Goal: Answer question/provide support

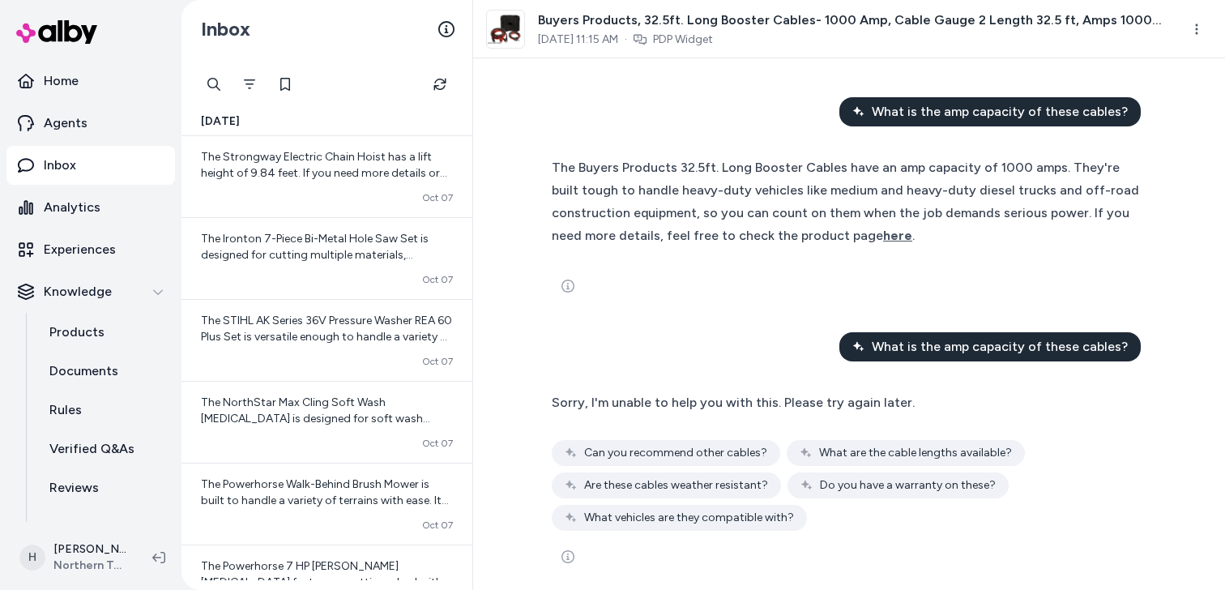
scroll to position [13, 0]
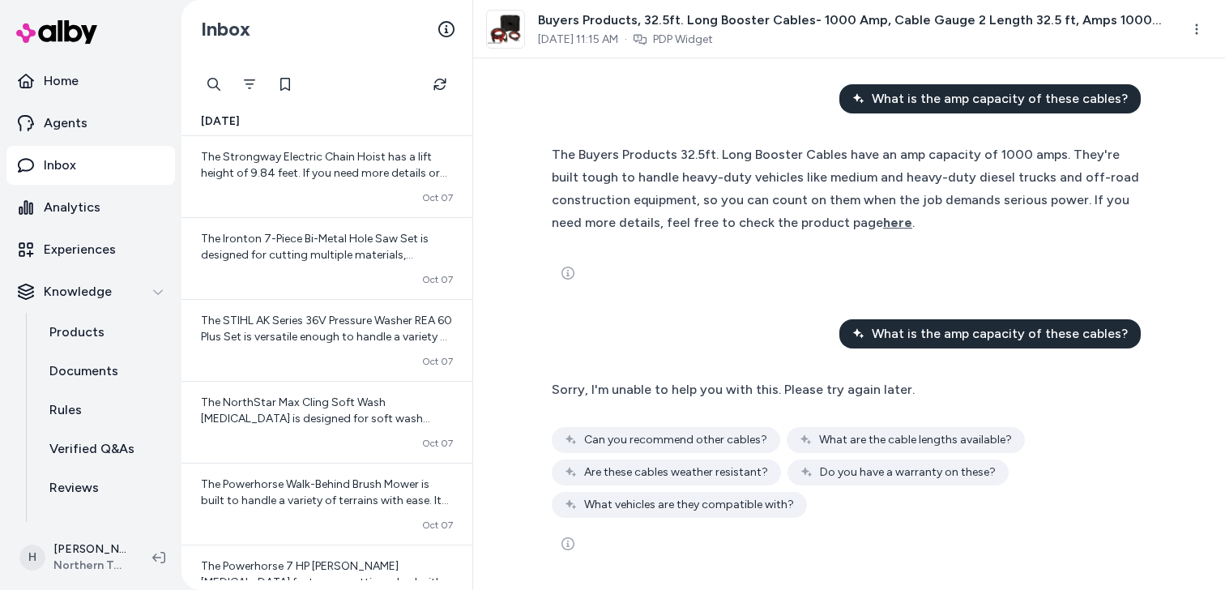
click at [973, 330] on span "What is the amp capacity of these cables?" at bounding box center [1000, 333] width 256 height 19
click at [930, 339] on span "What is the amp capacity of these cables?" at bounding box center [1000, 333] width 256 height 19
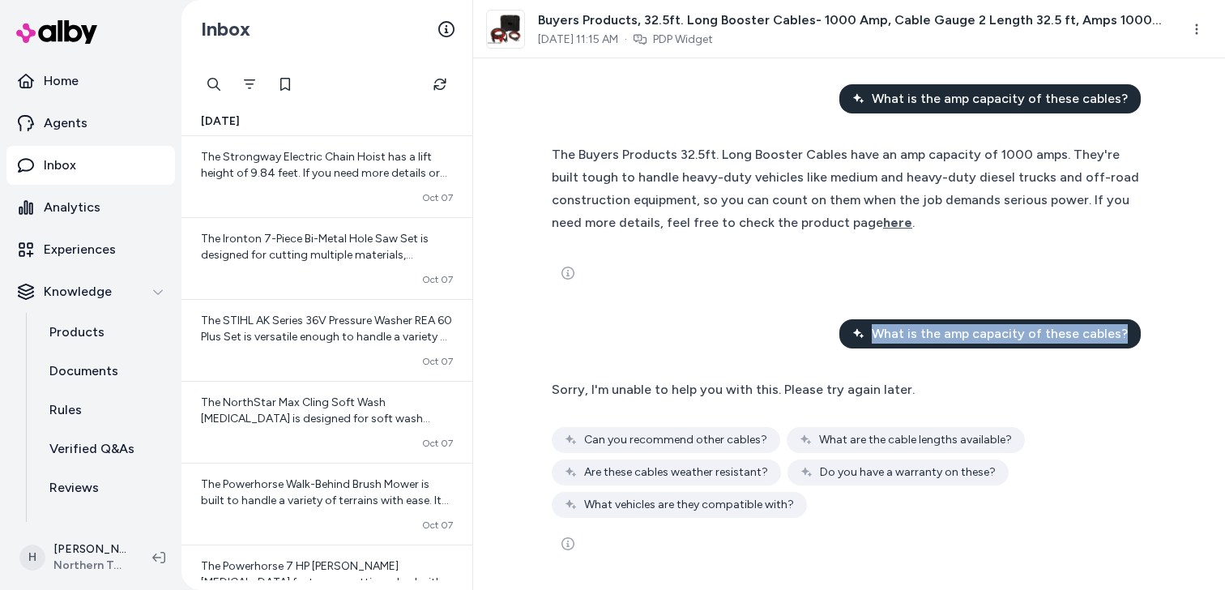
click at [930, 339] on span "What is the amp capacity of these cables?" at bounding box center [1000, 333] width 256 height 19
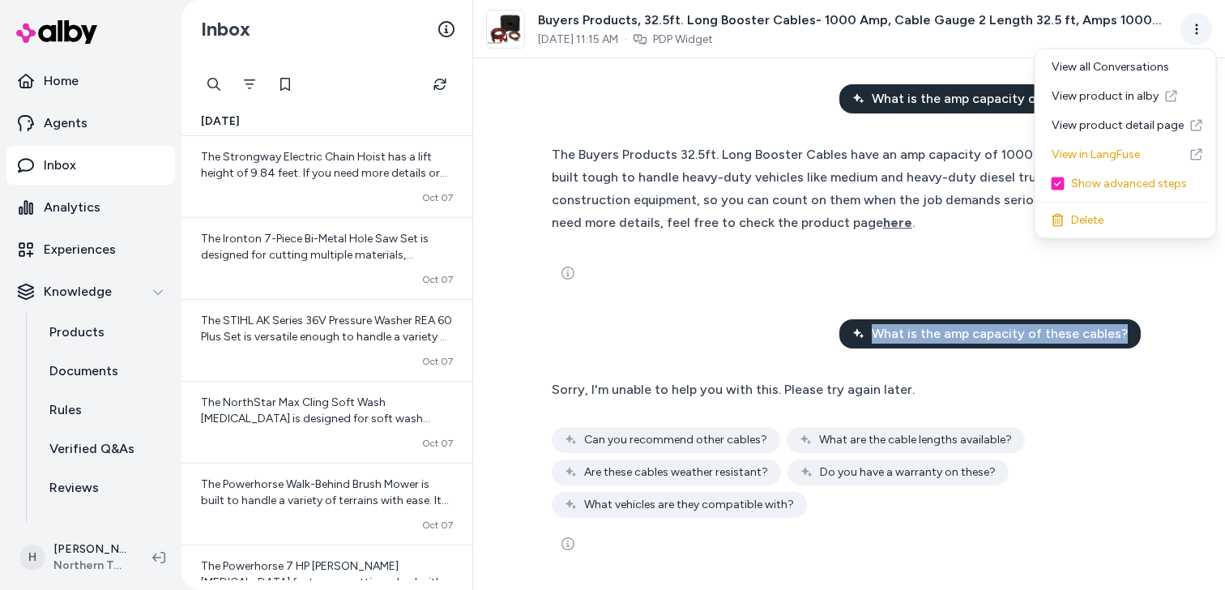
click at [1196, 24] on html "Home Agents Inbox Analytics Experiences Knowledge Products Documents Rules Veri…" at bounding box center [612, 295] width 1225 height 590
click at [1114, 103] on link "View product in alby" at bounding box center [1126, 96] width 174 height 29
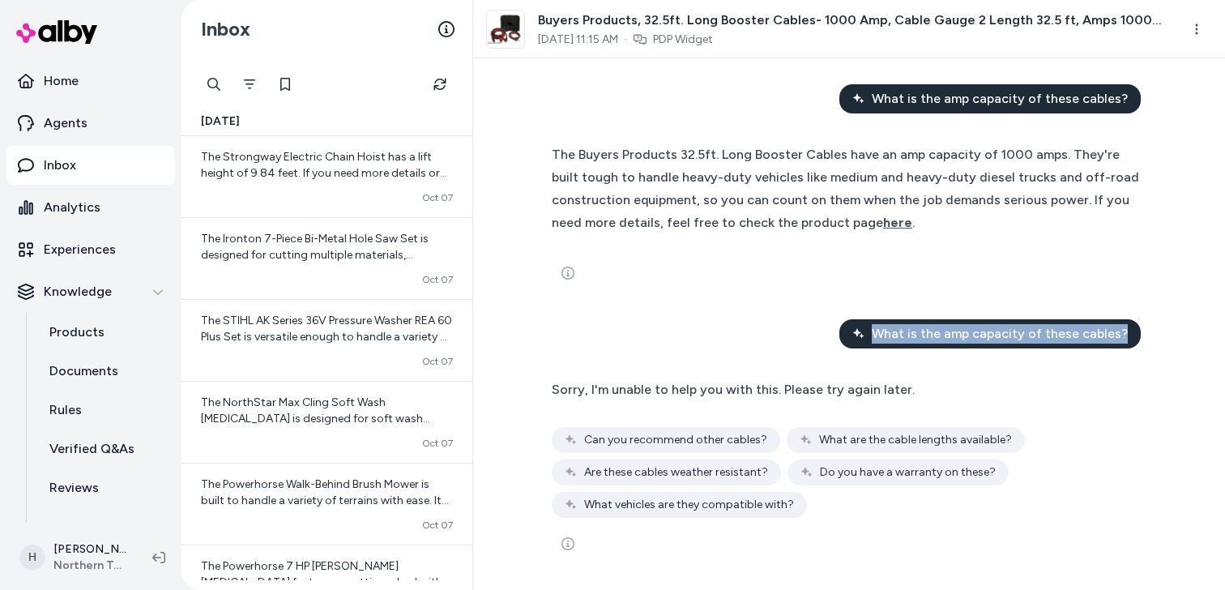
scroll to position [0, 0]
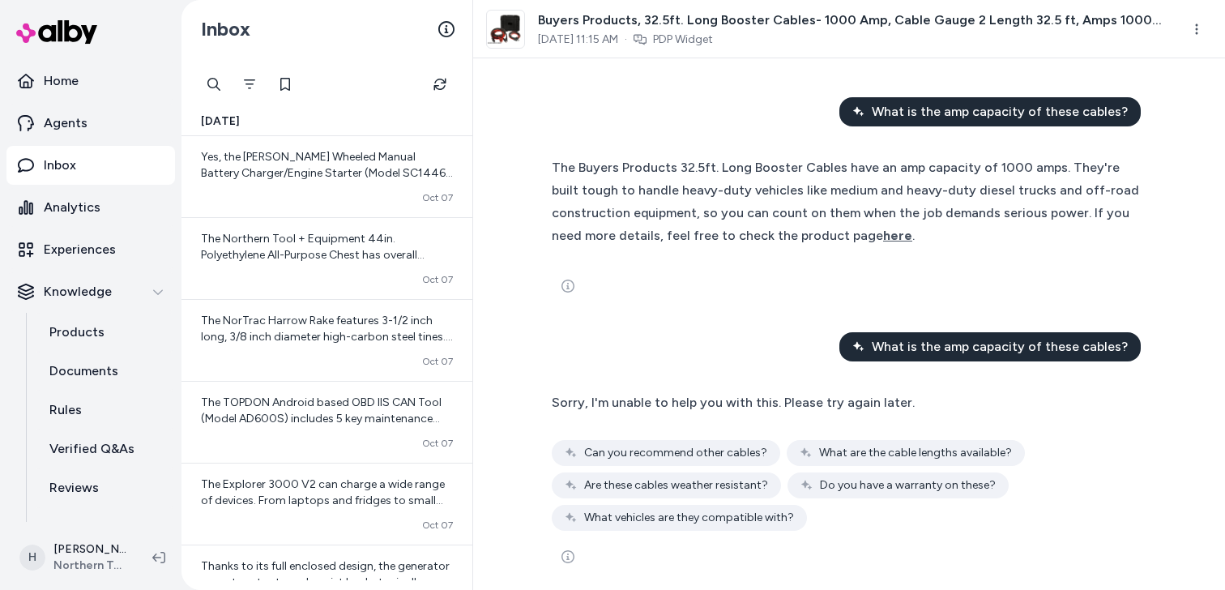
click at [832, 221] on div "The Buyers Products 32.5ft. Long Booster Cables have an amp capacity of 1000 am…" at bounding box center [849, 201] width 595 height 91
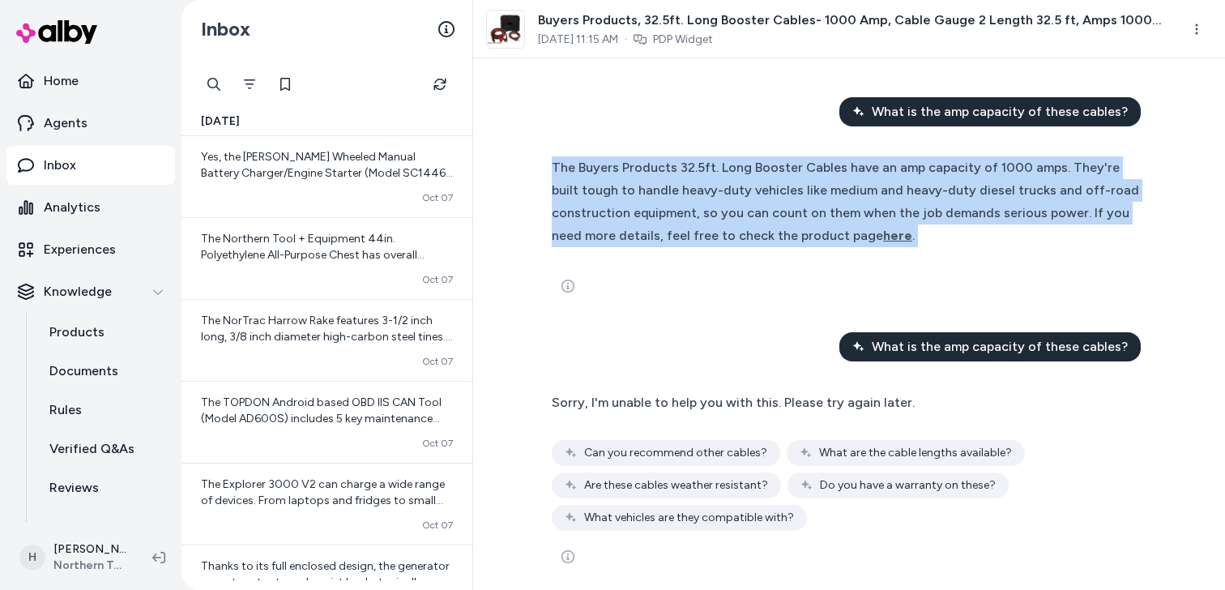
click at [832, 221] on div "The Buyers Products 32.5ft. Long Booster Cables have an amp capacity of 1000 am…" at bounding box center [849, 201] width 595 height 91
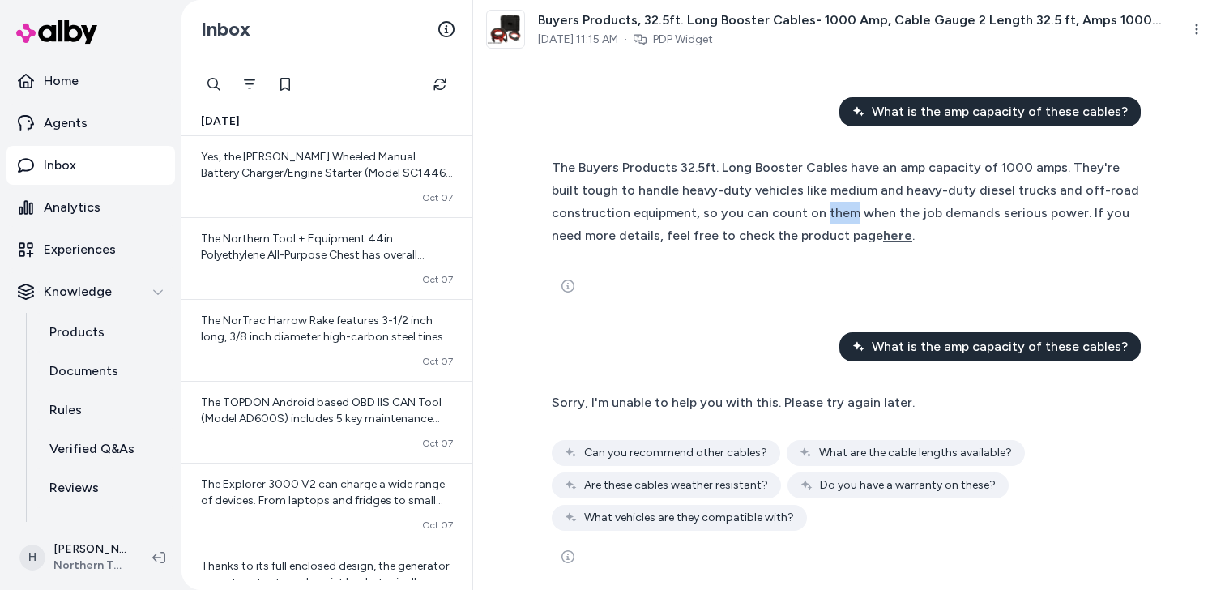
click at [832, 221] on div "The Buyers Products 32.5ft. Long Booster Cables have an amp capacity of 1000 am…" at bounding box center [849, 201] width 595 height 91
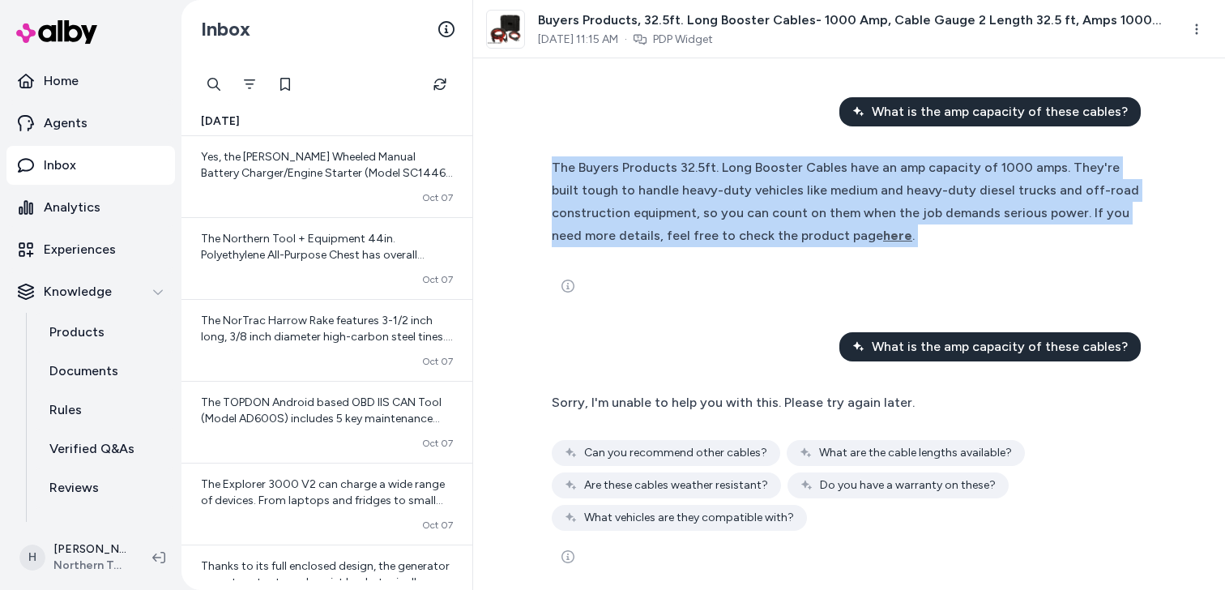
click at [832, 221] on div "The Buyers Products 32.5ft. Long Booster Cables have an amp capacity of 1000 am…" at bounding box center [849, 201] width 595 height 91
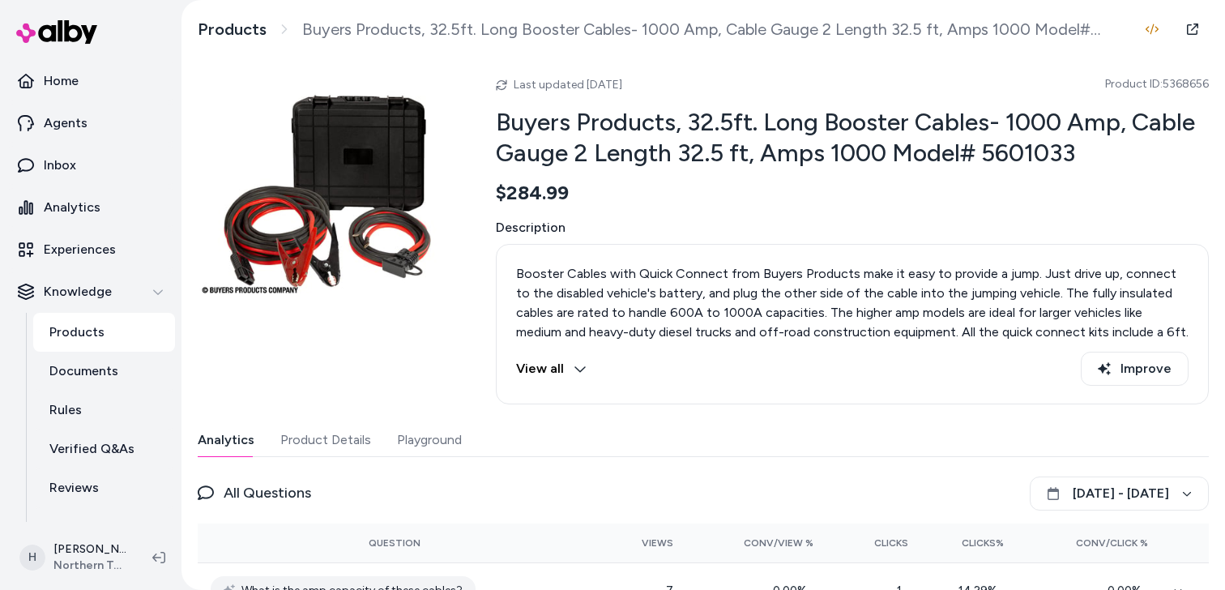
click at [429, 442] on button "Playground" at bounding box center [429, 440] width 65 height 32
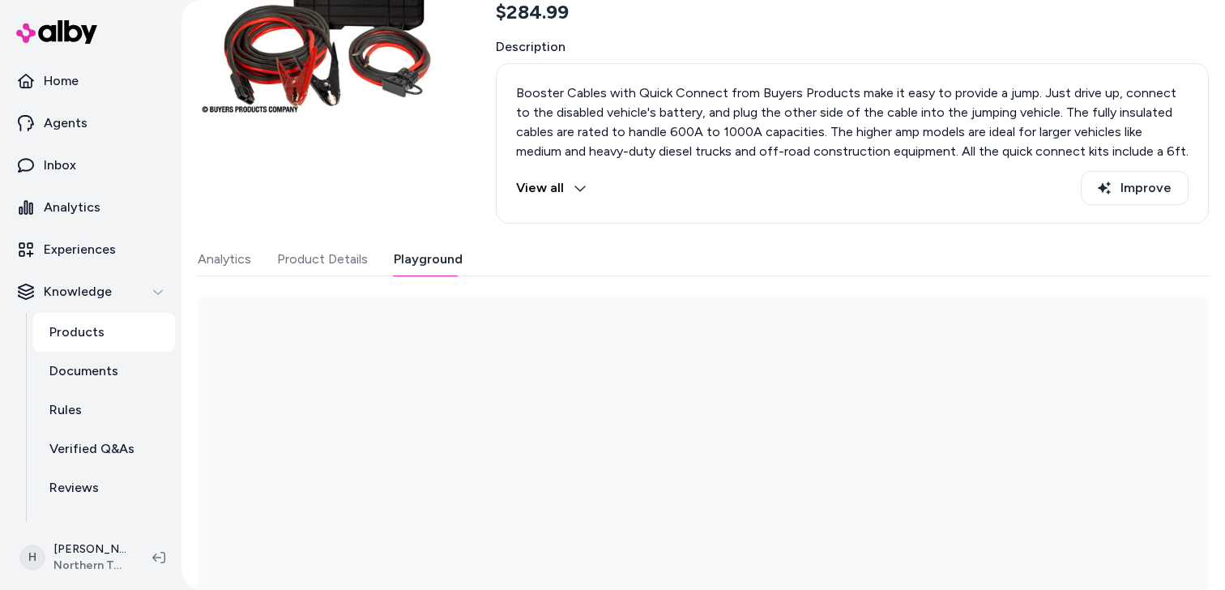
scroll to position [224, 0]
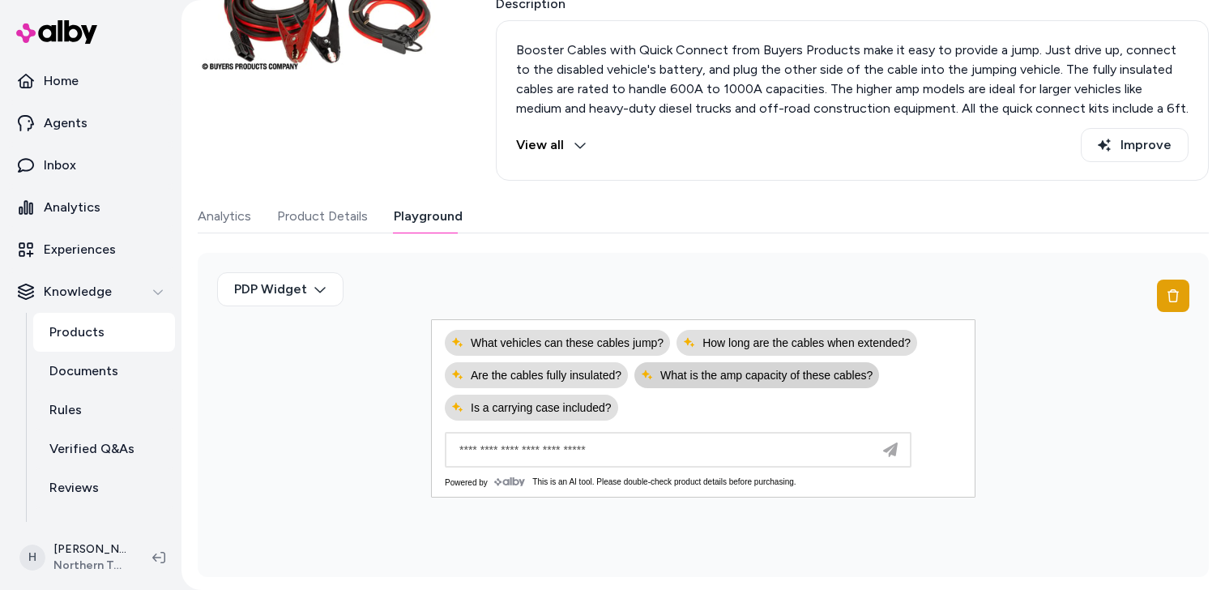
click at [798, 379] on span "What is the amp capacity of these cables?" at bounding box center [757, 375] width 232 height 13
type input "**********"
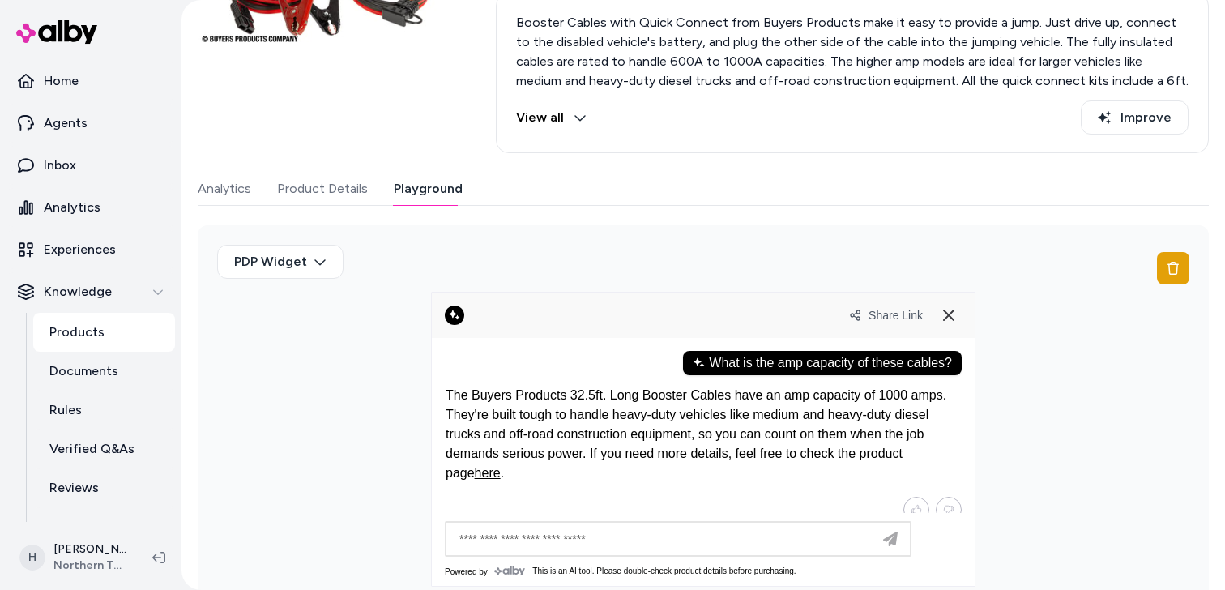
scroll to position [280, 0]
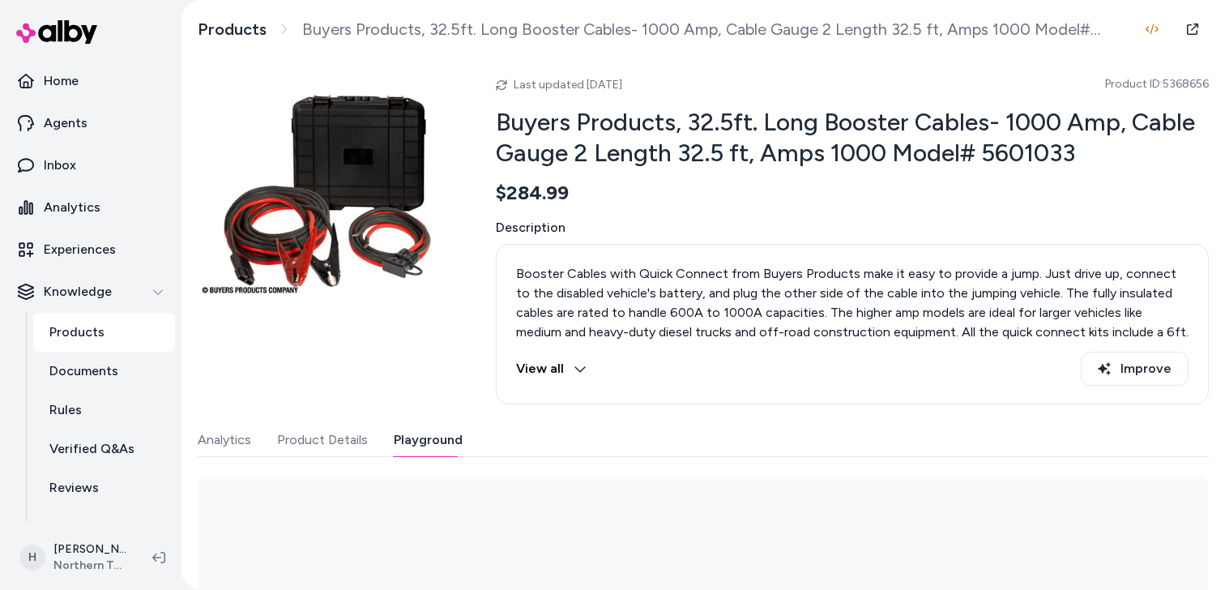
click at [426, 428] on button "Playground" at bounding box center [428, 440] width 69 height 32
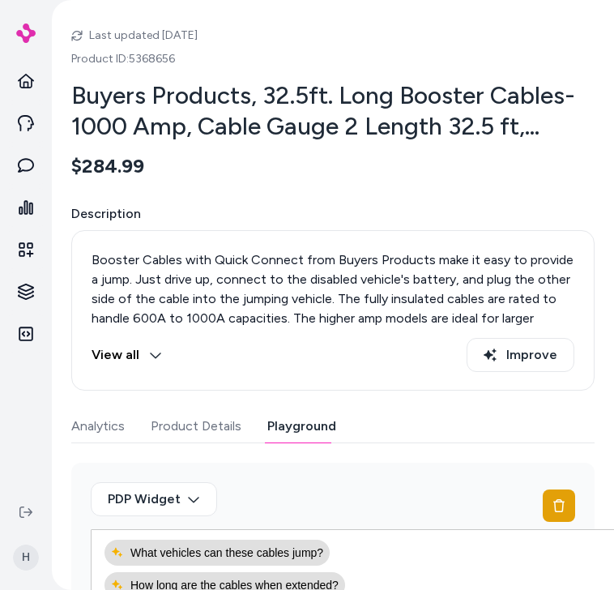
scroll to position [468, 0]
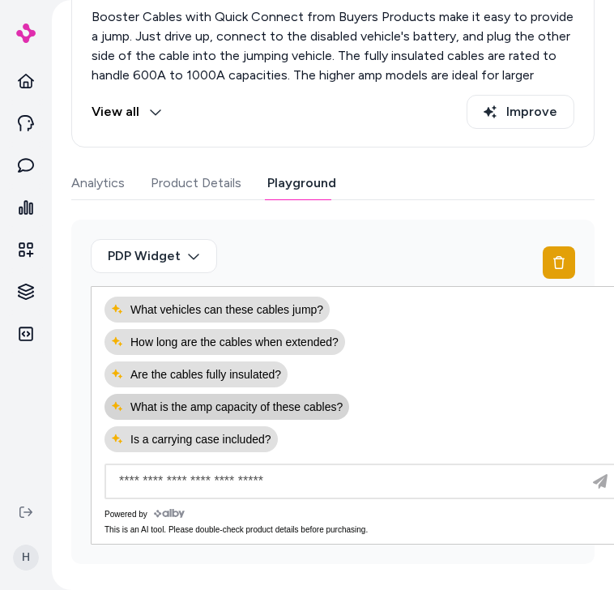
click at [308, 397] on button "What is the amp capacity of these cables?" at bounding box center [227, 407] width 245 height 26
type input "**********"
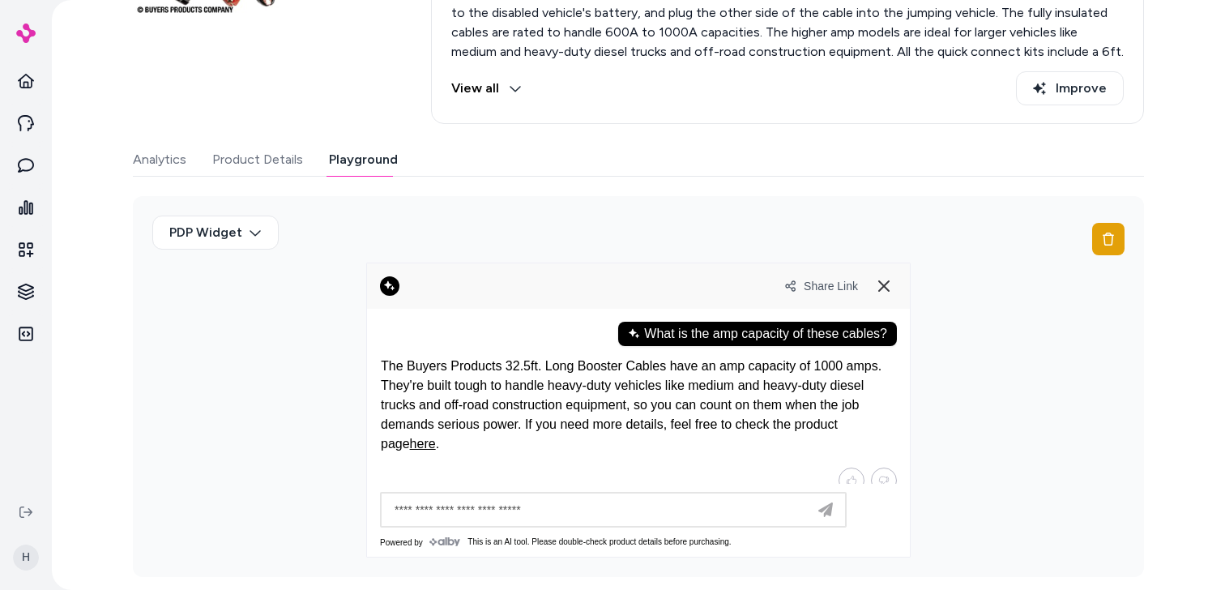
scroll to position [0, 0]
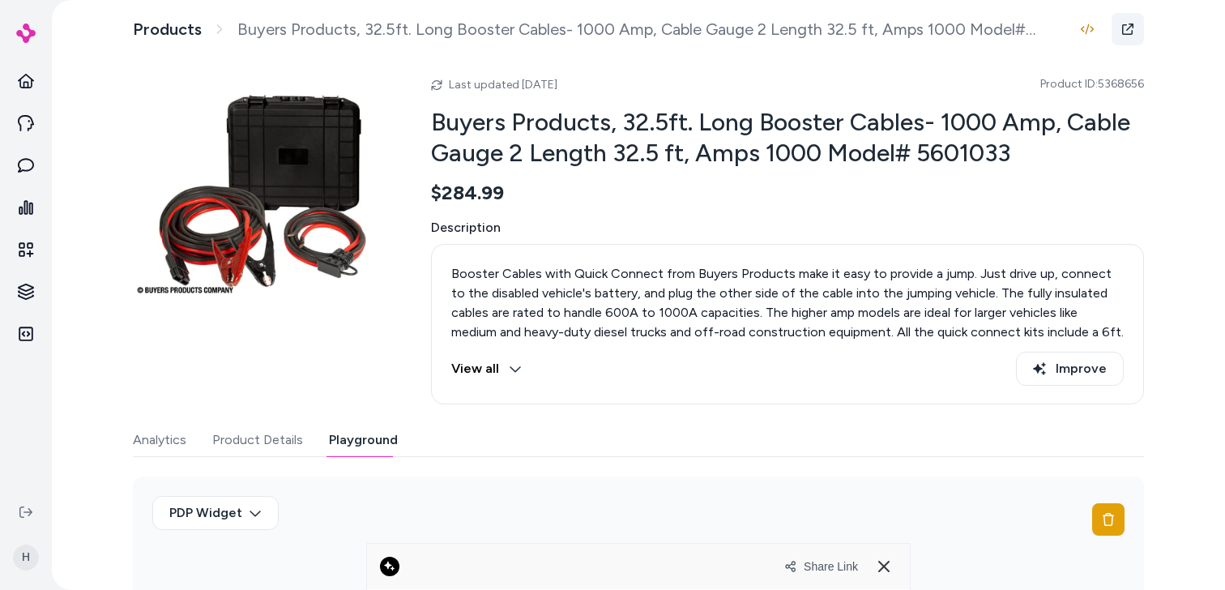
click at [1122, 28] on icon at bounding box center [1128, 29] width 13 height 13
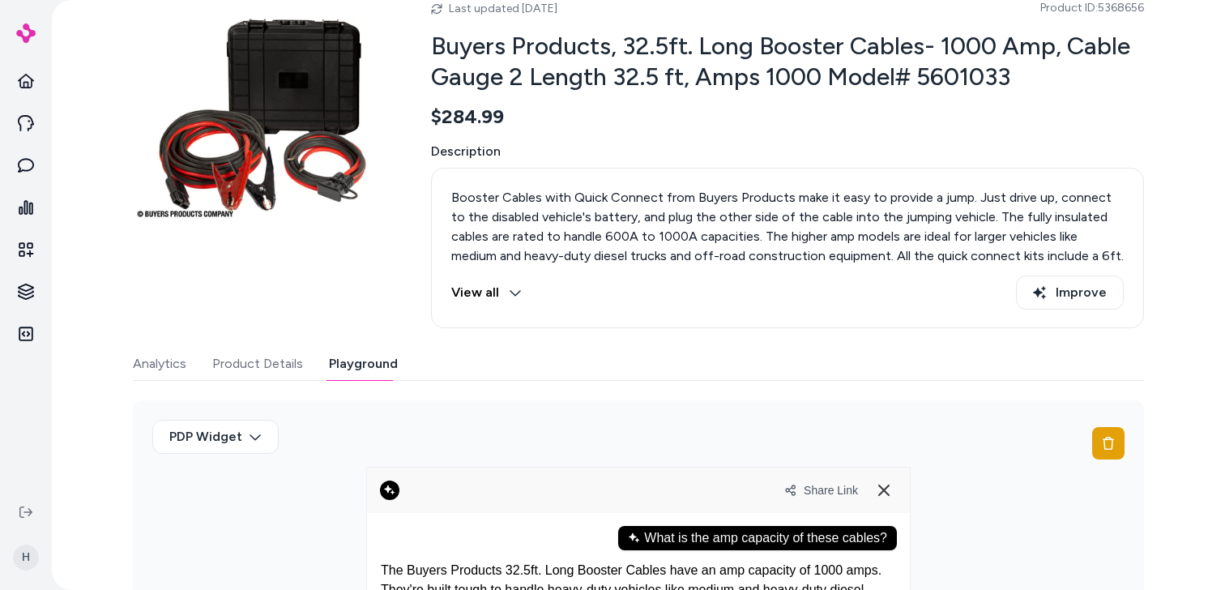
scroll to position [280, 0]
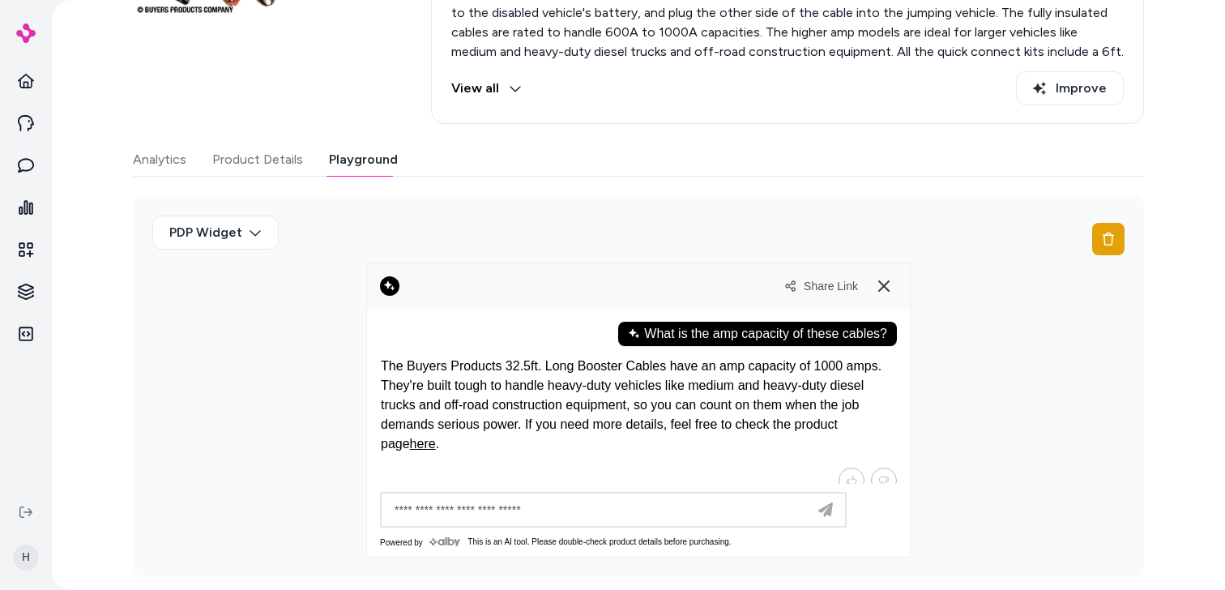
click at [720, 329] on div "What is the amp capacity of these cables?" at bounding box center [757, 334] width 279 height 24
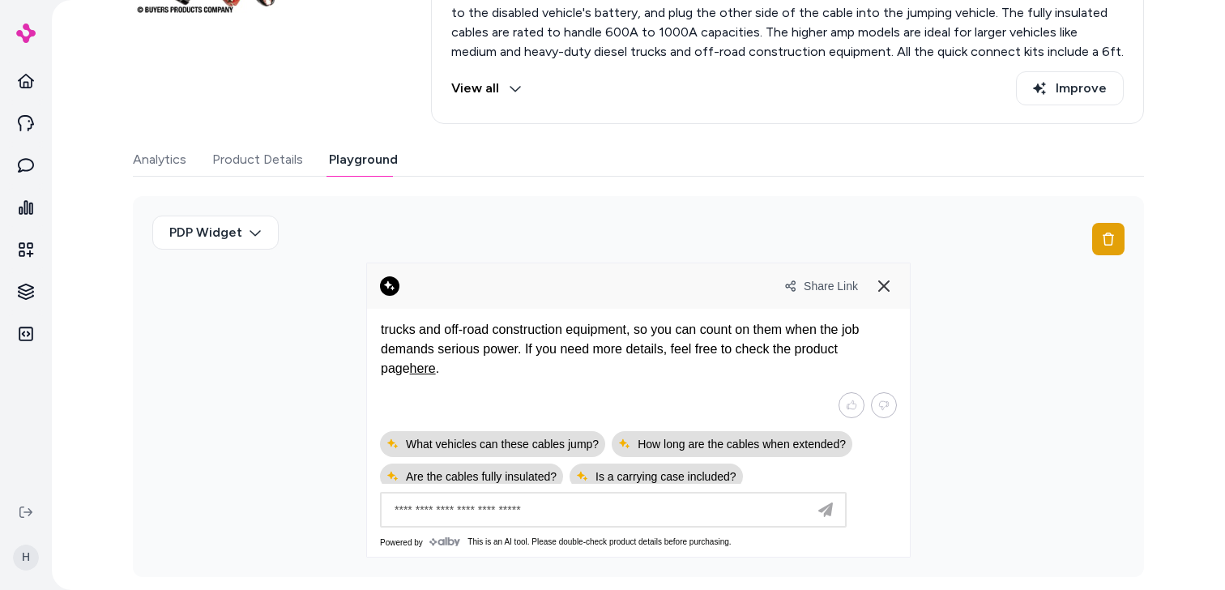
scroll to position [123, 0]
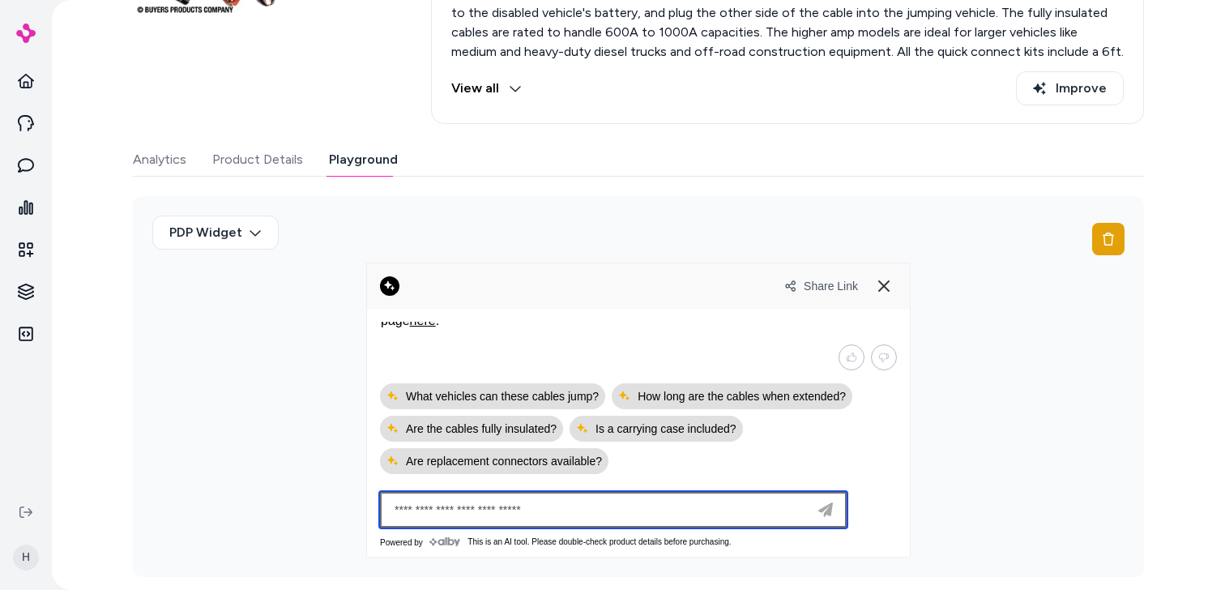
click at [626, 515] on input at bounding box center [597, 509] width 425 height 19
paste input "**********"
type input "**********"
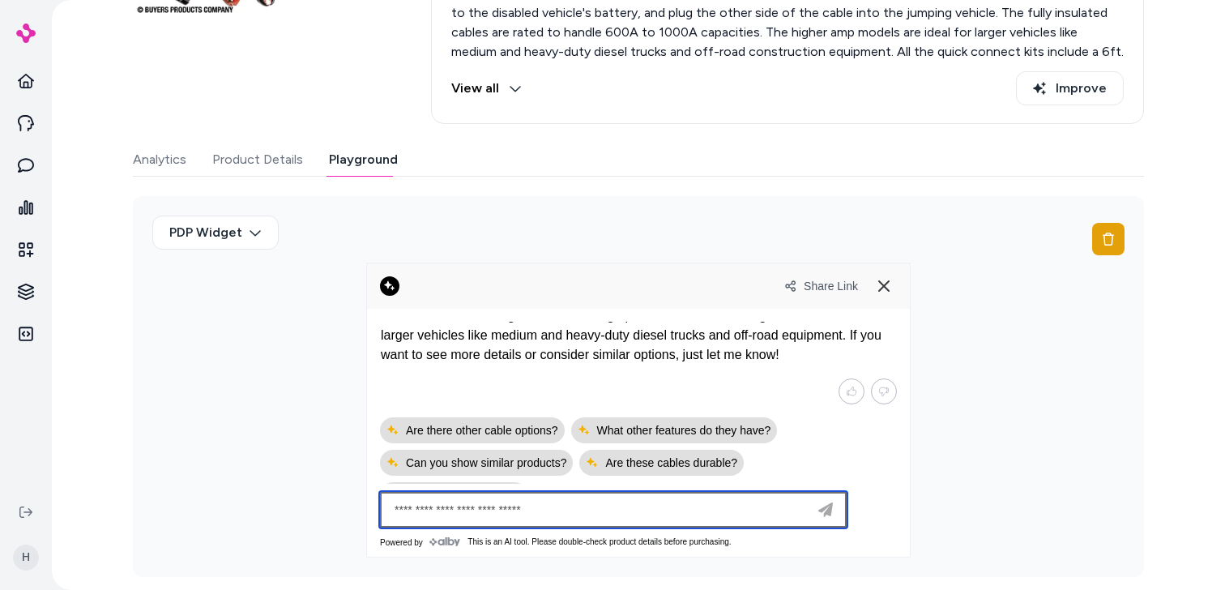
scroll to position [247, 0]
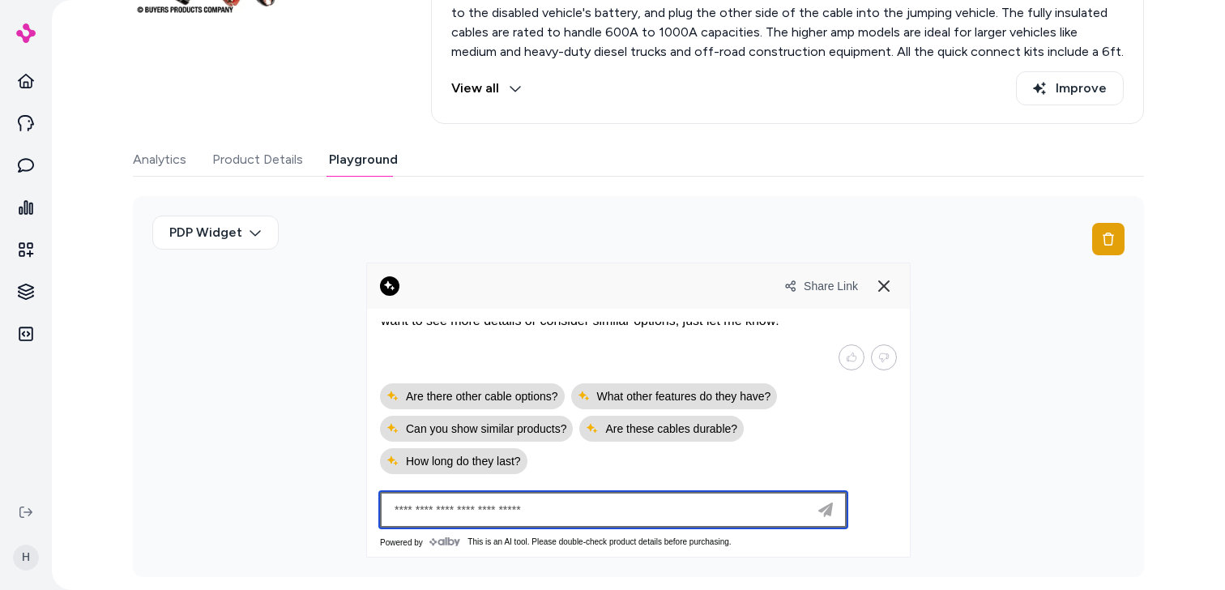
click at [649, 511] on input at bounding box center [597, 509] width 425 height 19
paste input "**********"
type input "**********"
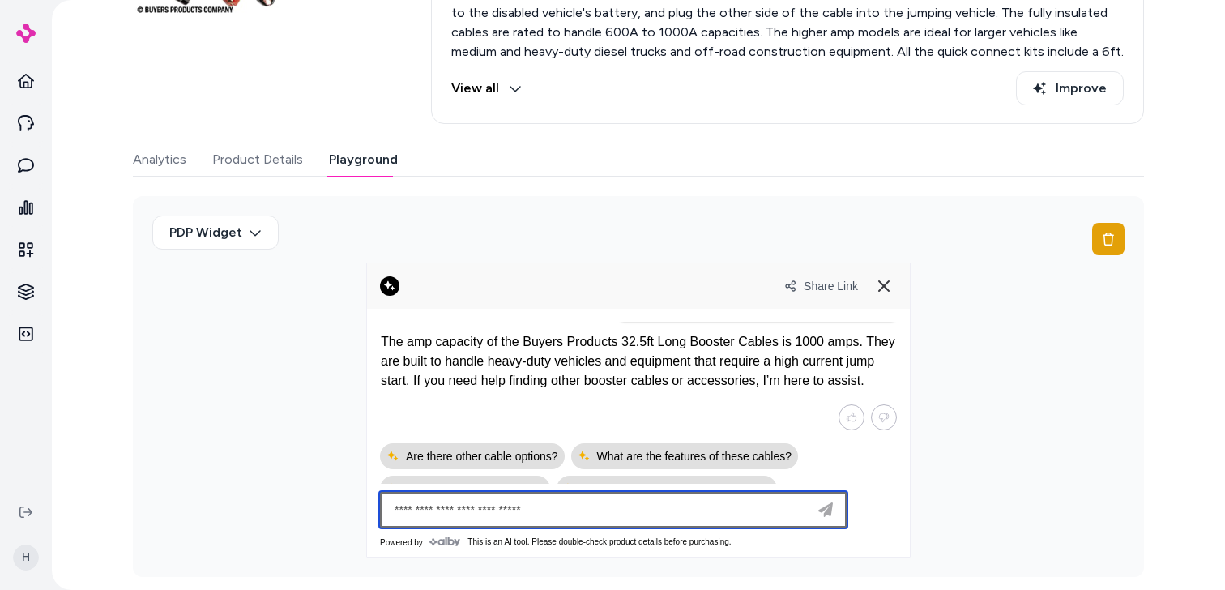
scroll to position [351, 0]
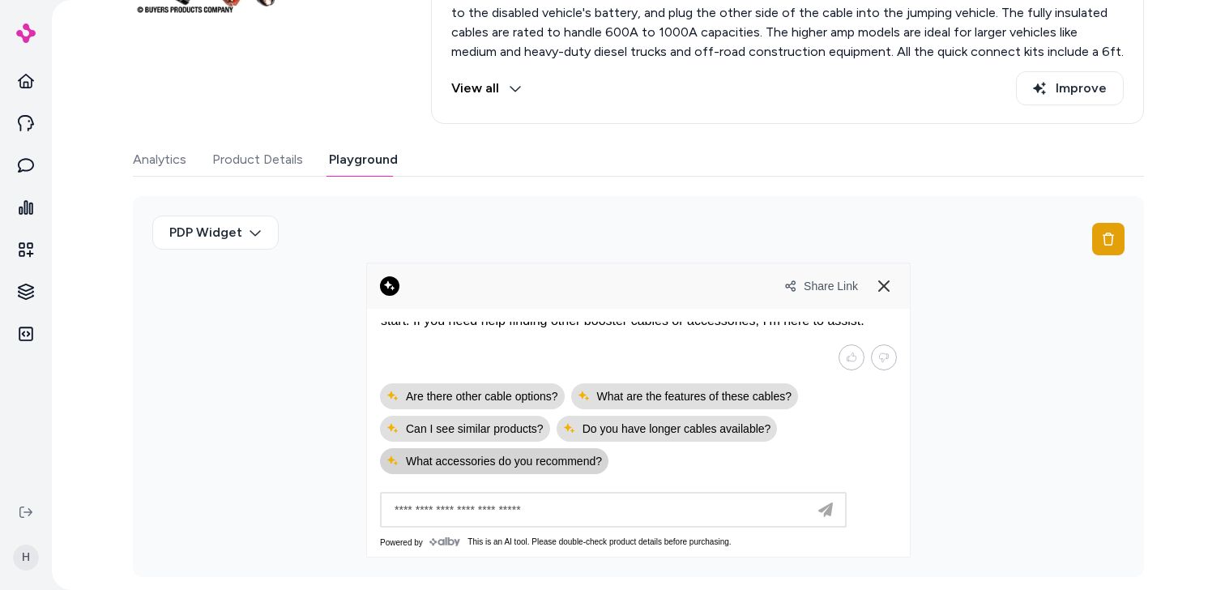
click at [563, 464] on span "What accessories do you recommend?" at bounding box center [495, 461] width 216 height 13
type input "**********"
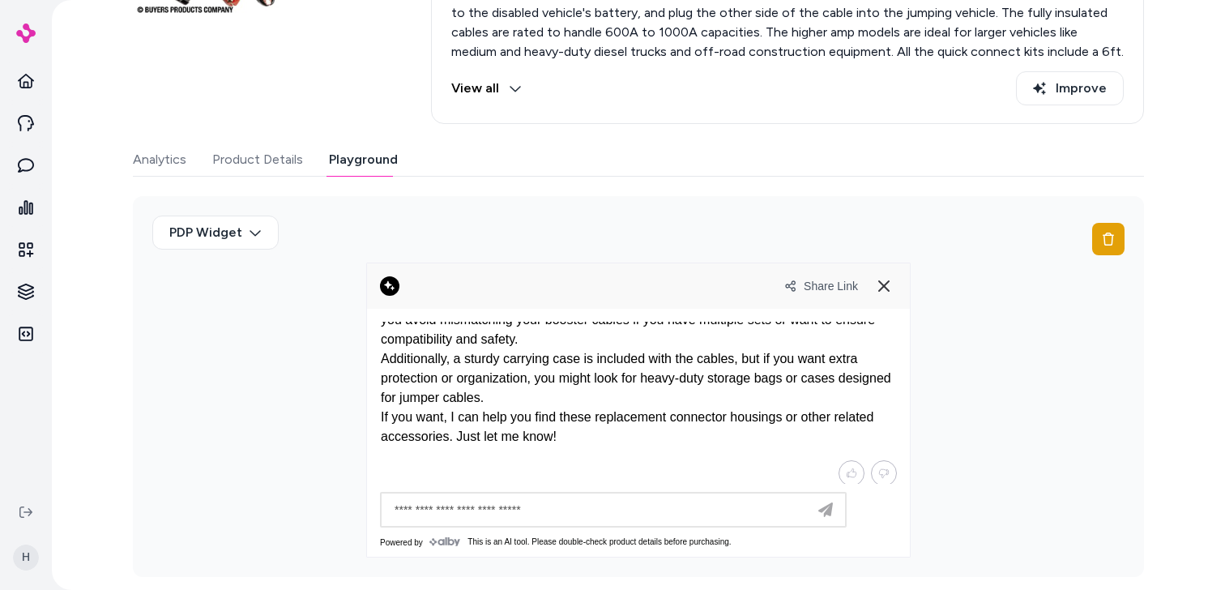
scroll to position [468, 0]
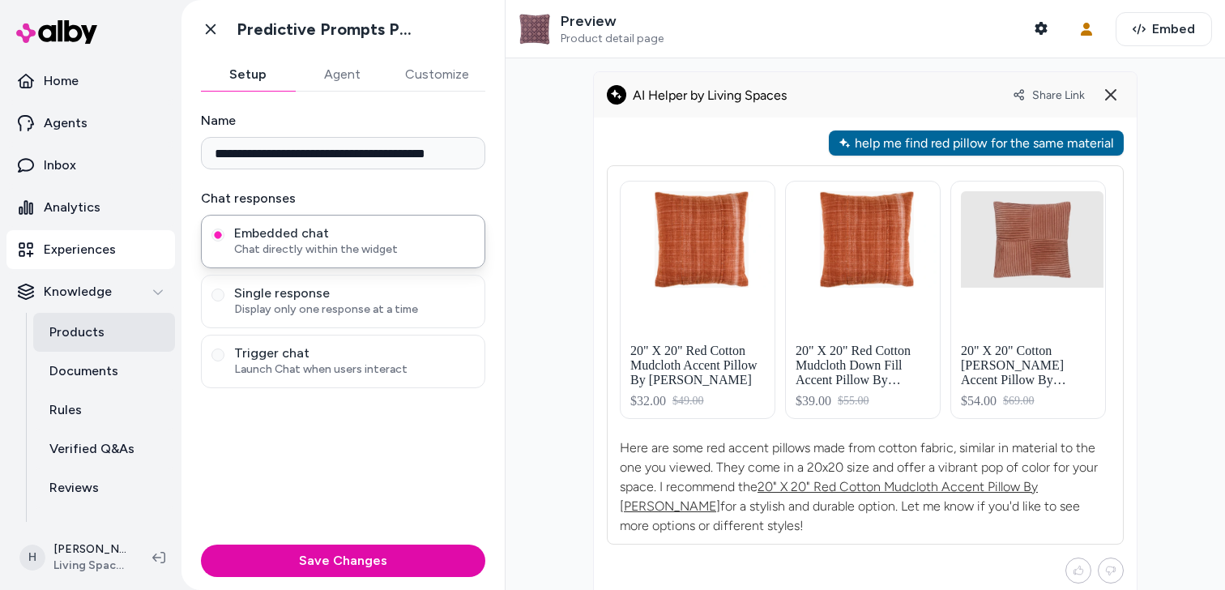
scroll to position [22, 0]
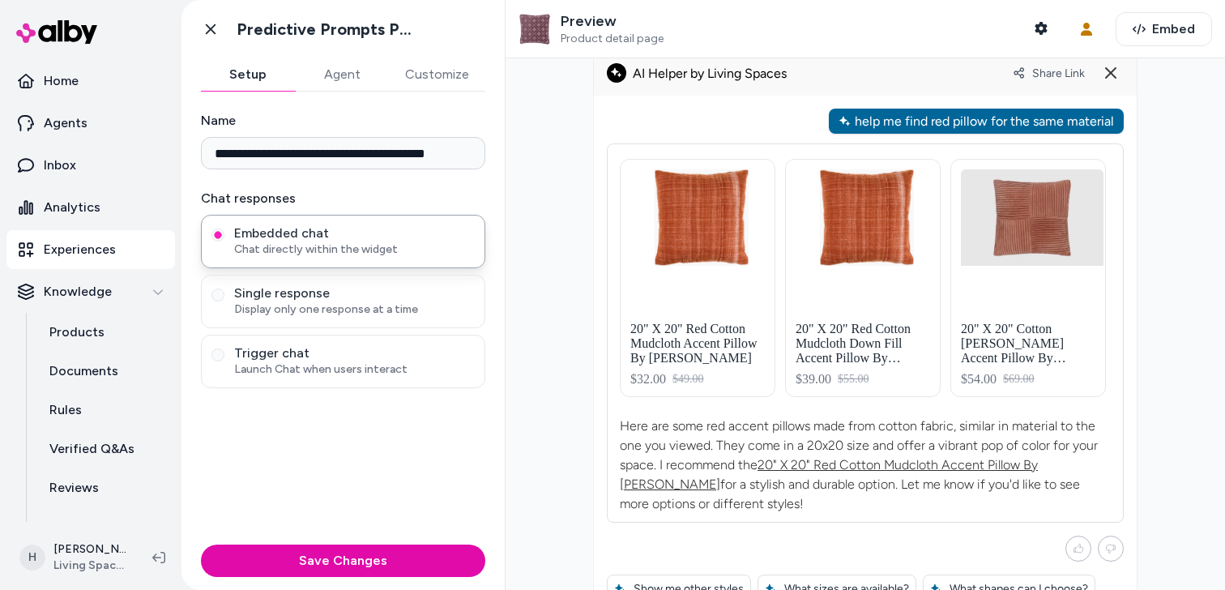
click at [117, 254] on link "Experiences" at bounding box center [90, 249] width 169 height 39
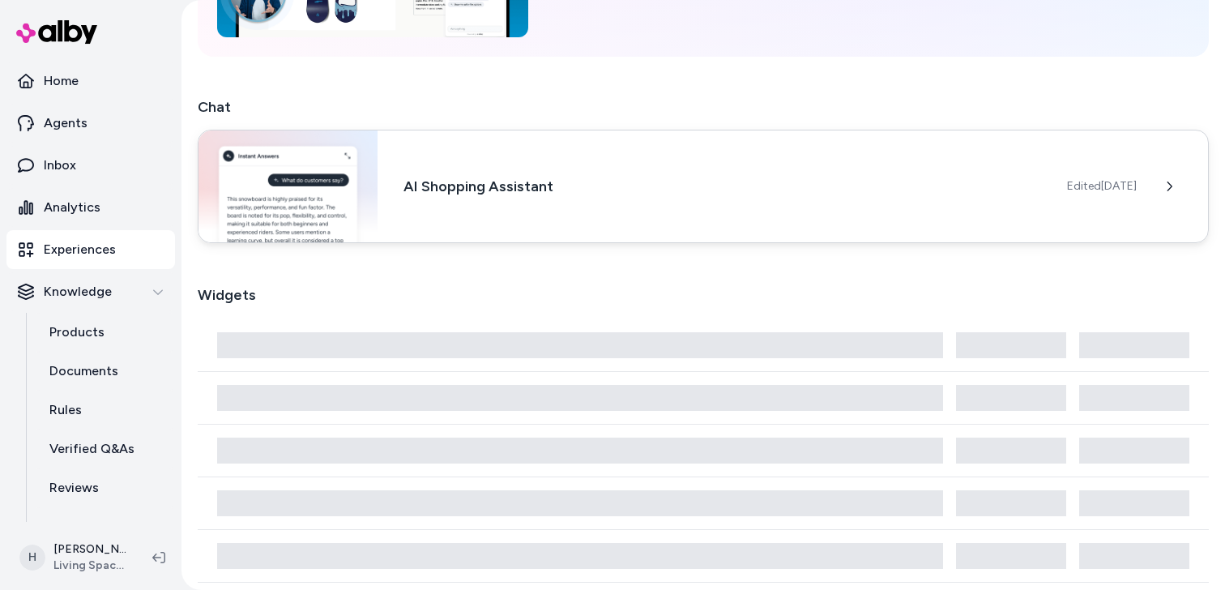
scroll to position [264, 0]
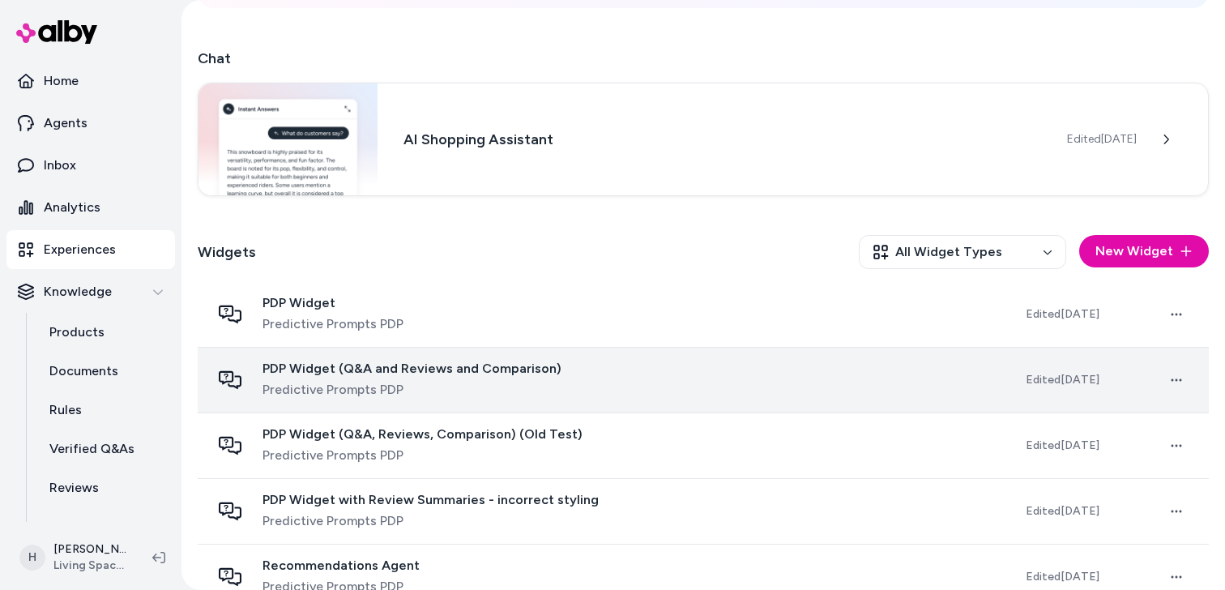
click at [363, 383] on span "Predictive Prompts PDP" at bounding box center [412, 389] width 299 height 19
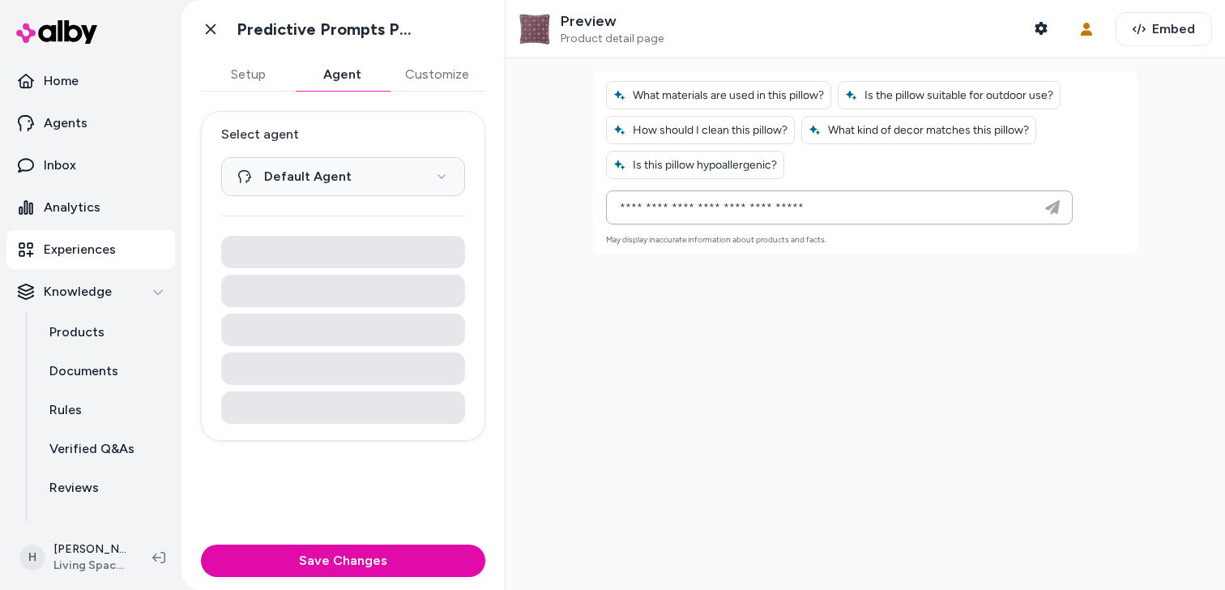
click at [349, 75] on button "Agent" at bounding box center [342, 74] width 94 height 32
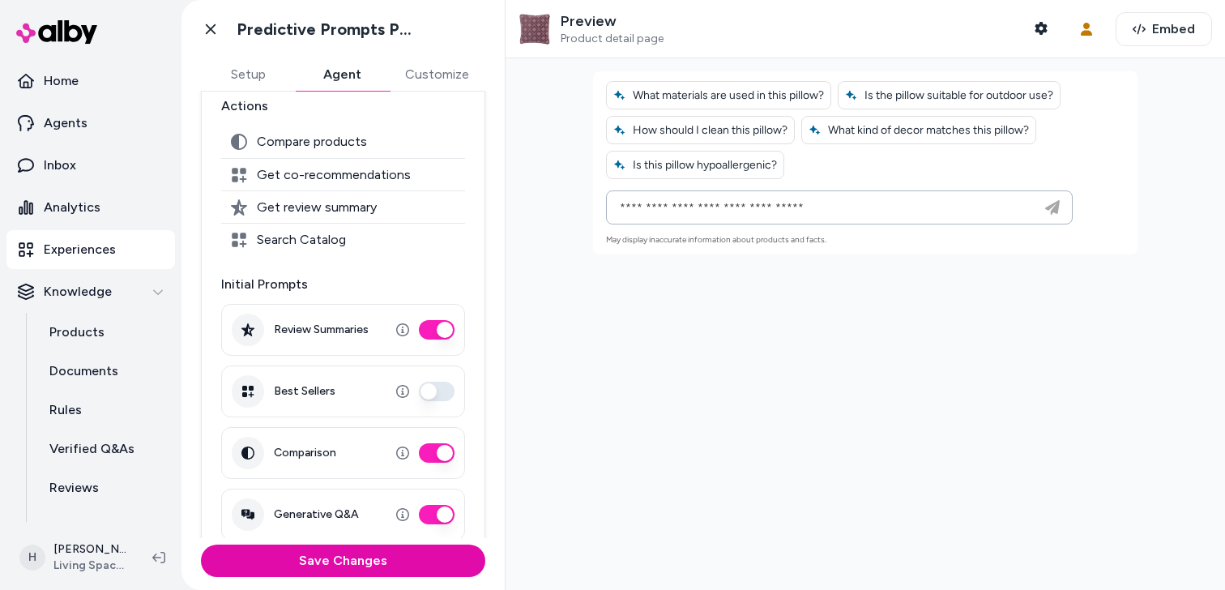
scroll to position [347, 0]
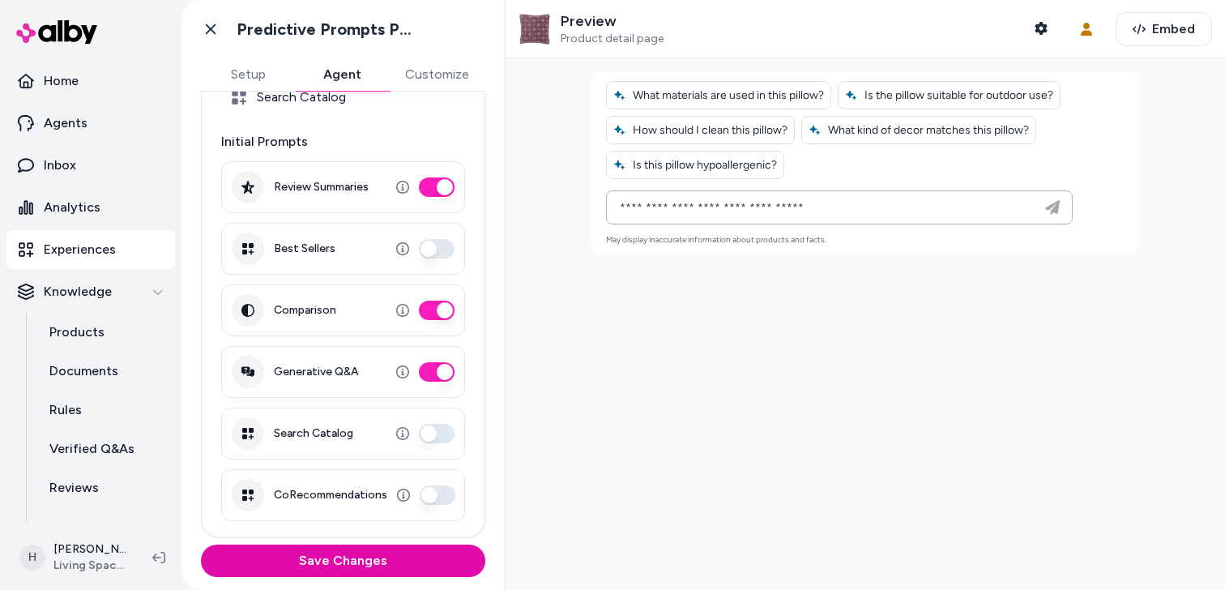
click at [442, 494] on button "CoRecommendations" at bounding box center [438, 494] width 36 height 19
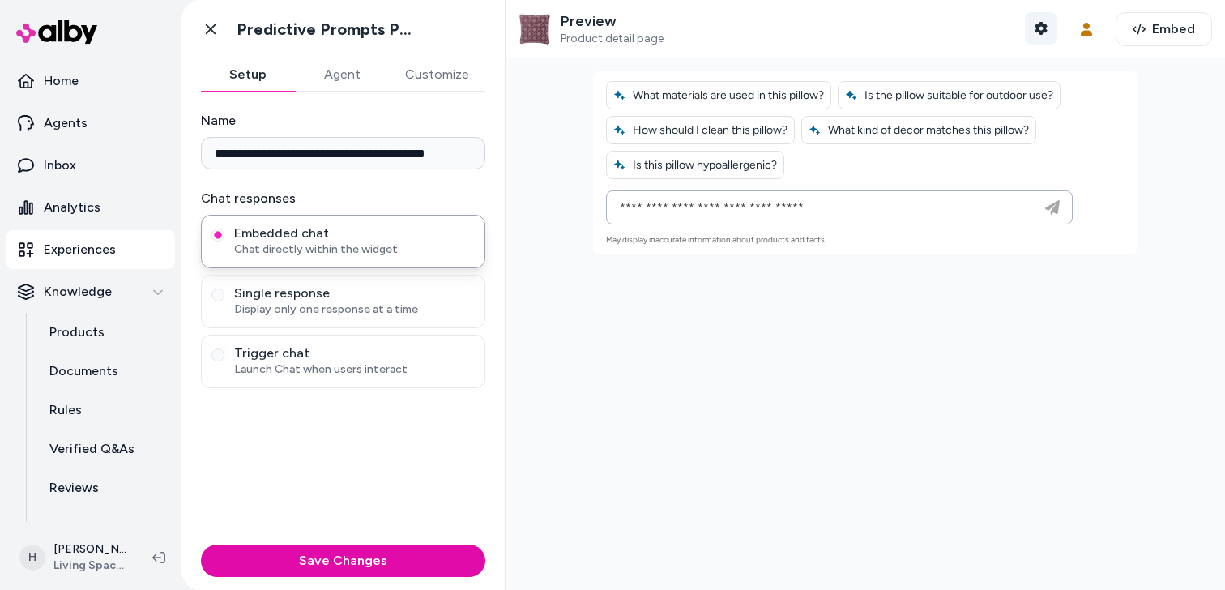
click at [1051, 31] on button "Shopper Context" at bounding box center [1041, 28] width 32 height 32
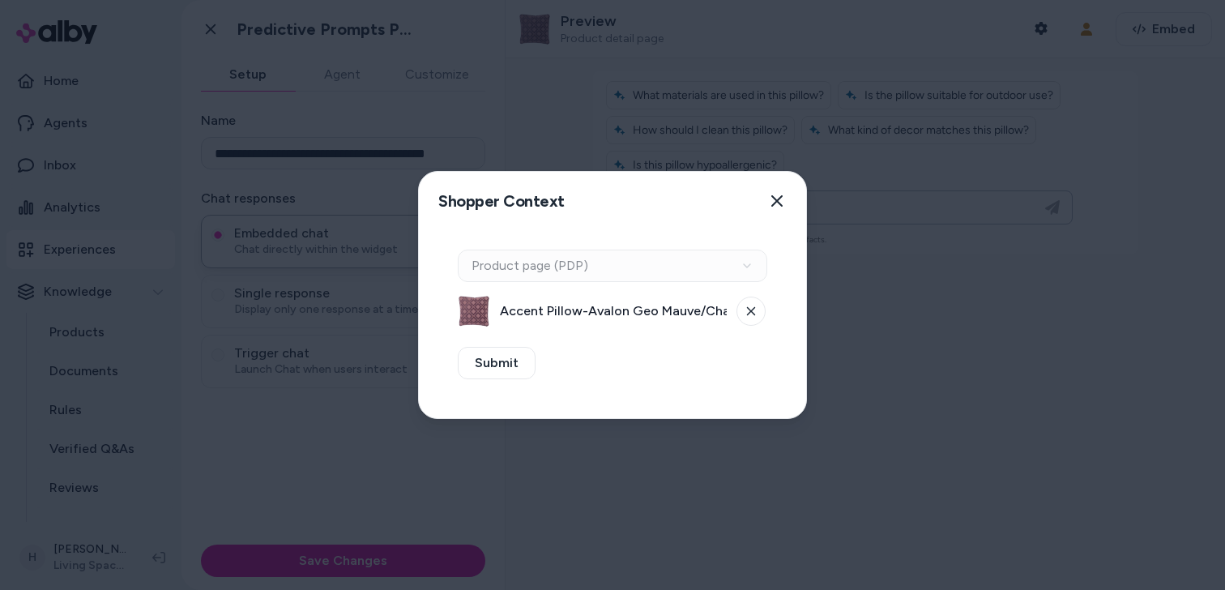
click at [928, 54] on div at bounding box center [612, 295] width 1225 height 590
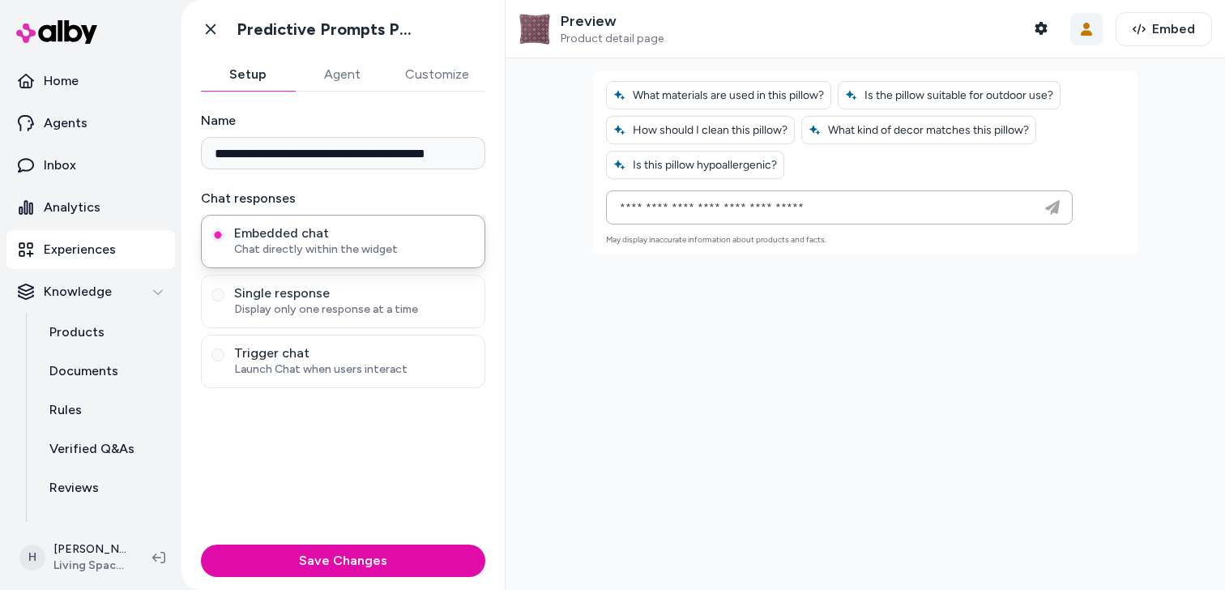
click at [1089, 27] on icon "button" at bounding box center [1086, 29] width 11 height 13
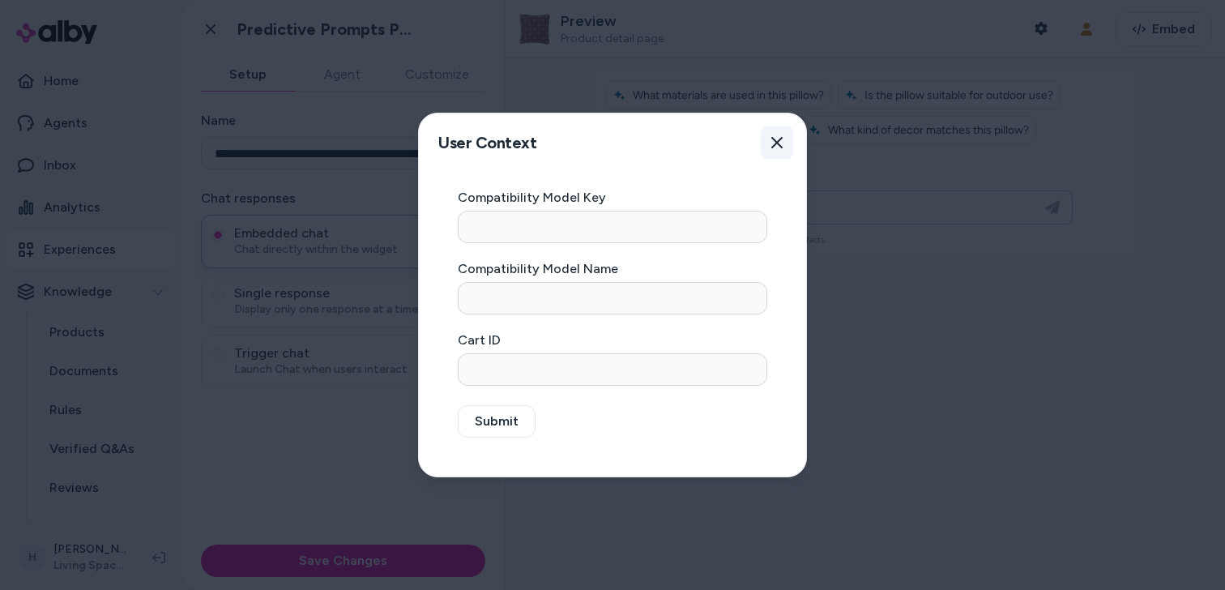
click at [785, 139] on button "Close" at bounding box center [777, 142] width 32 height 32
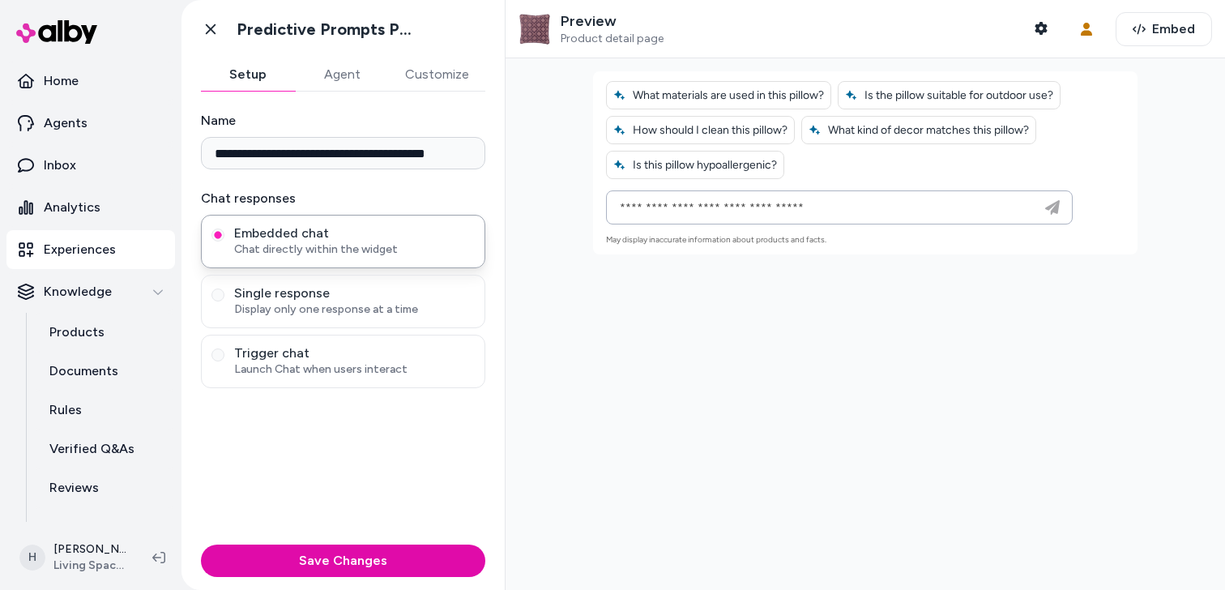
click at [579, 24] on p "Preview" at bounding box center [612, 21] width 103 height 19
click at [325, 75] on button "Agent" at bounding box center [342, 74] width 94 height 32
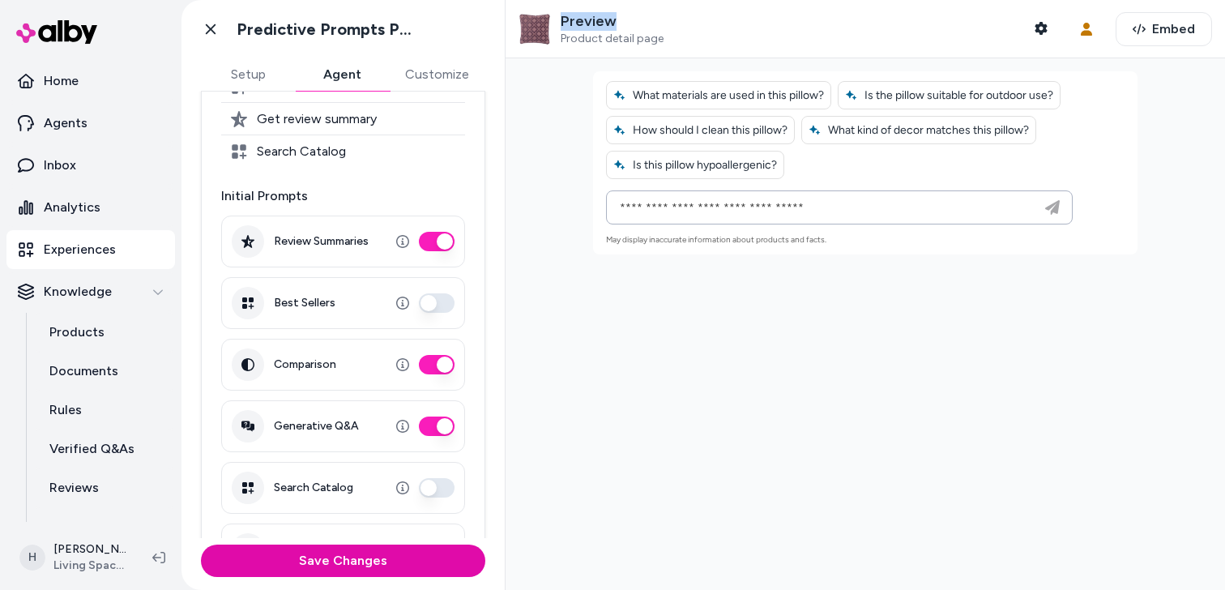
scroll to position [347, 0]
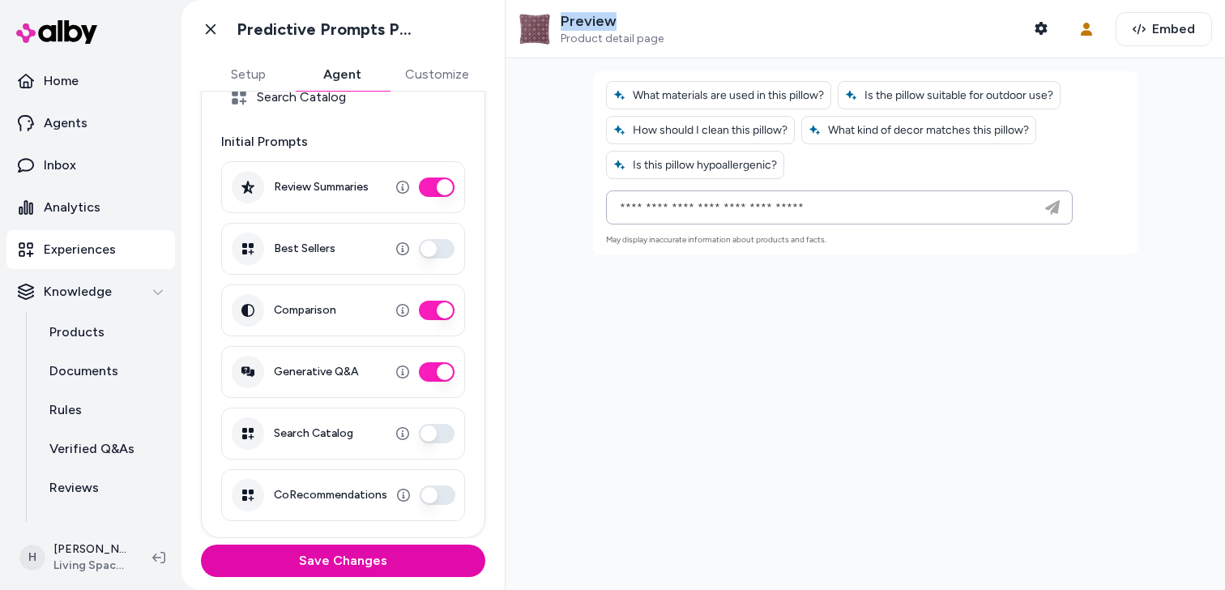
click at [449, 497] on button "CoRecommendations" at bounding box center [438, 494] width 36 height 19
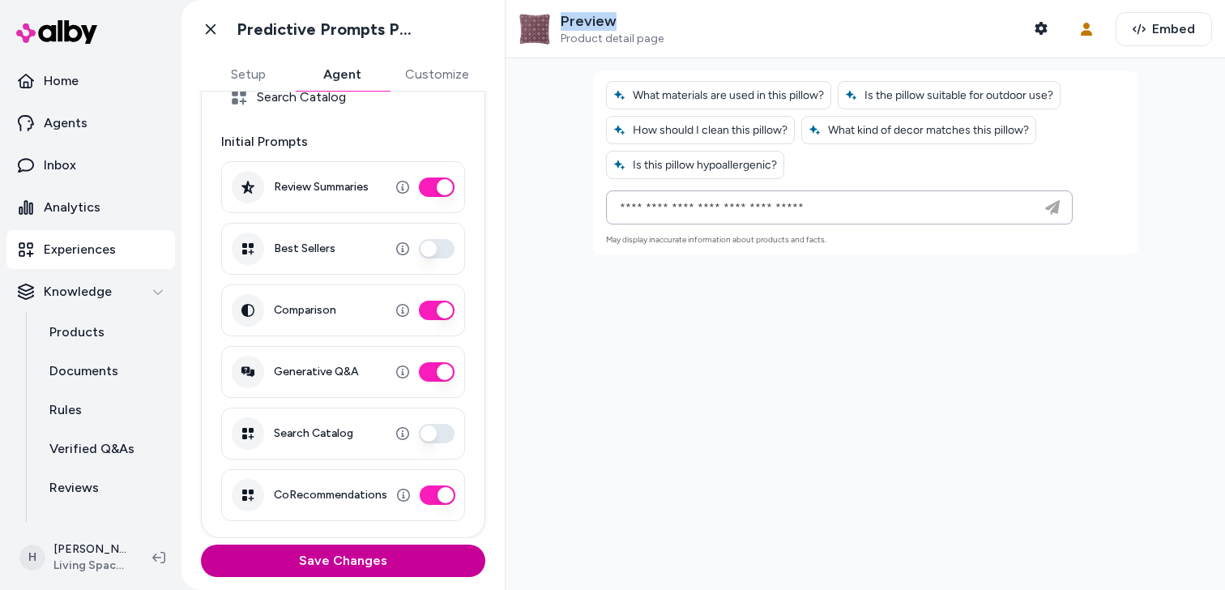
click at [406, 556] on button "Save Changes" at bounding box center [343, 561] width 284 height 32
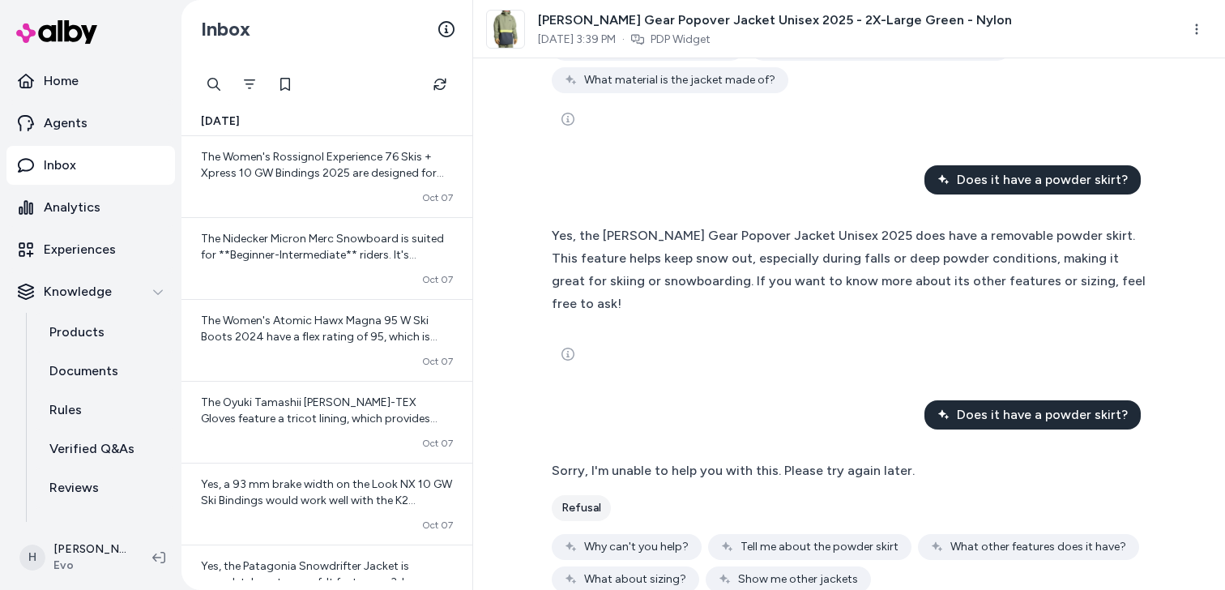
scroll to position [616, 0]
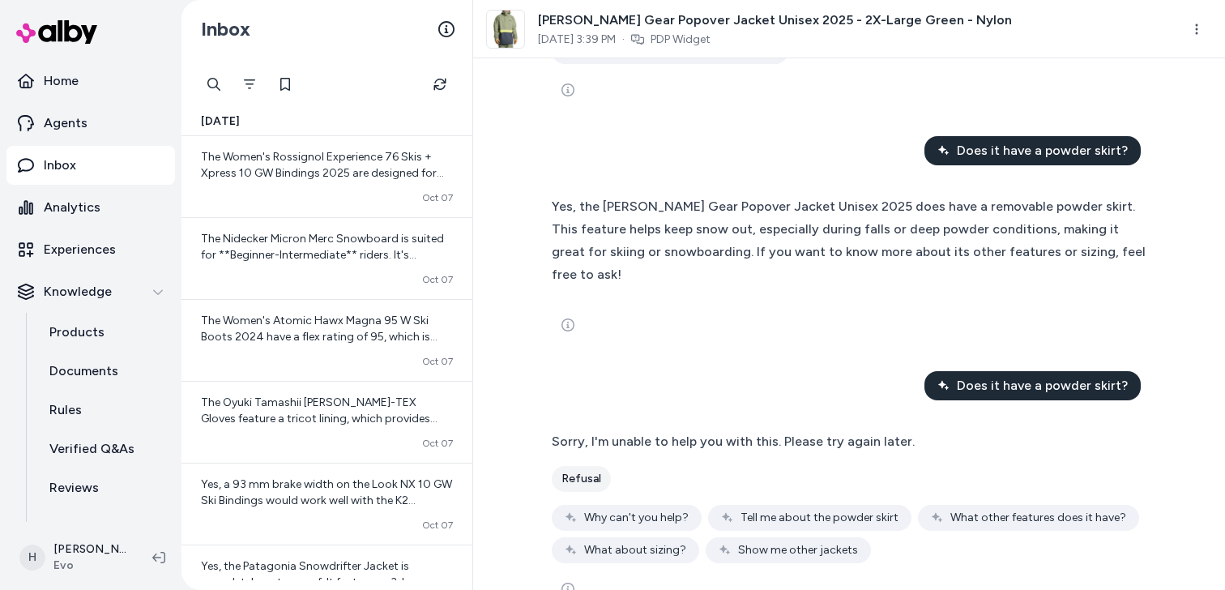
click at [577, 466] on div "refusal" at bounding box center [581, 479] width 59 height 26
click at [574, 466] on div "refusal" at bounding box center [581, 479] width 59 height 26
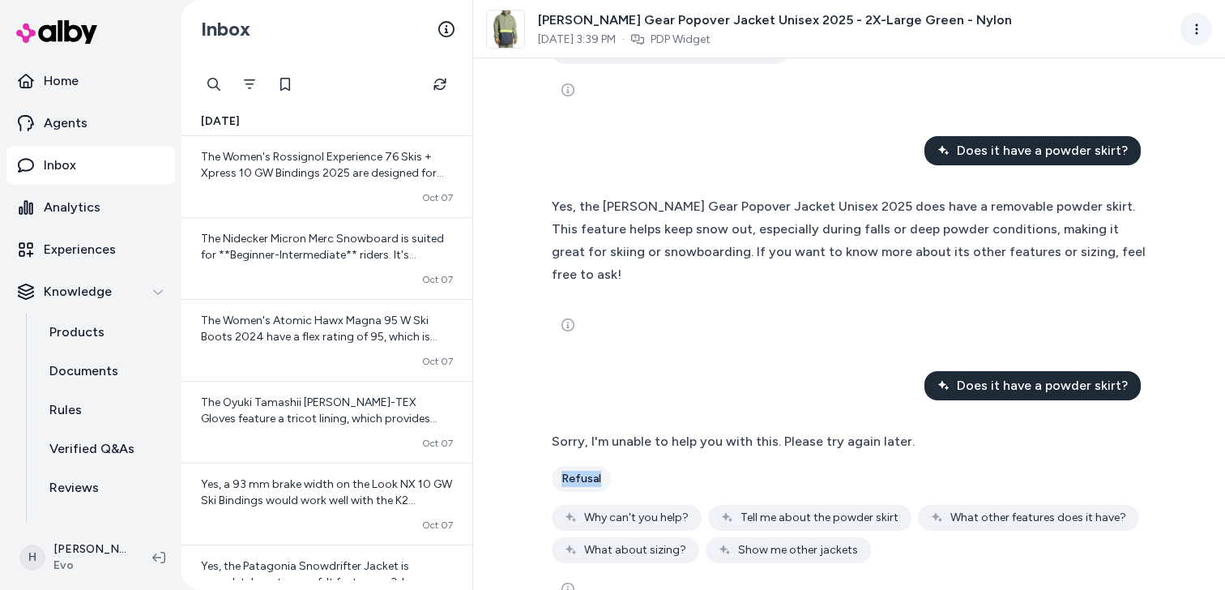
click at [1206, 18] on html "Home Agents Inbox Analytics Experiences Knowledge Products Documents Rules Veri…" at bounding box center [612, 295] width 1225 height 590
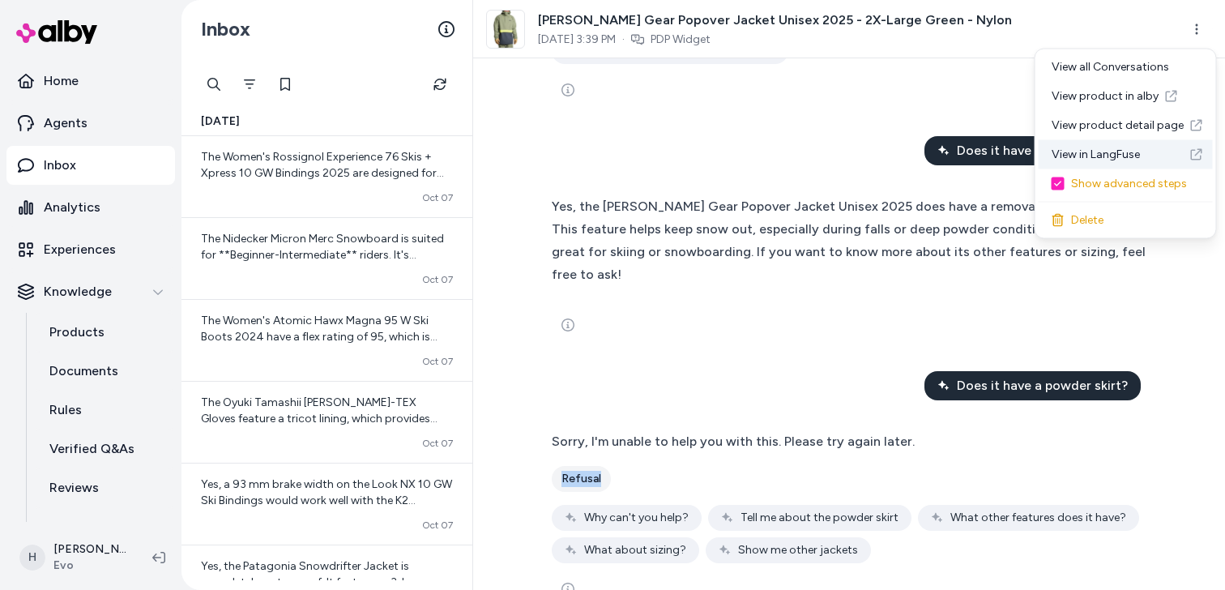
click at [1094, 160] on link "View in LangFuse" at bounding box center [1126, 154] width 174 height 29
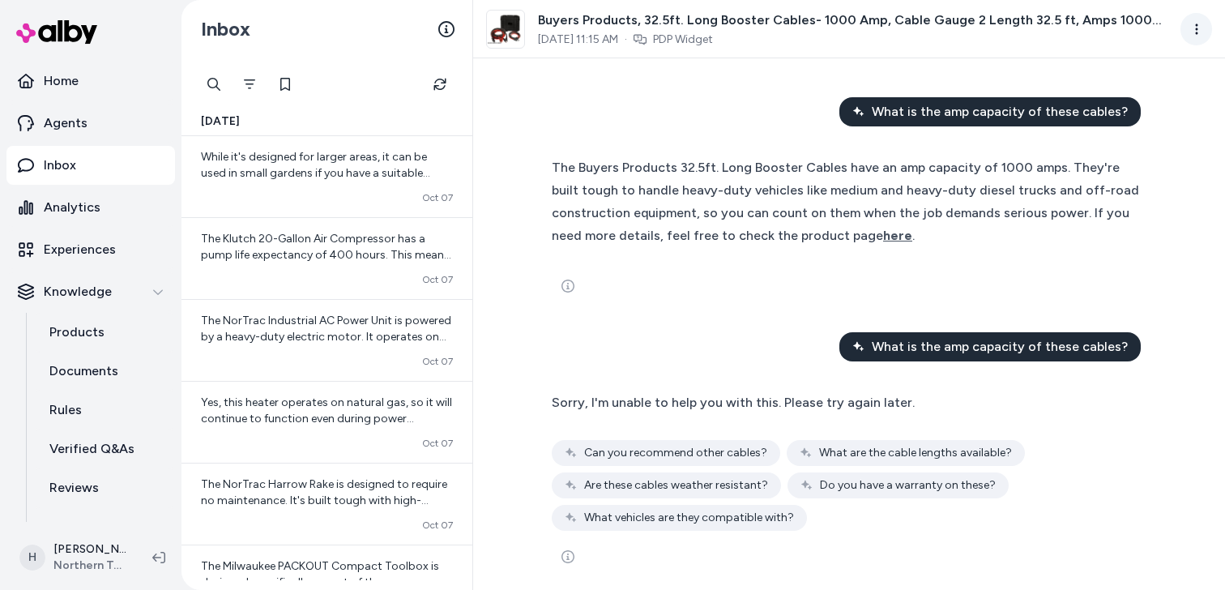
click at [1189, 32] on html "Home Agents Inbox Analytics Experiences Knowledge Products Documents Rules Veri…" at bounding box center [612, 295] width 1225 height 590
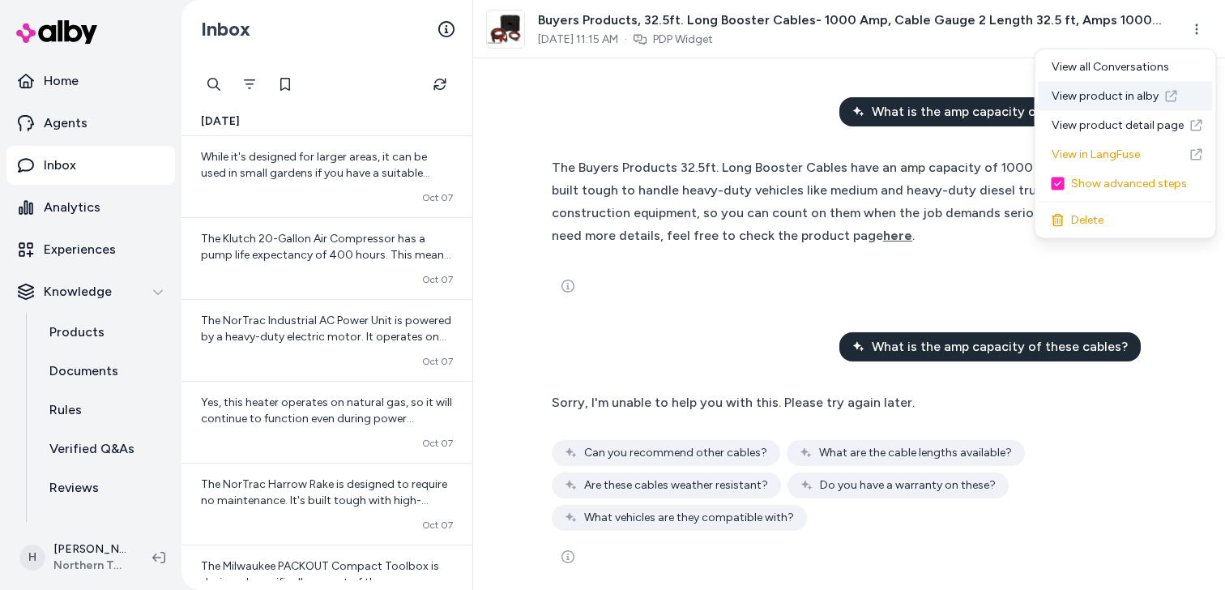
click at [1105, 101] on link "View product in alby" at bounding box center [1126, 96] width 174 height 29
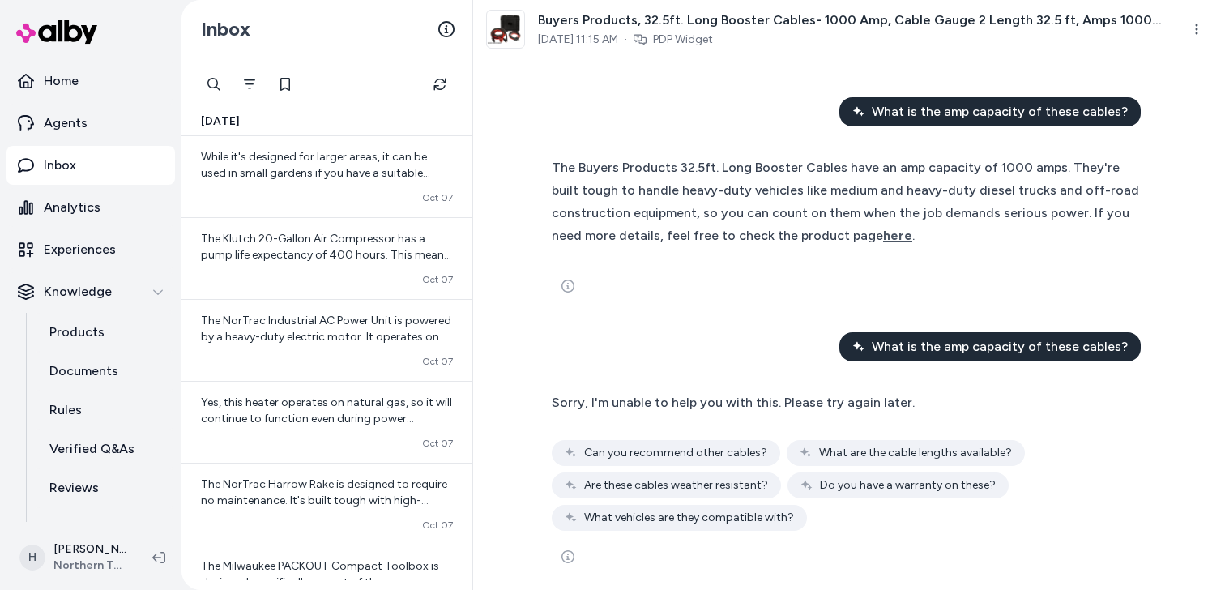
drag, startPoint x: 876, startPoint y: 344, endPoint x: 1225, endPoint y: 344, distance: 348.5
click at [1225, 344] on div "What is the amp capacity of these cables? The Buyers Products 32.5ft. Long Boos…" at bounding box center [849, 324] width 752 height 532
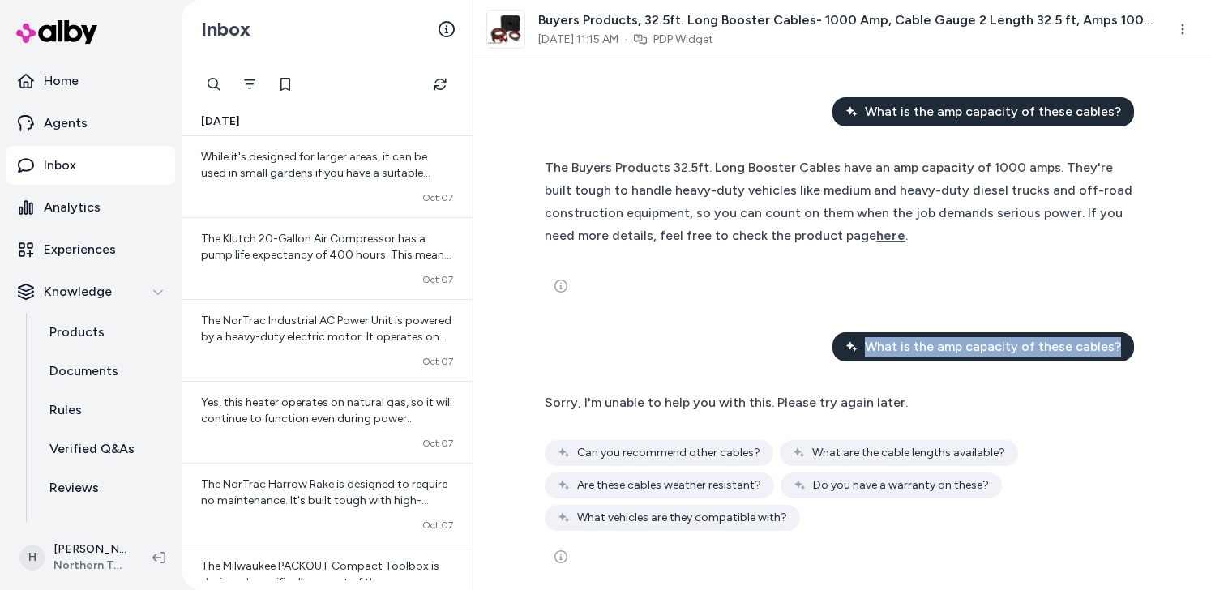
drag, startPoint x: 1124, startPoint y: 344, endPoint x: 874, endPoint y: 344, distance: 249.6
click at [874, 344] on div "What is the amp capacity of these cables?" at bounding box center [982, 346] width 301 height 29
copy span "What is the amp capacity of these cables?"
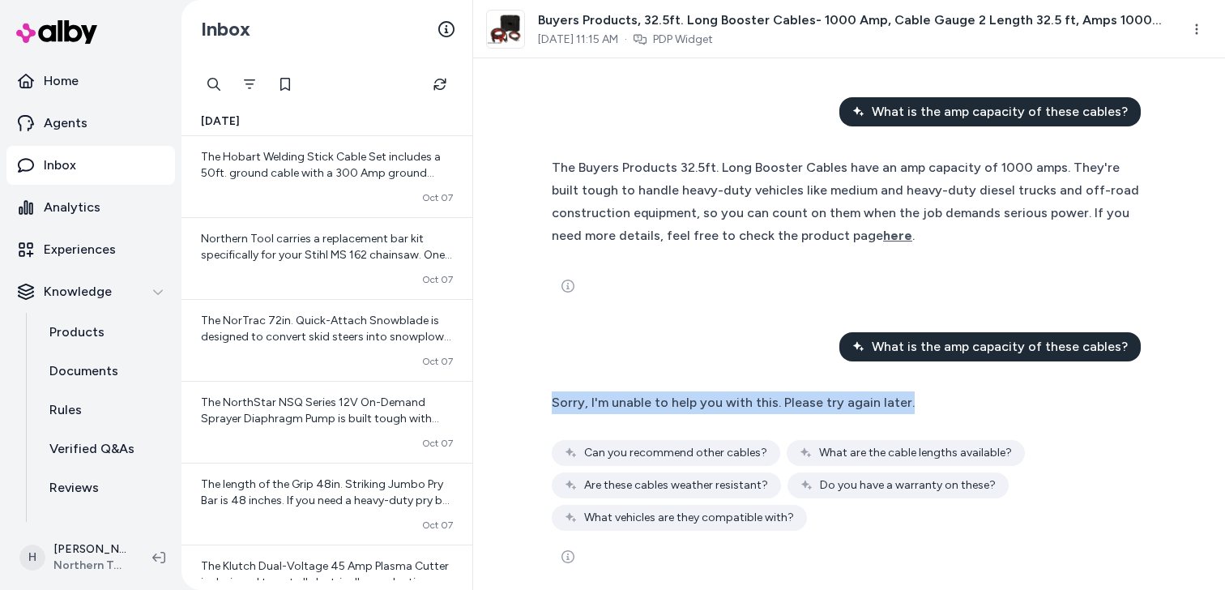
drag, startPoint x: 533, startPoint y: 399, endPoint x: 938, endPoint y: 398, distance: 405.2
click at [938, 399] on div "What is the amp capacity of these cables? The Buyers Products 32.5ft. Long Boos…" at bounding box center [849, 324] width 752 height 532
copy span "Sorry, I'm unable to help you with this. Please try again later."
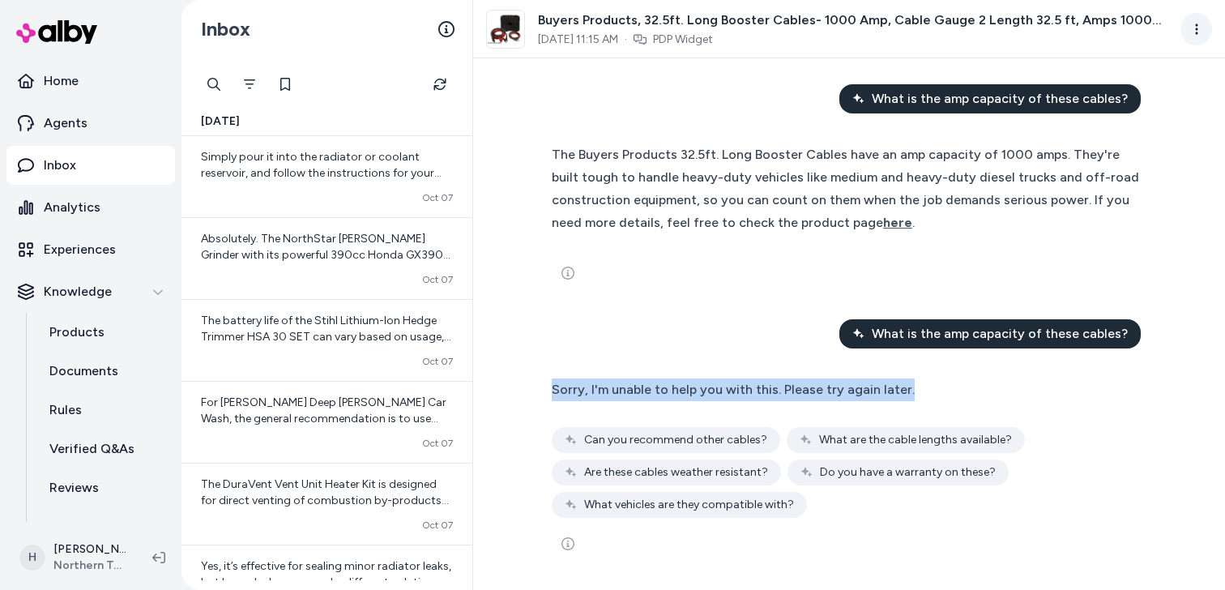
click at [1200, 37] on html "Home Agents Inbox Analytics Experiences Knowledge Products Documents Rules Veri…" at bounding box center [612, 295] width 1225 height 590
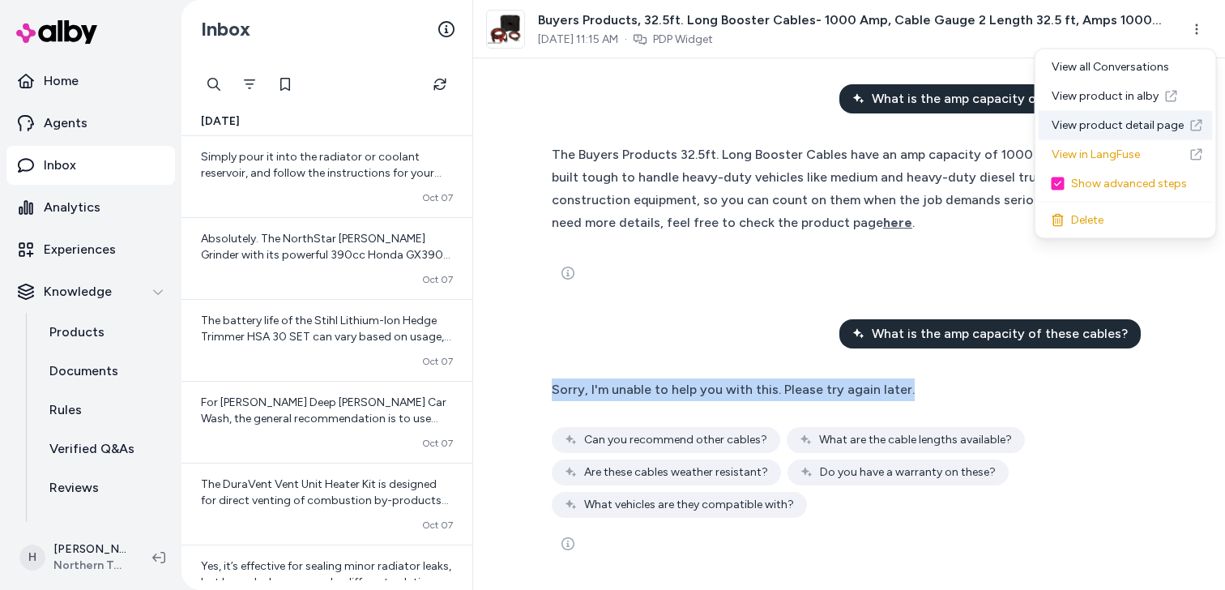
click at [1129, 126] on link "View product detail page" at bounding box center [1126, 125] width 174 height 29
click at [1202, 27] on html "Home Agents Inbox Analytics Experiences Knowledge Products Documents Rules Veri…" at bounding box center [612, 295] width 1225 height 590
click at [1116, 100] on link "View product in alby" at bounding box center [1126, 96] width 174 height 29
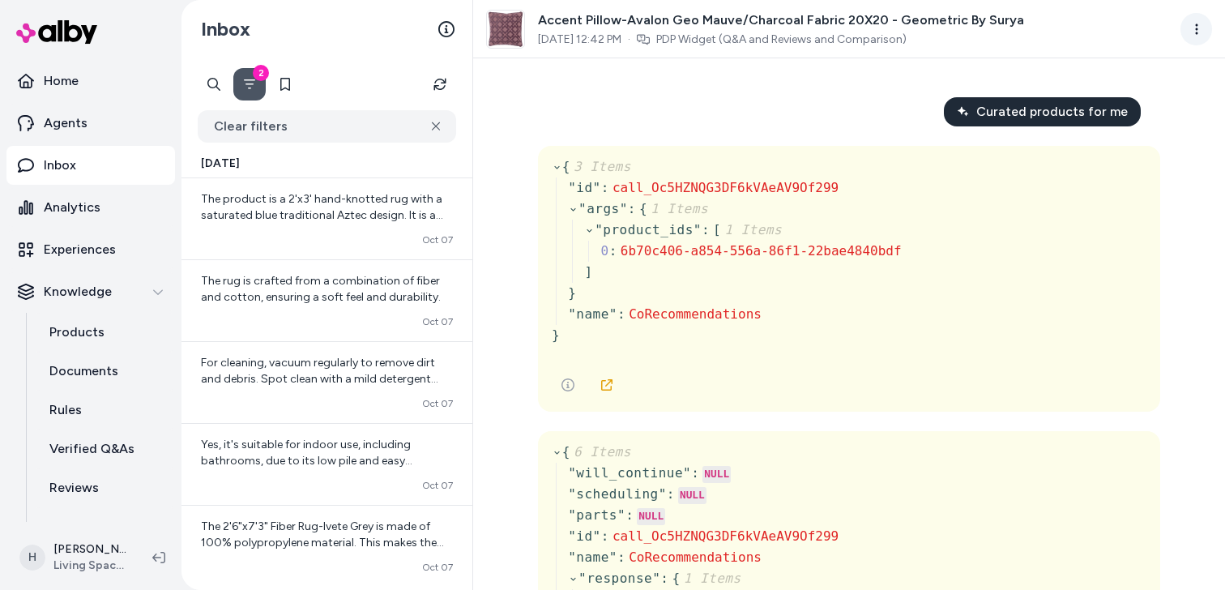
click at [1191, 28] on html "Home Agents Inbox Analytics Experiences Knowledge Products Documents Rules Veri…" at bounding box center [612, 295] width 1225 height 590
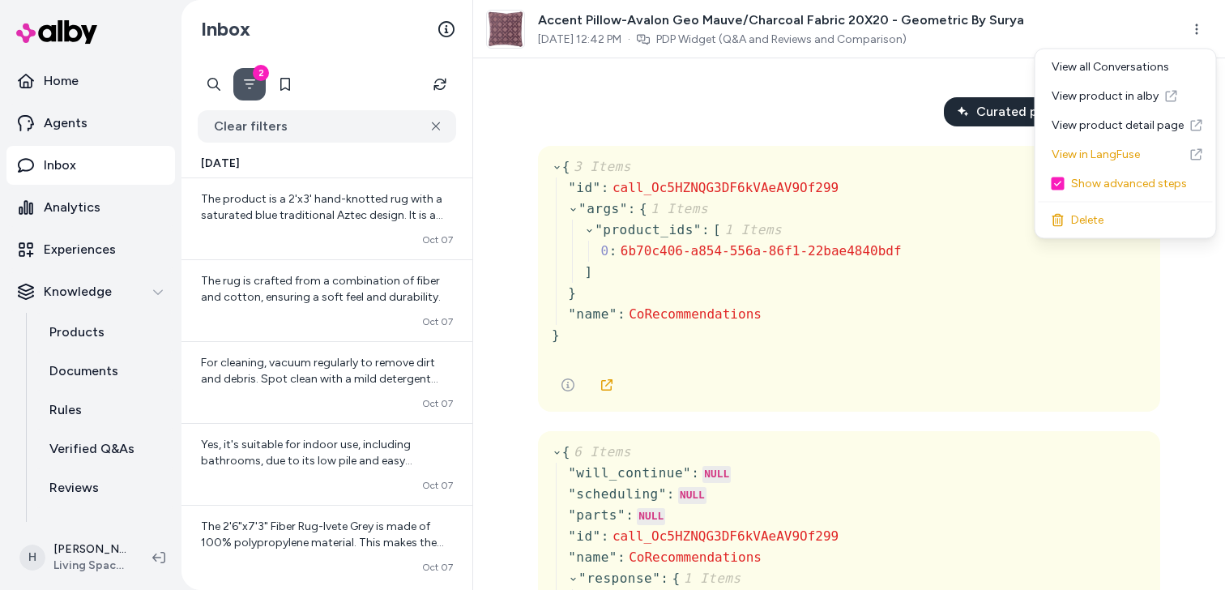
click at [891, 123] on html "Home Agents Inbox Analytics Experiences Knowledge Products Documents Rules Veri…" at bounding box center [612, 295] width 1225 height 590
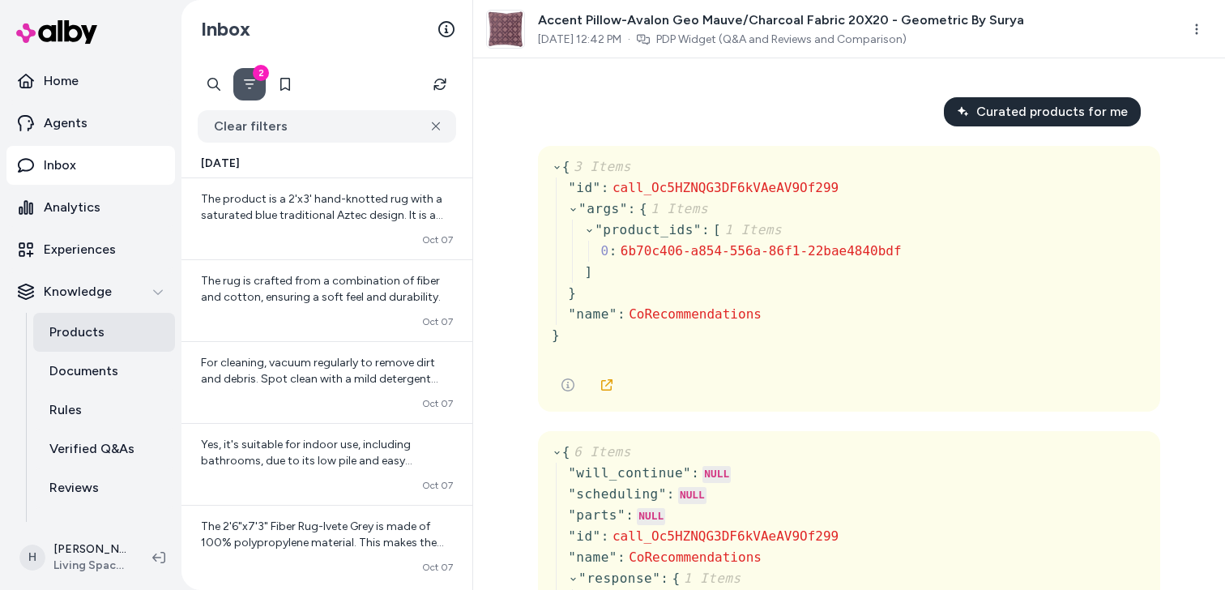
click at [109, 338] on link "Products" at bounding box center [104, 332] width 142 height 39
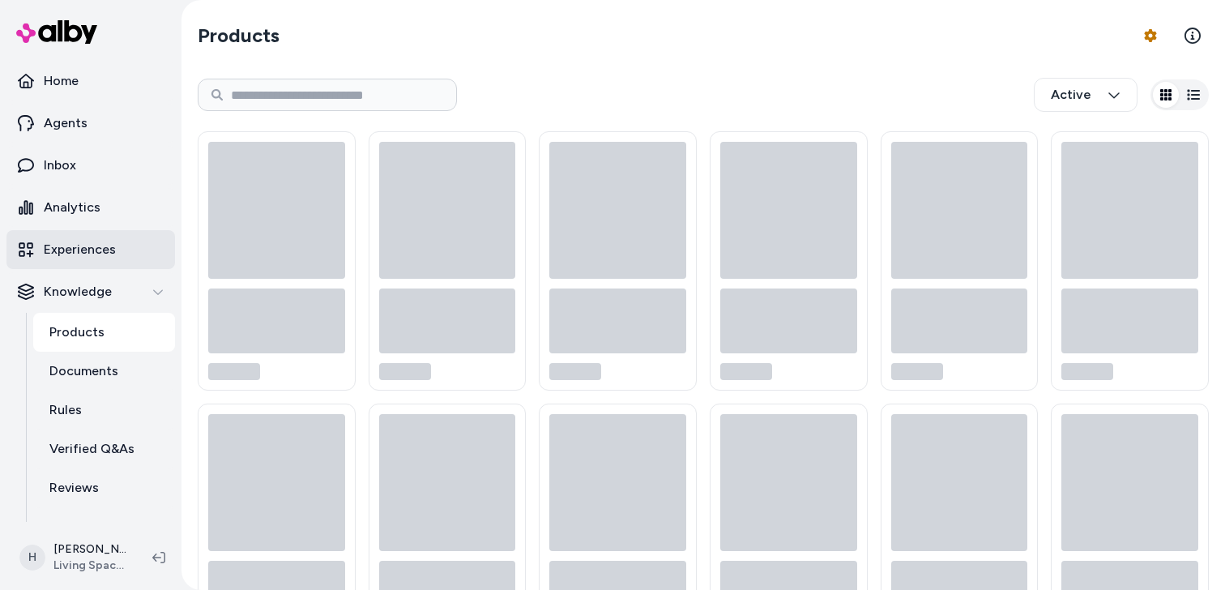
click at [97, 247] on p "Experiences" at bounding box center [80, 249] width 72 height 19
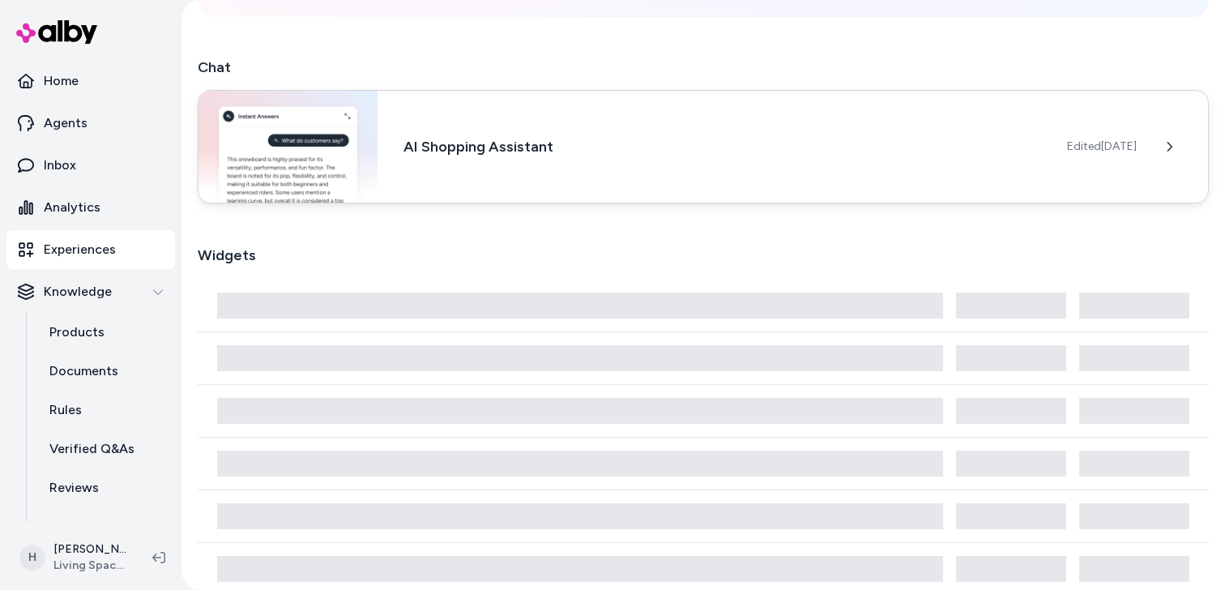
scroll to position [333, 0]
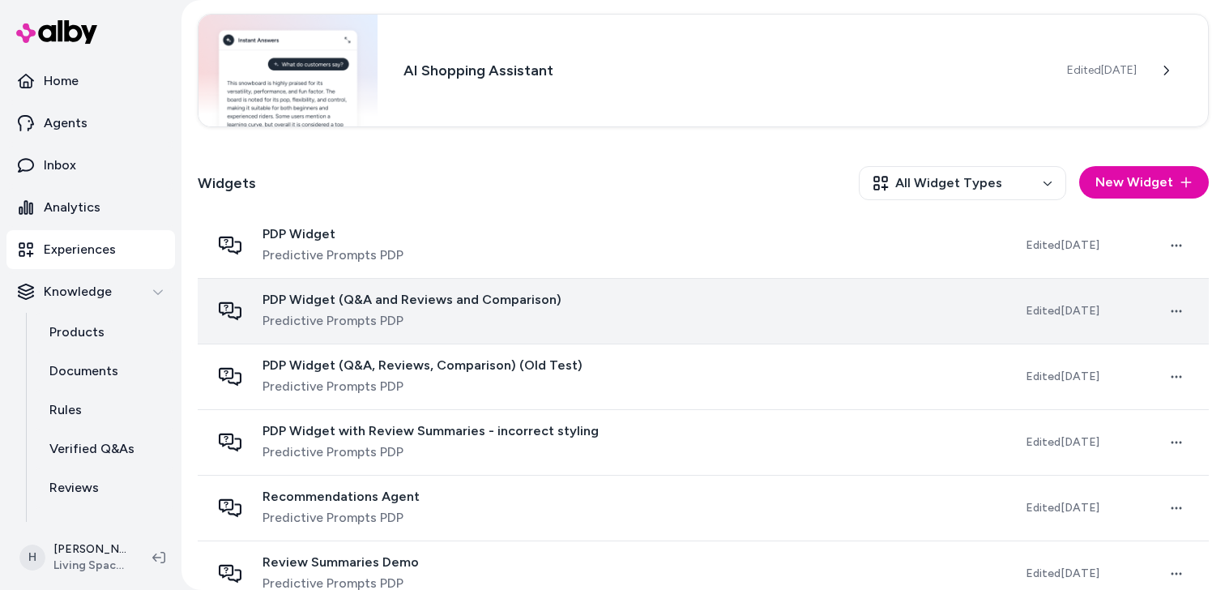
click at [452, 316] on span "Predictive Prompts PDP" at bounding box center [412, 320] width 299 height 19
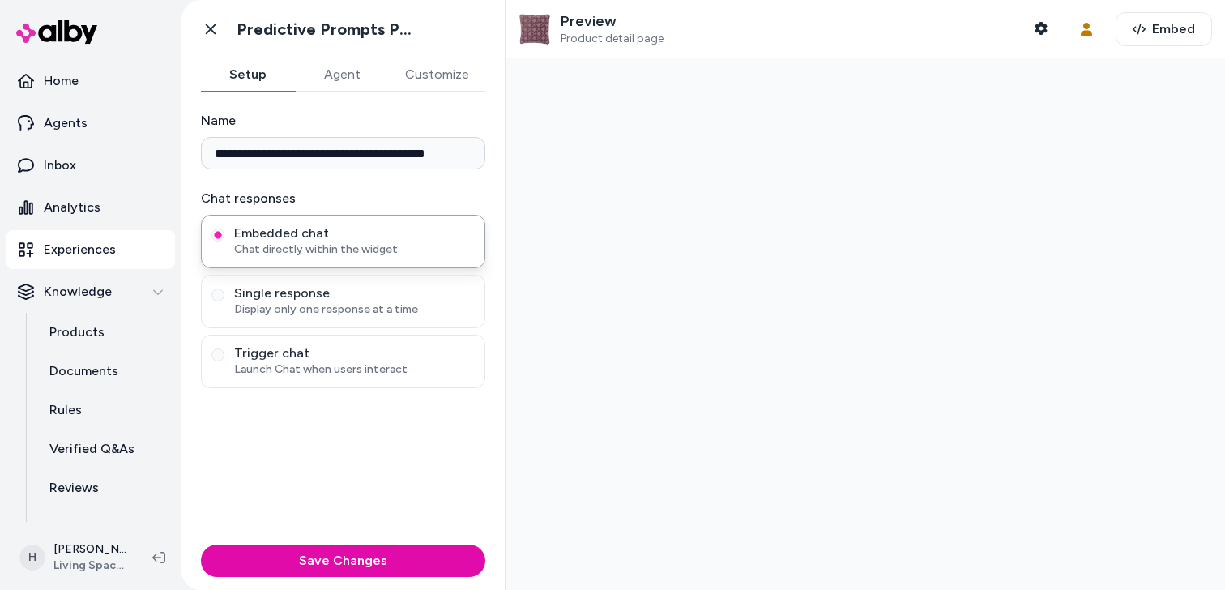
click at [354, 85] on button "Agent" at bounding box center [342, 74] width 94 height 32
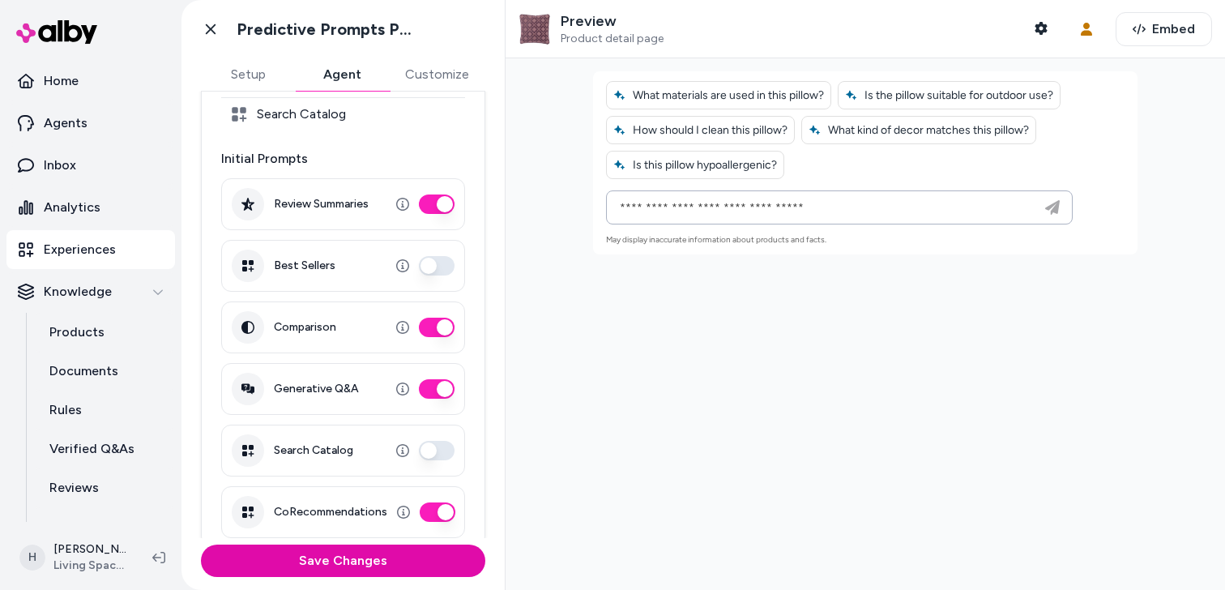
scroll to position [347, 0]
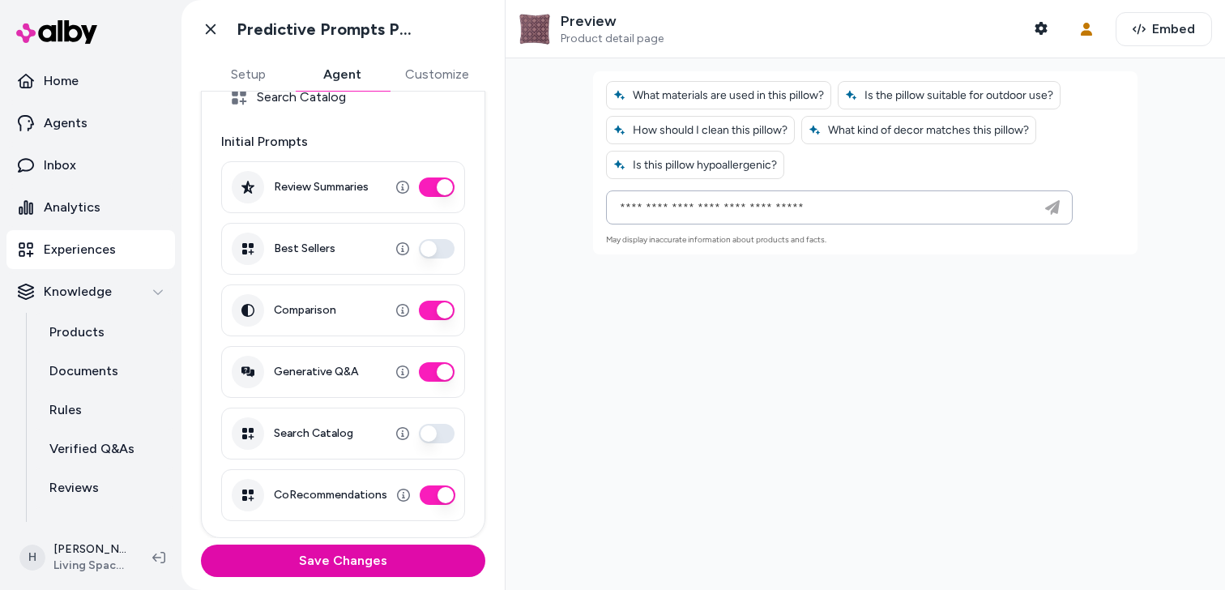
click at [585, 36] on span "Product detail page" at bounding box center [612, 39] width 103 height 15
click at [95, 340] on p "Products" at bounding box center [76, 332] width 55 height 19
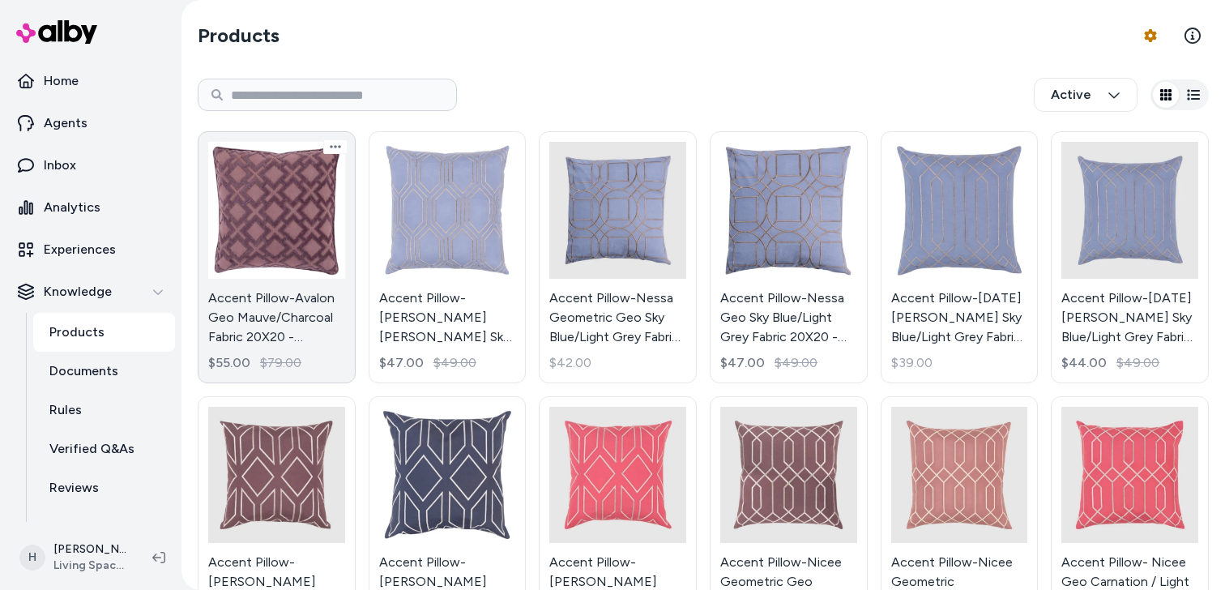
click at [277, 264] on link "Accent Pillow-Avalon Geo Mauve/Charcoal Fabric 20X20 - Geometric By Surya $55.0…" at bounding box center [277, 257] width 158 height 252
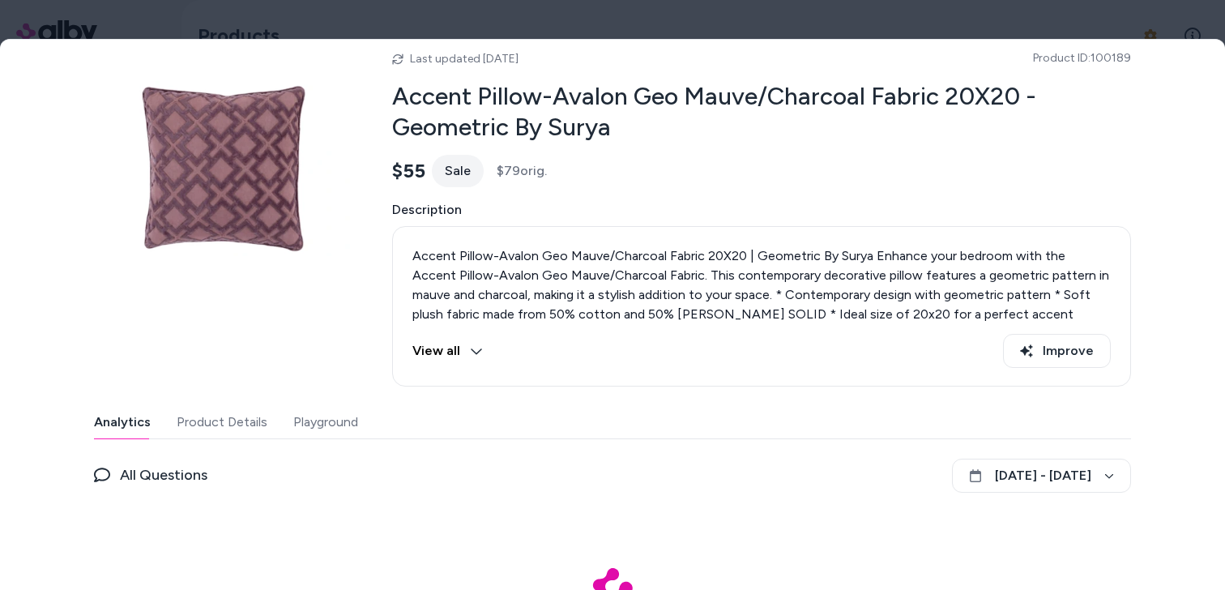
scroll to position [137, 0]
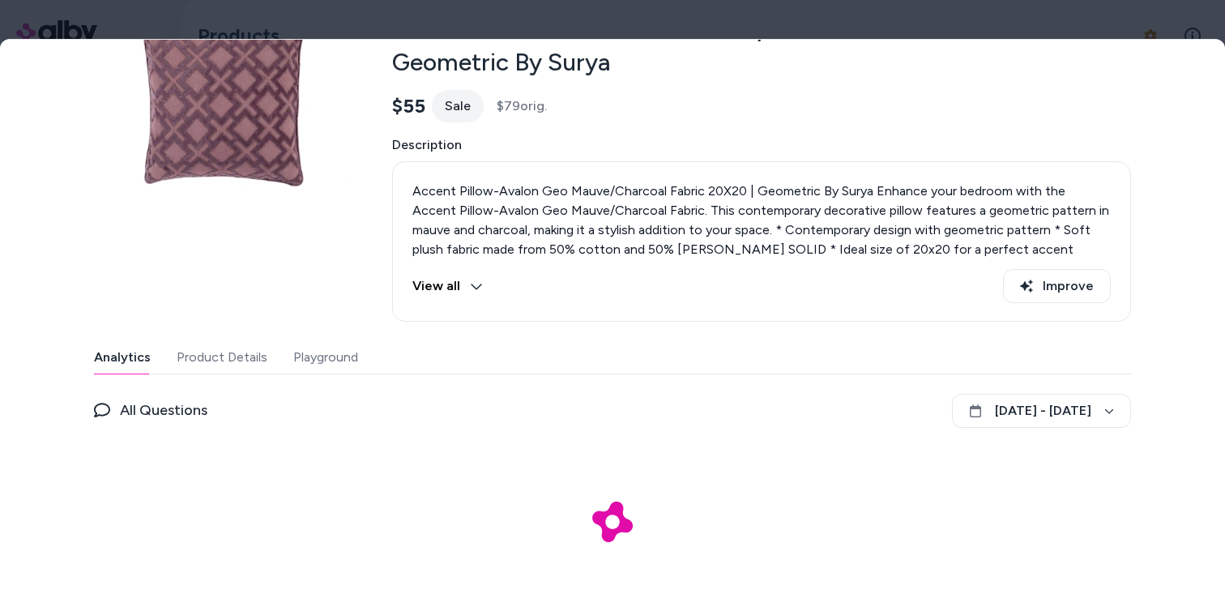
click at [331, 337] on div "Last updated Oct 07, 2025 Product ID: 100189 Accent Pillow-Avalon Geo Mauve/Cha…" at bounding box center [612, 288] width 1037 height 629
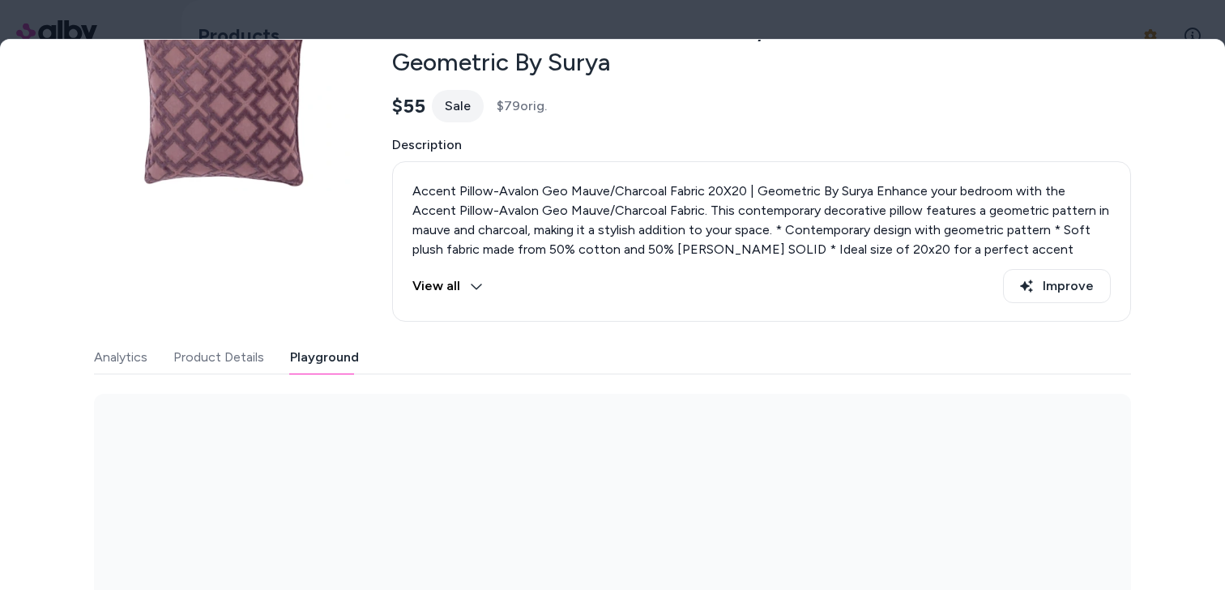
click at [331, 368] on button "Playground" at bounding box center [324, 357] width 69 height 32
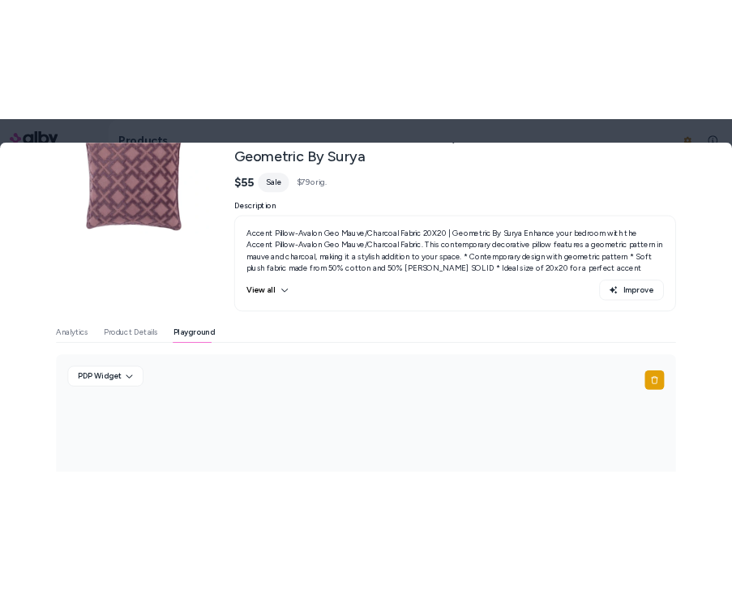
scroll to position [252, 0]
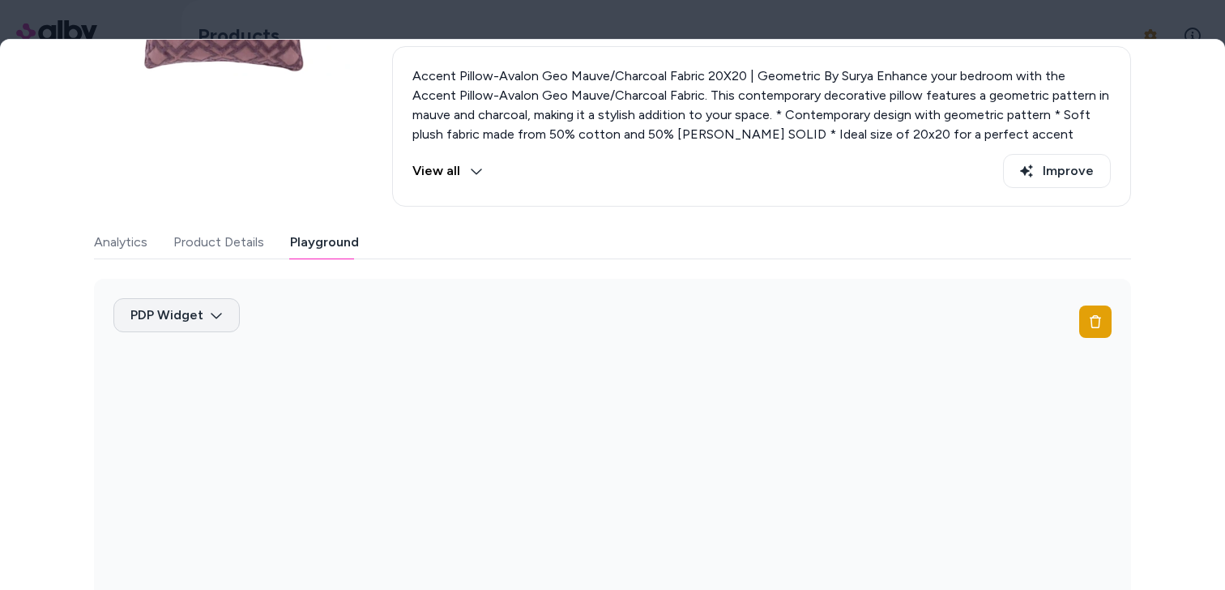
click at [212, 325] on body "Home Agents Inbox Analytics Experiences Knowledge Products Documents Rules Veri…" at bounding box center [612, 295] width 1225 height 590
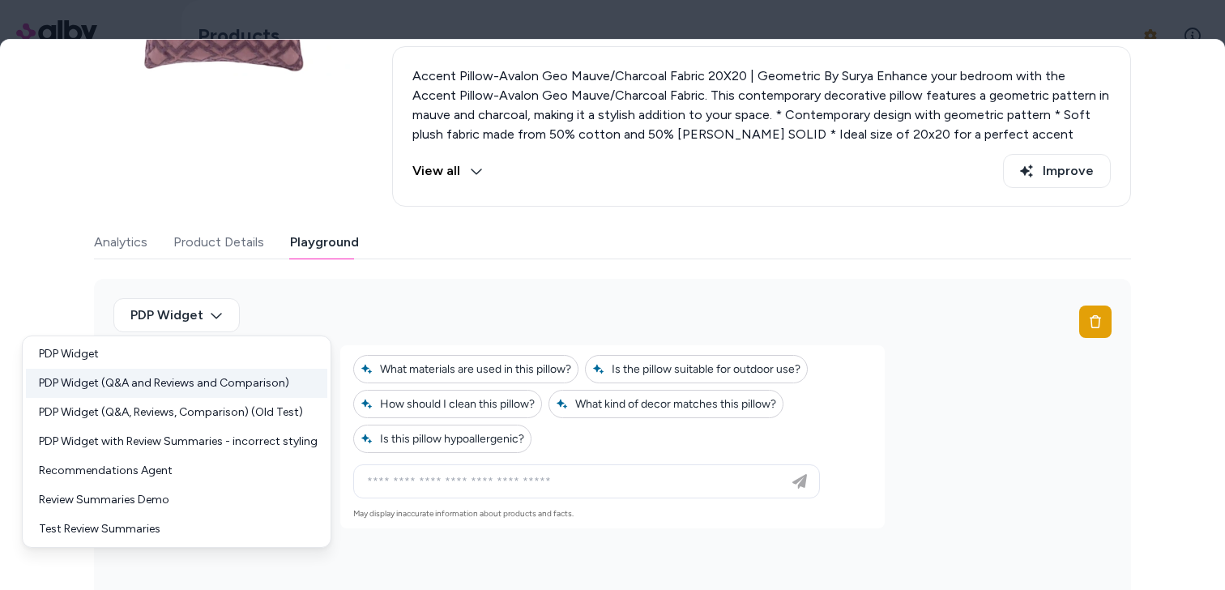
click at [212, 391] on div "PDP Widget (Q&A and Reviews and Comparison)" at bounding box center [176, 383] width 301 height 29
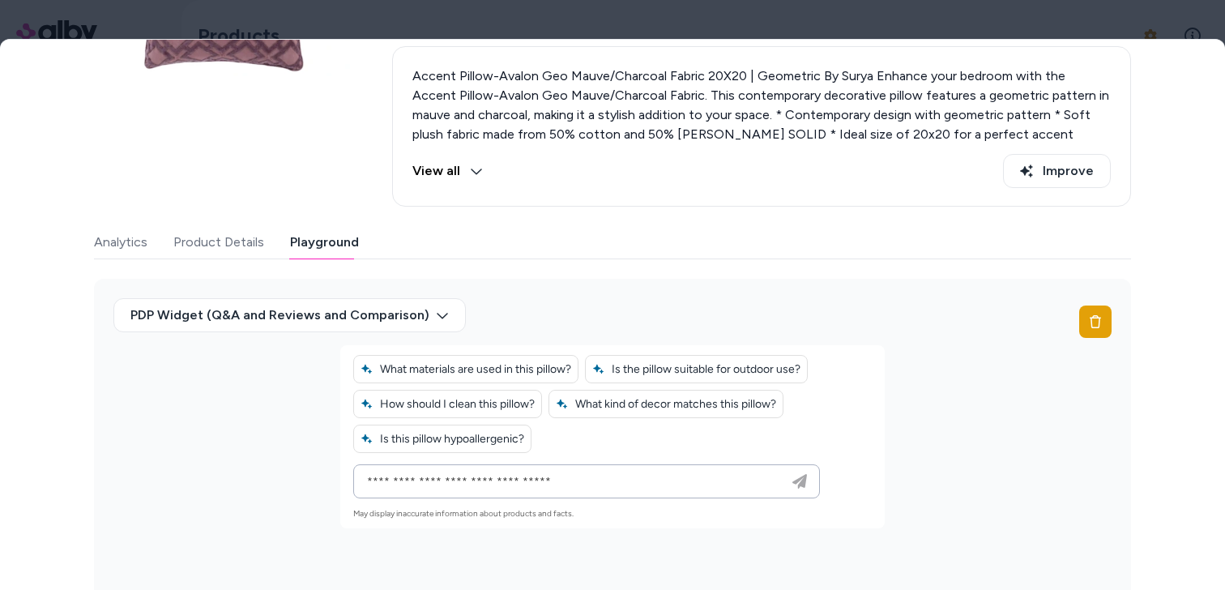
click at [216, 239] on button "Product Details" at bounding box center [218, 242] width 91 height 32
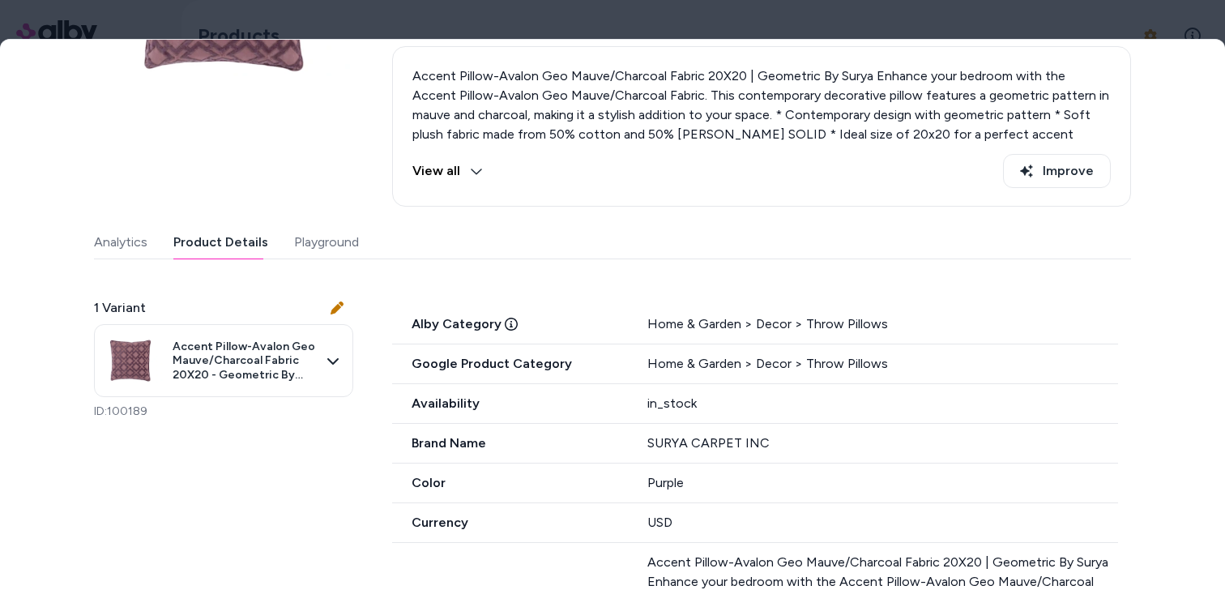
click at [303, 237] on button "Playground" at bounding box center [326, 242] width 65 height 32
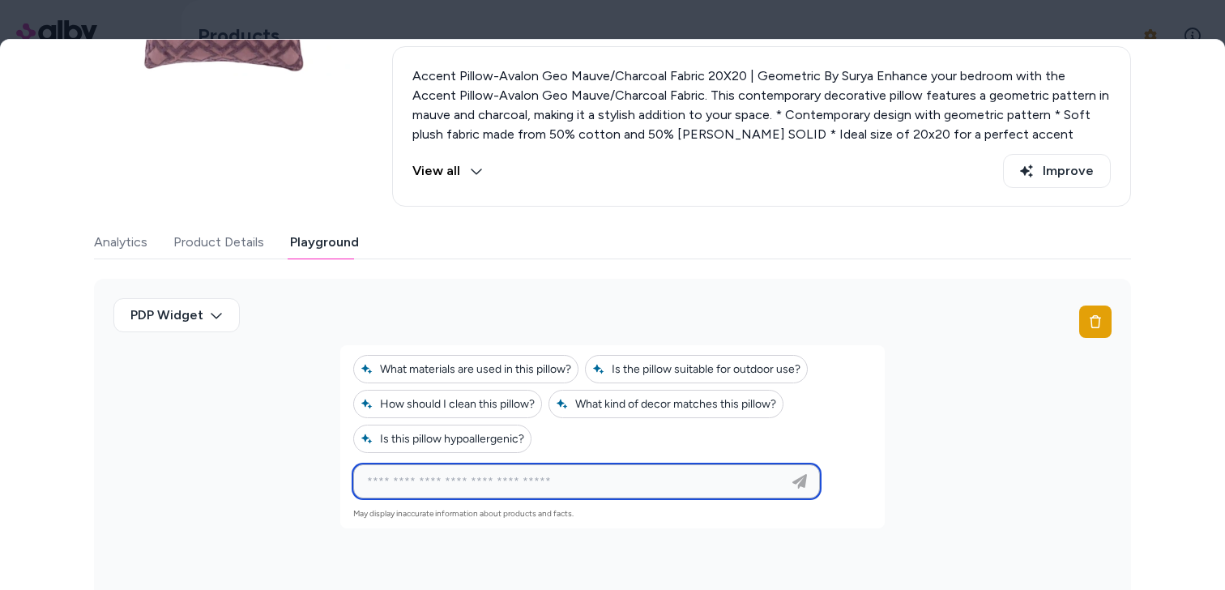
click at [515, 473] on input at bounding box center [570, 481] width 426 height 19
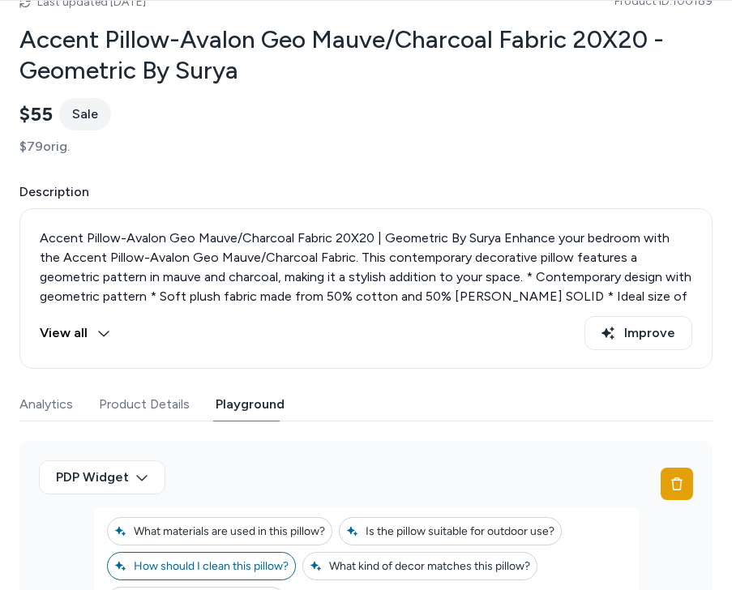
scroll to position [453, 0]
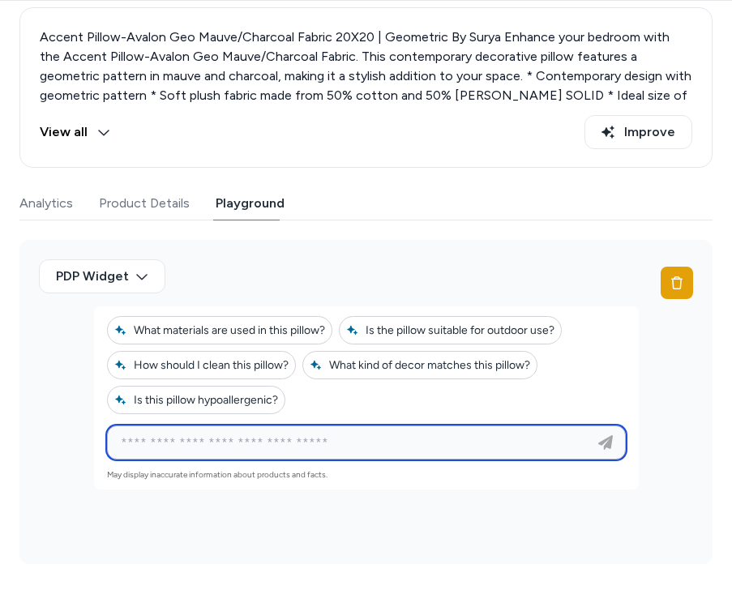
click at [327, 445] on input at bounding box center [350, 442] width 478 height 19
type input "*****"
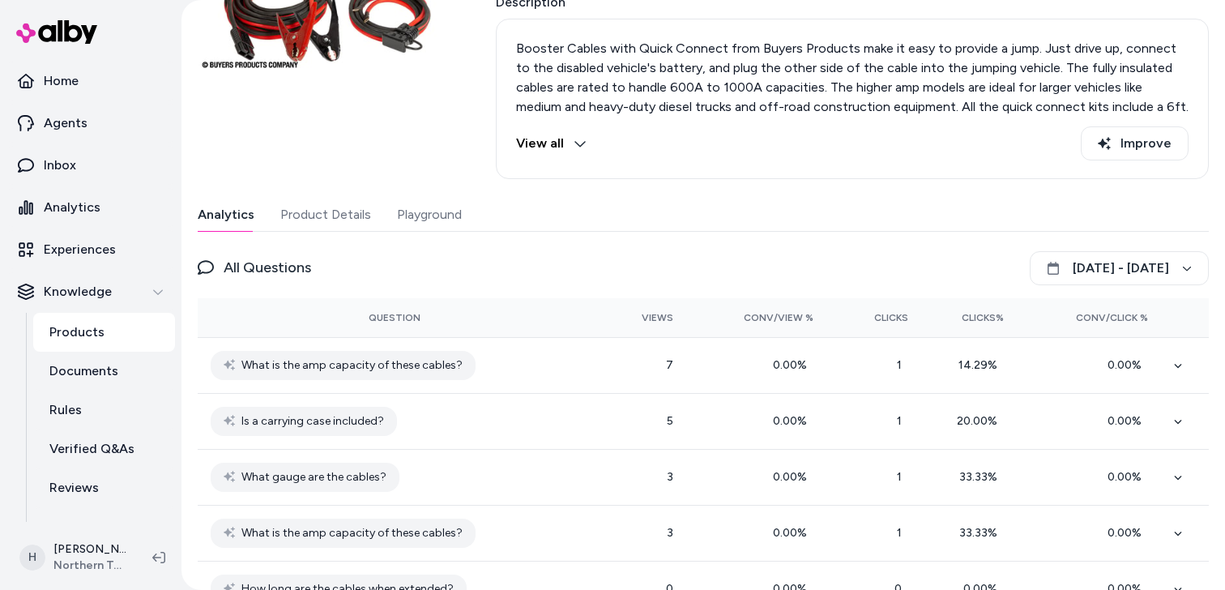
click at [446, 224] on button "Playground" at bounding box center [429, 215] width 65 height 32
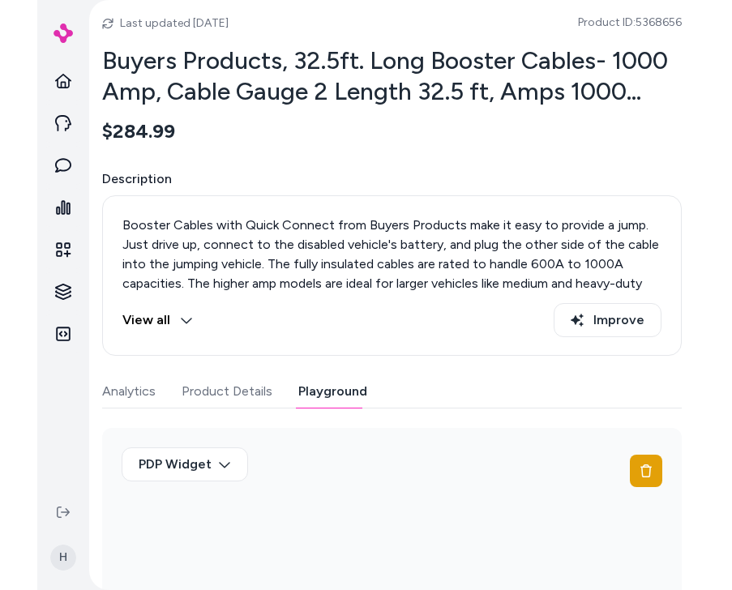
scroll to position [399, 0]
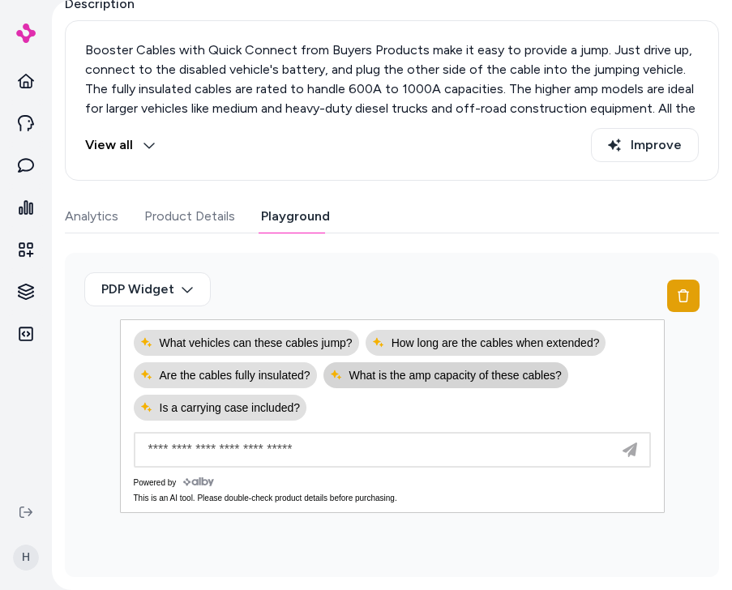
click at [502, 378] on span "What is the amp capacity of these cables?" at bounding box center [446, 375] width 232 height 13
type input "**********"
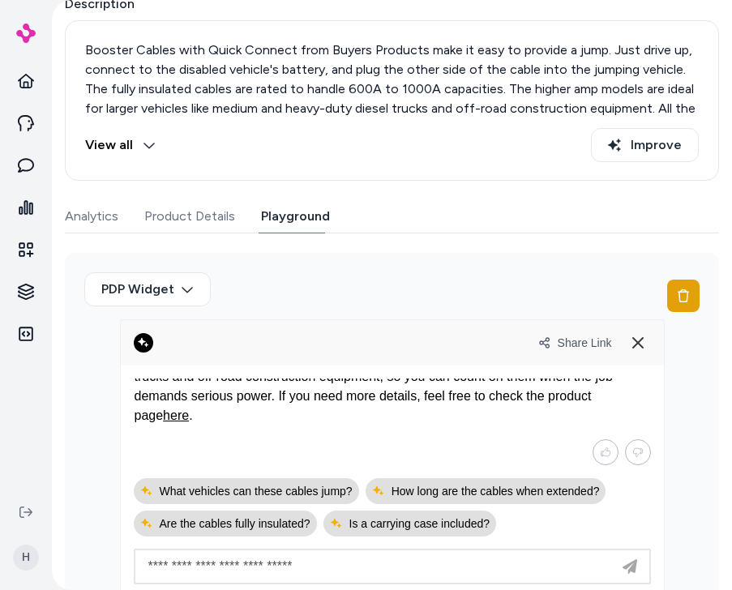
scroll to position [123, 0]
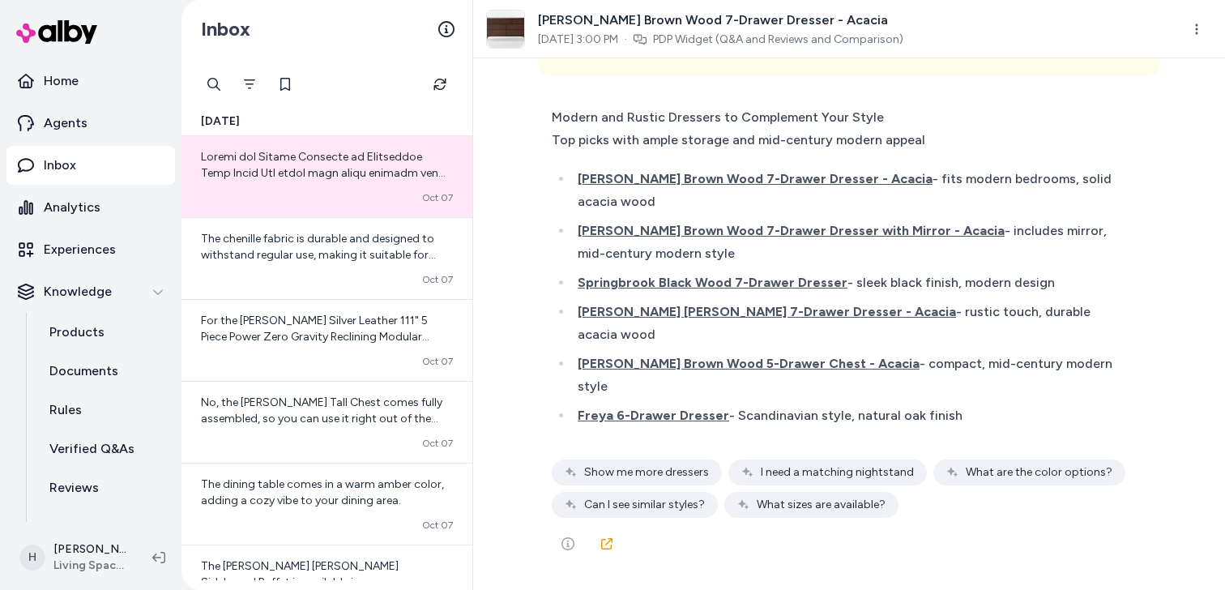
scroll to position [32360, 0]
click at [613, 541] on link at bounding box center [607, 544] width 32 height 32
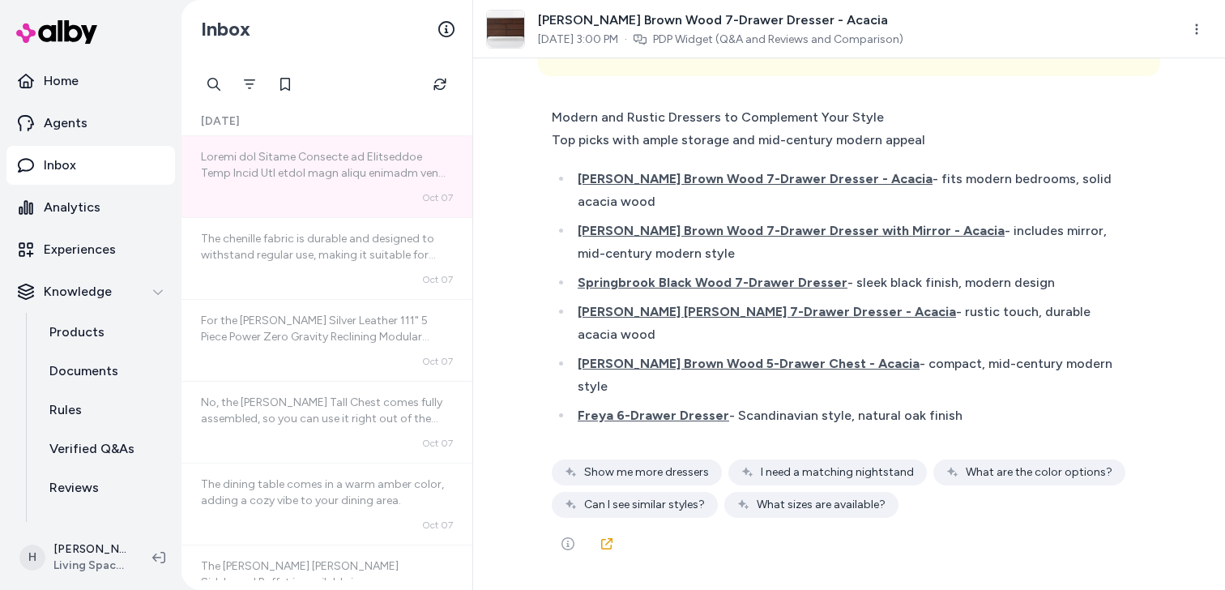
click at [806, 143] on div "Modern and Rustic Dressers to Complement Your Style Top picks with ample storag…" at bounding box center [849, 333] width 622 height 475
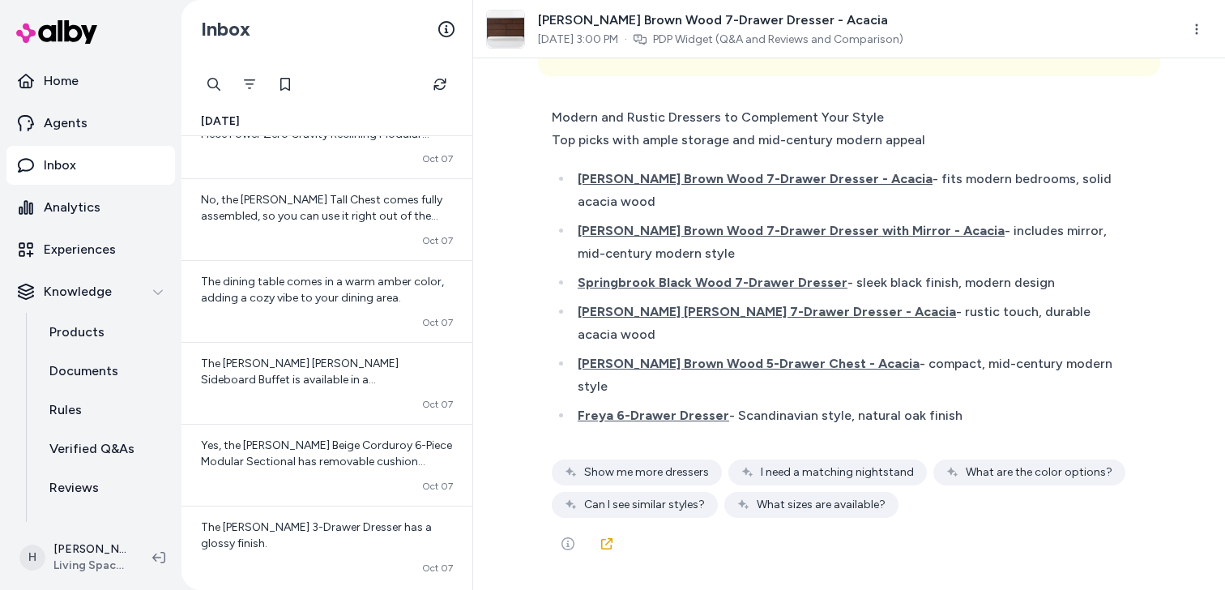
scroll to position [140, 0]
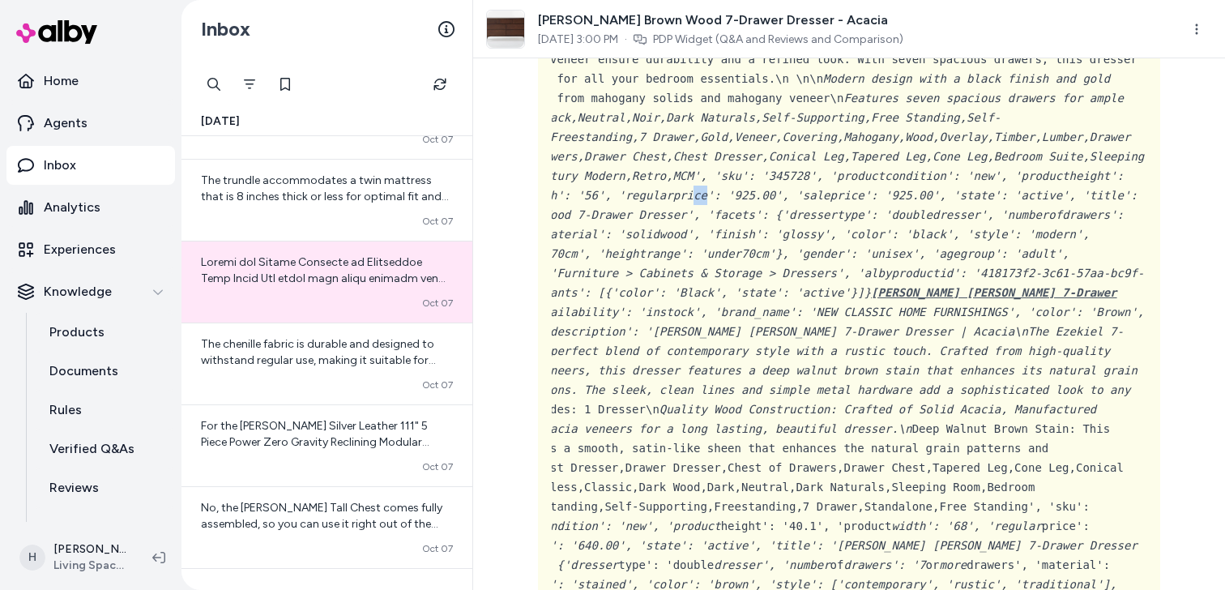
drag, startPoint x: 541, startPoint y: 371, endPoint x: 525, endPoint y: 371, distance: 16.2
click at [525, 371] on div "Curated products for me. { 3 Items " id " : call_VJ3ZFBcZjqp2kz84h7Ba7rid " arg…" at bounding box center [849, 324] width 752 height 532
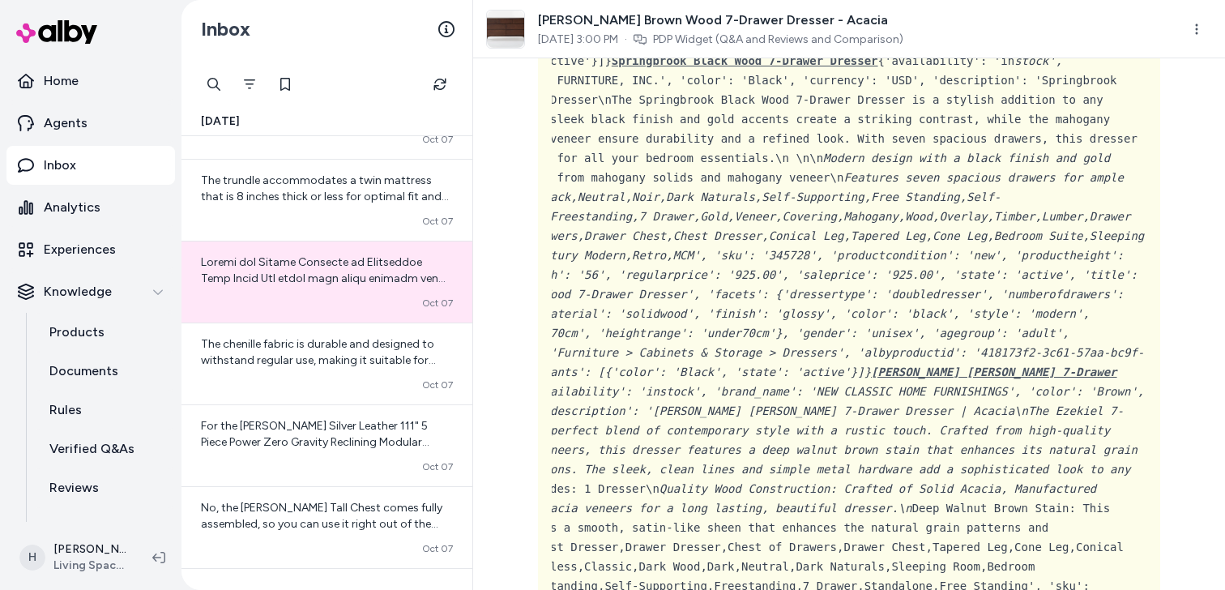
scroll to position [0, 0]
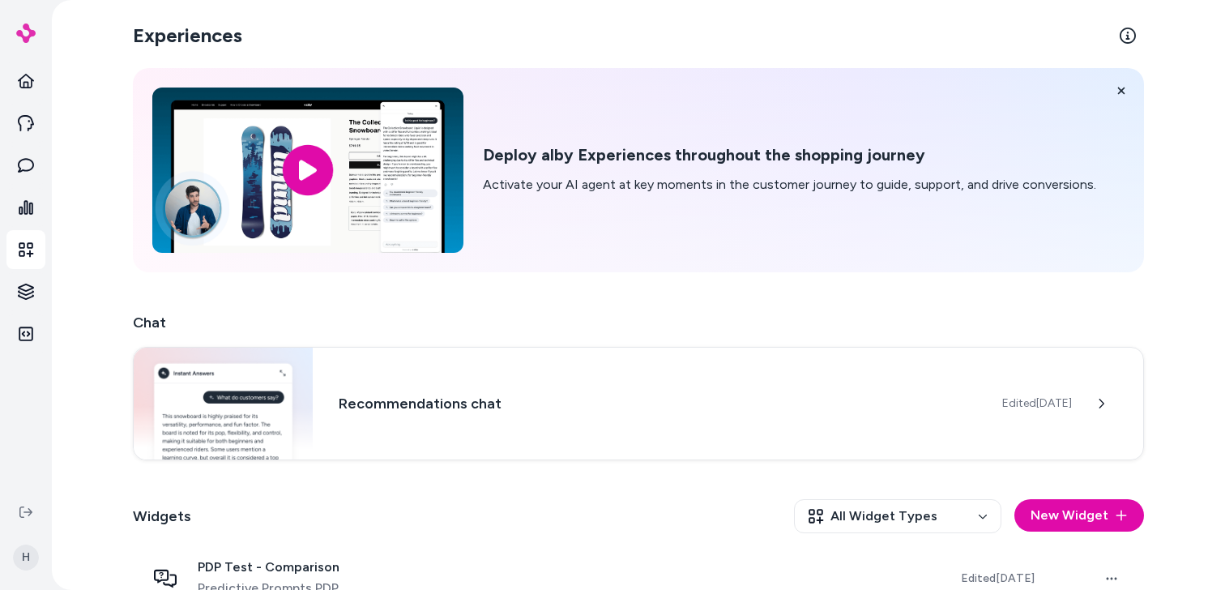
scroll to position [428, 0]
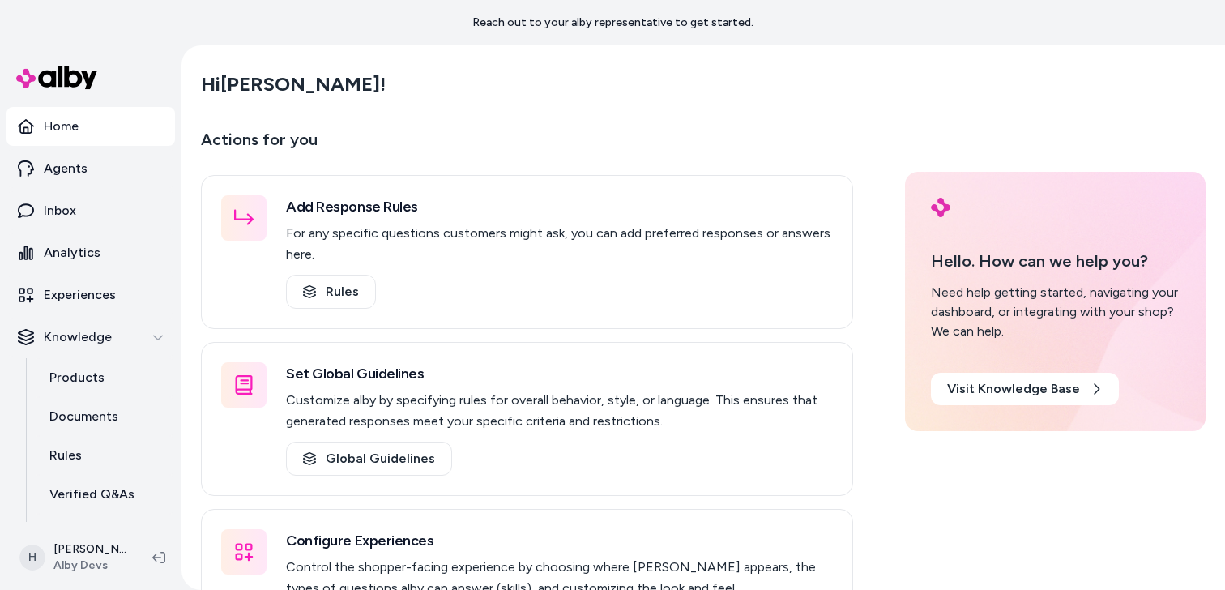
click at [457, 88] on div "Hi [PERSON_NAME] !" at bounding box center [703, 84] width 1005 height 45
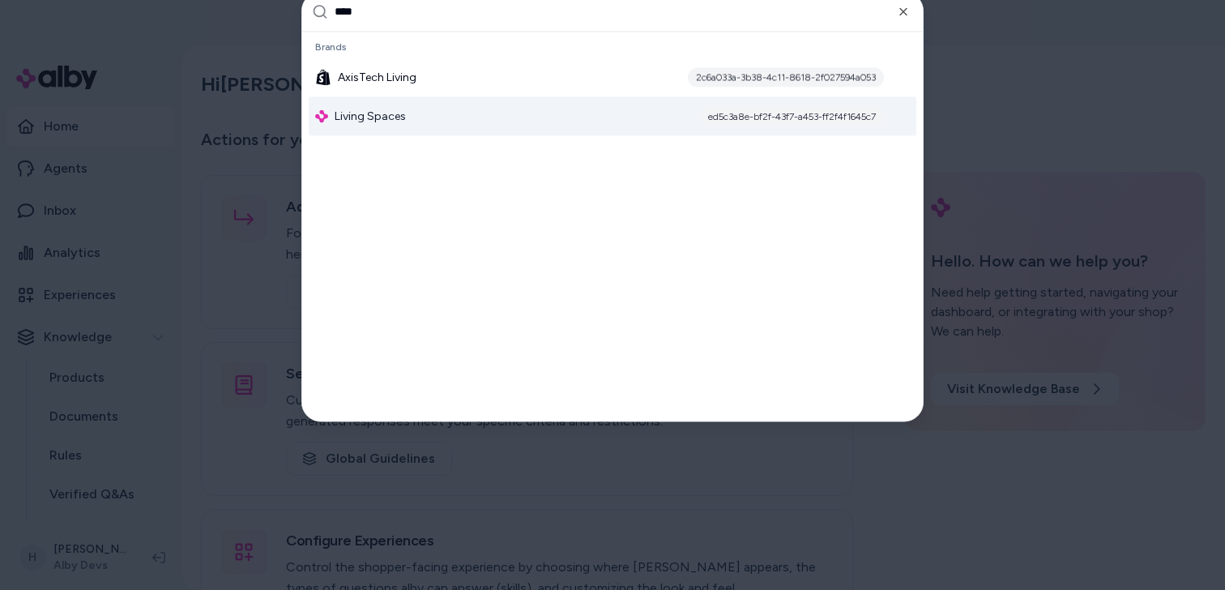
type input "****"
click at [498, 128] on div "Living Spaces ed5c3a8e-bf2f-43f7-a453-ff2f4f1645c7" at bounding box center [613, 115] width 608 height 39
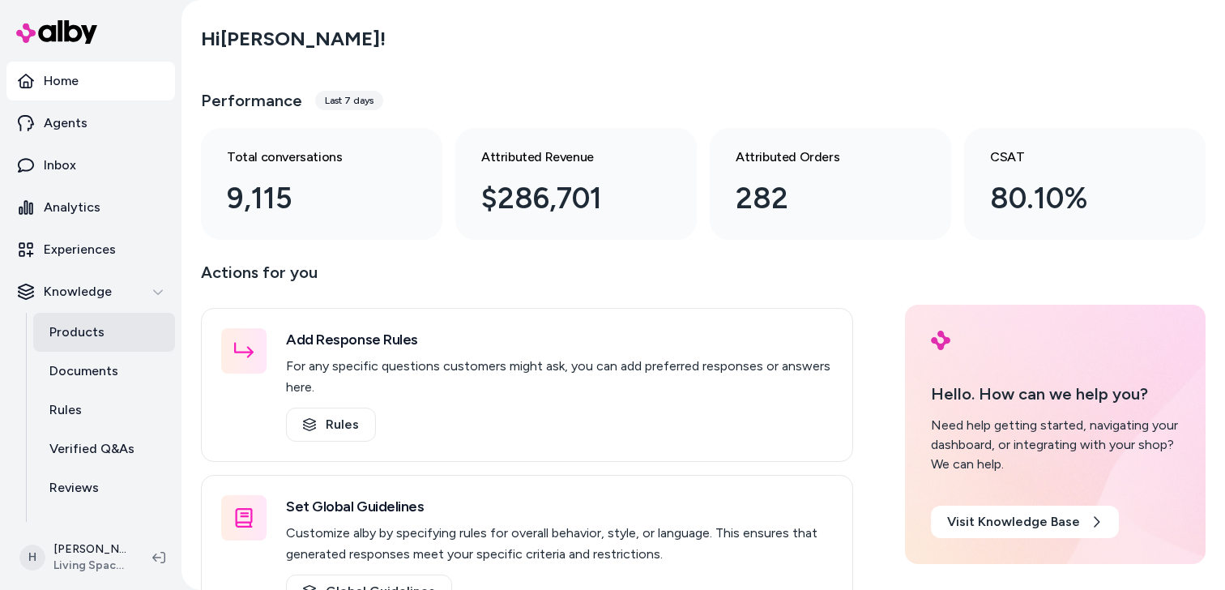
click at [122, 336] on link "Products" at bounding box center [104, 332] width 142 height 39
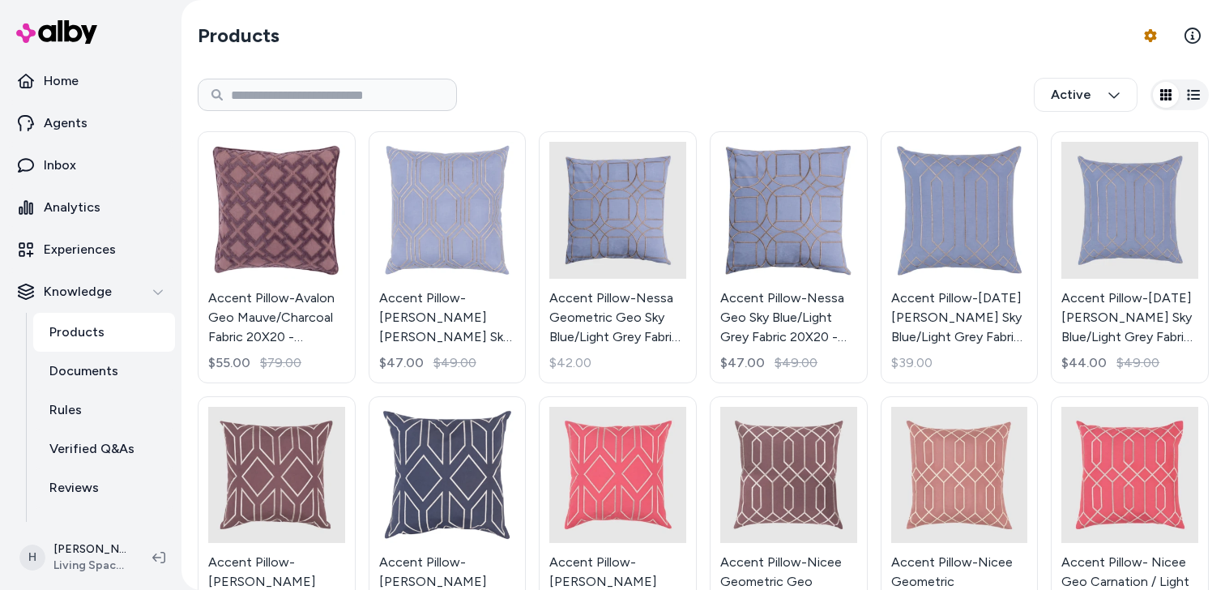
click at [304, 246] on link "Accent Pillow-Avalon Geo Mauve/Charcoal Fabric 20X20 - Geometric By Surya $55.0…" at bounding box center [277, 257] width 158 height 252
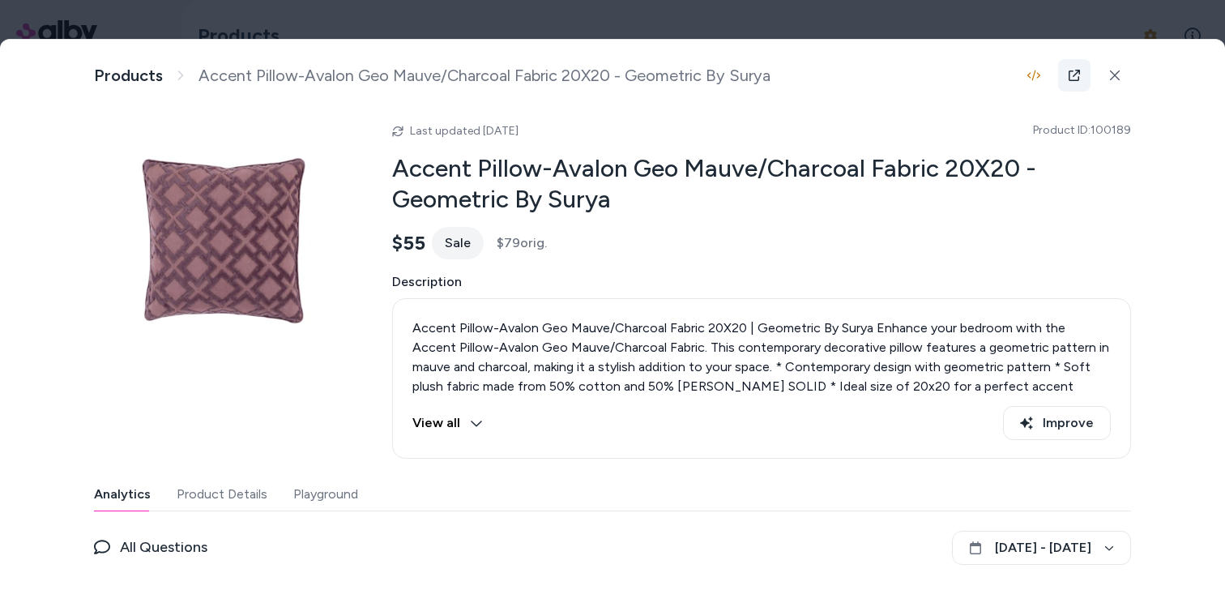
click at [1074, 75] on icon at bounding box center [1074, 75] width 11 height 11
click at [481, 19] on div at bounding box center [612, 295] width 1225 height 590
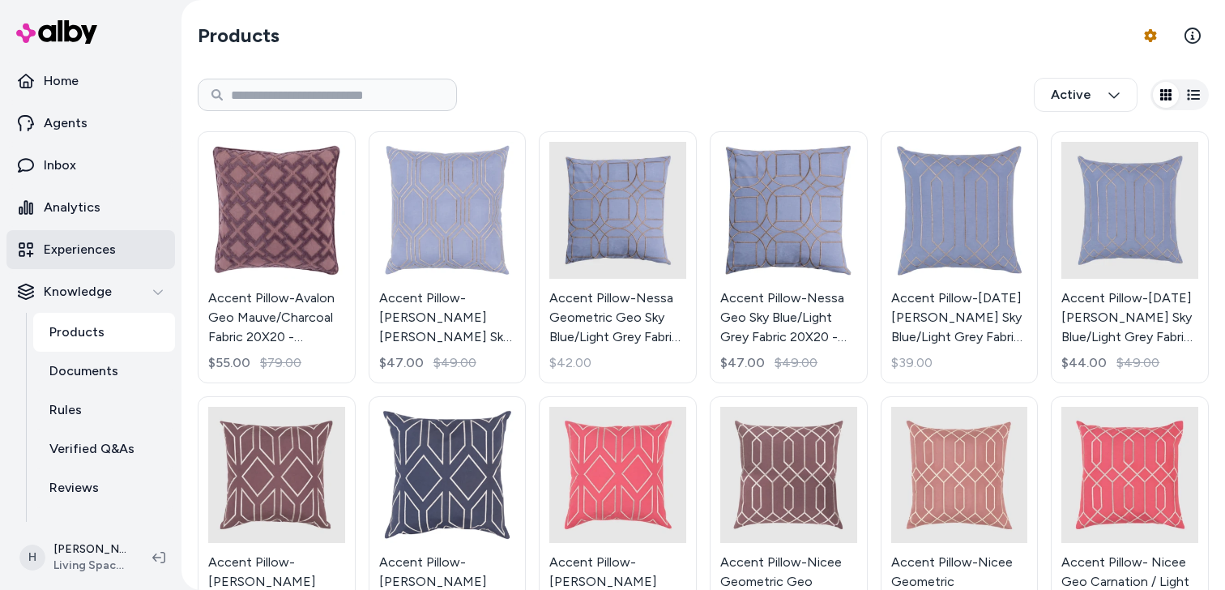
click at [84, 252] on p "Experiences" at bounding box center [80, 249] width 72 height 19
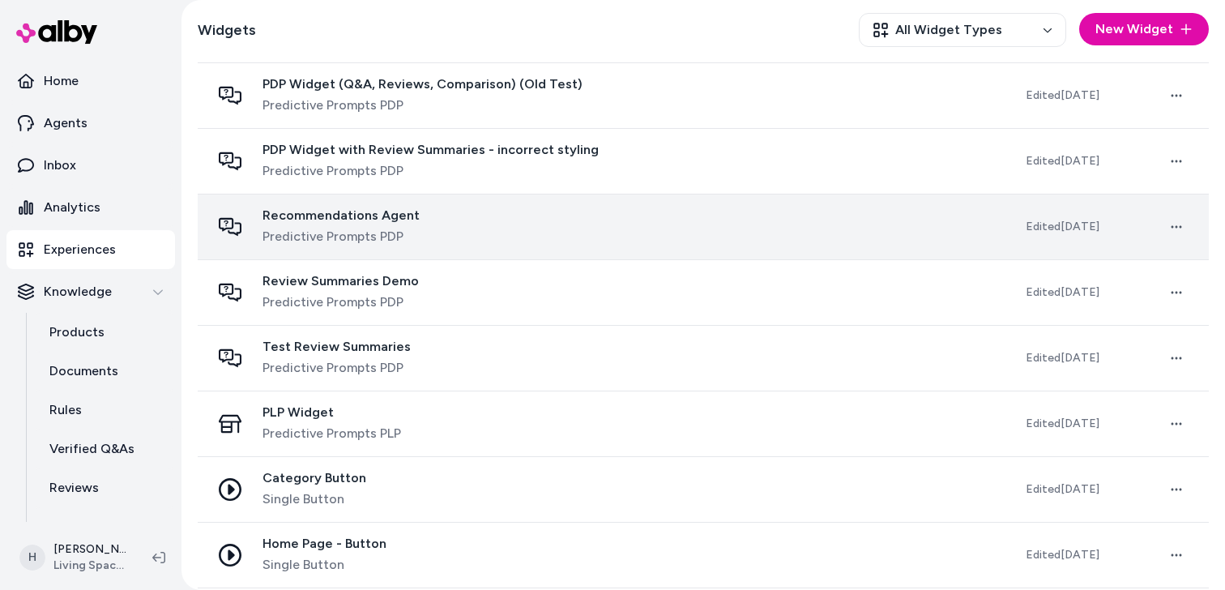
scroll to position [635, 0]
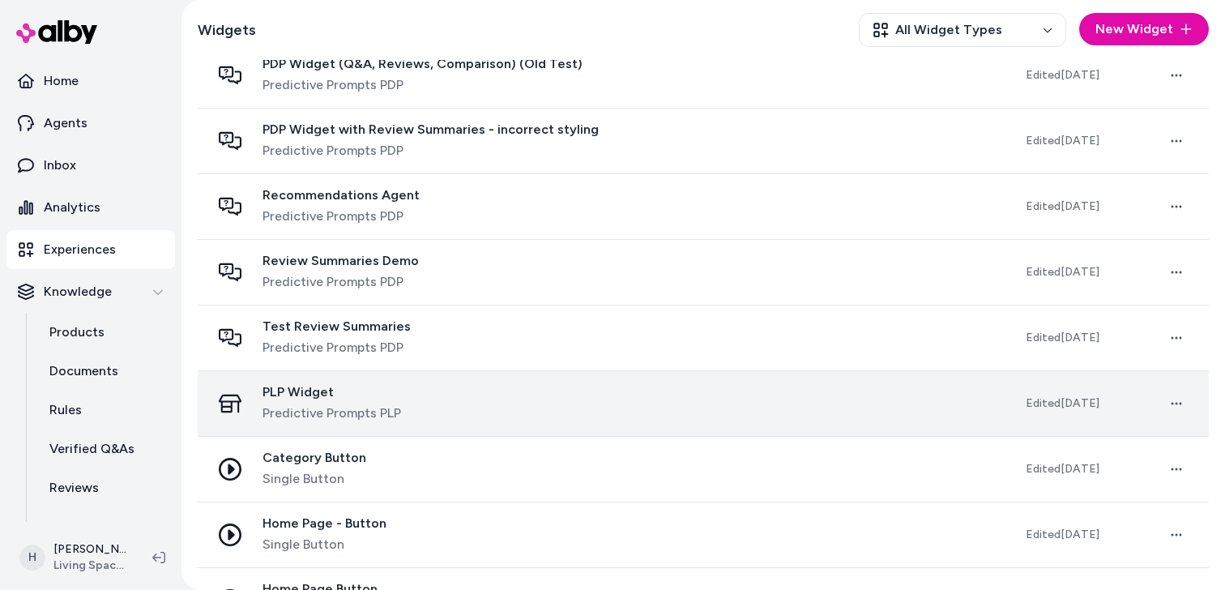
click at [413, 410] on div "PLP Widget Predictive Prompts PLP" at bounding box center [605, 403] width 789 height 39
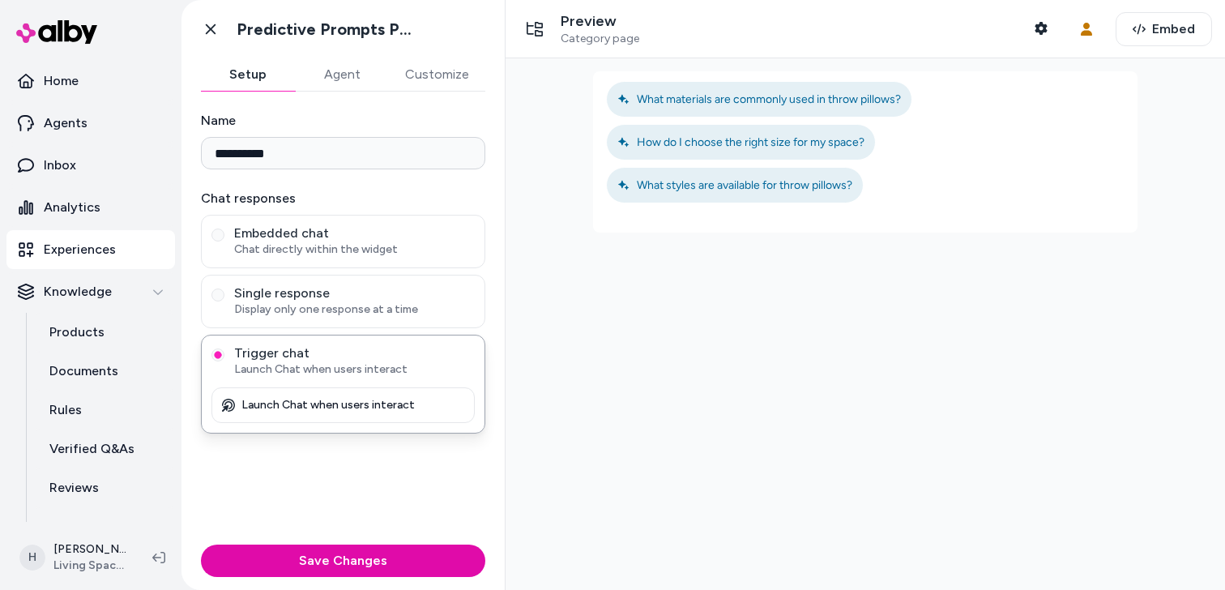
click at [343, 78] on button "Agent" at bounding box center [342, 74] width 94 height 32
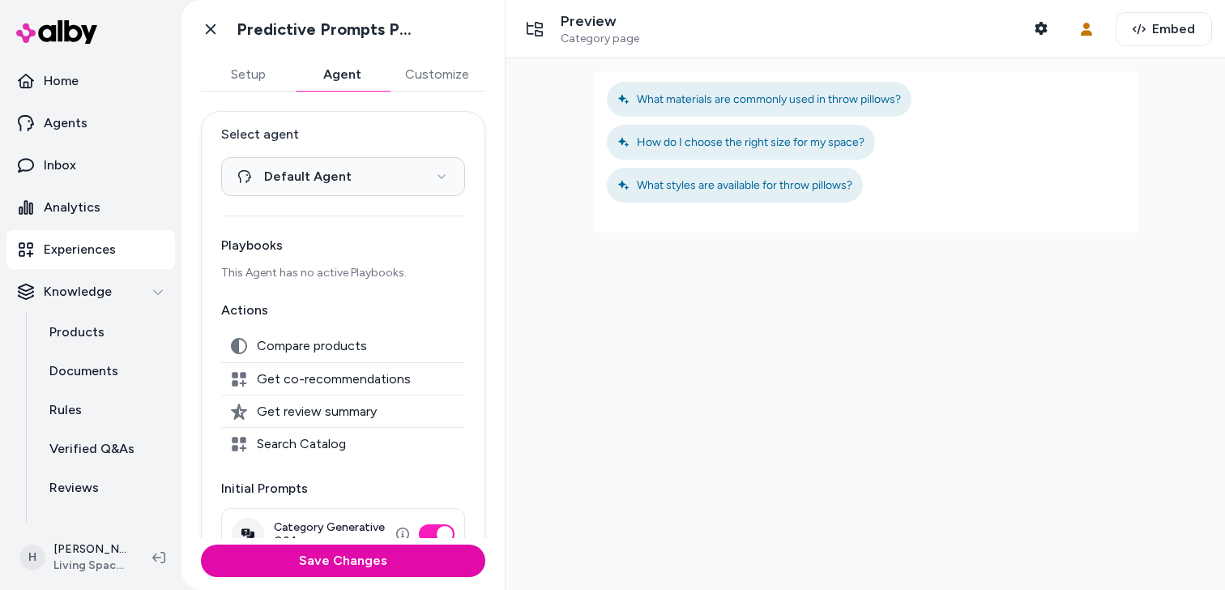
scroll to position [224, 0]
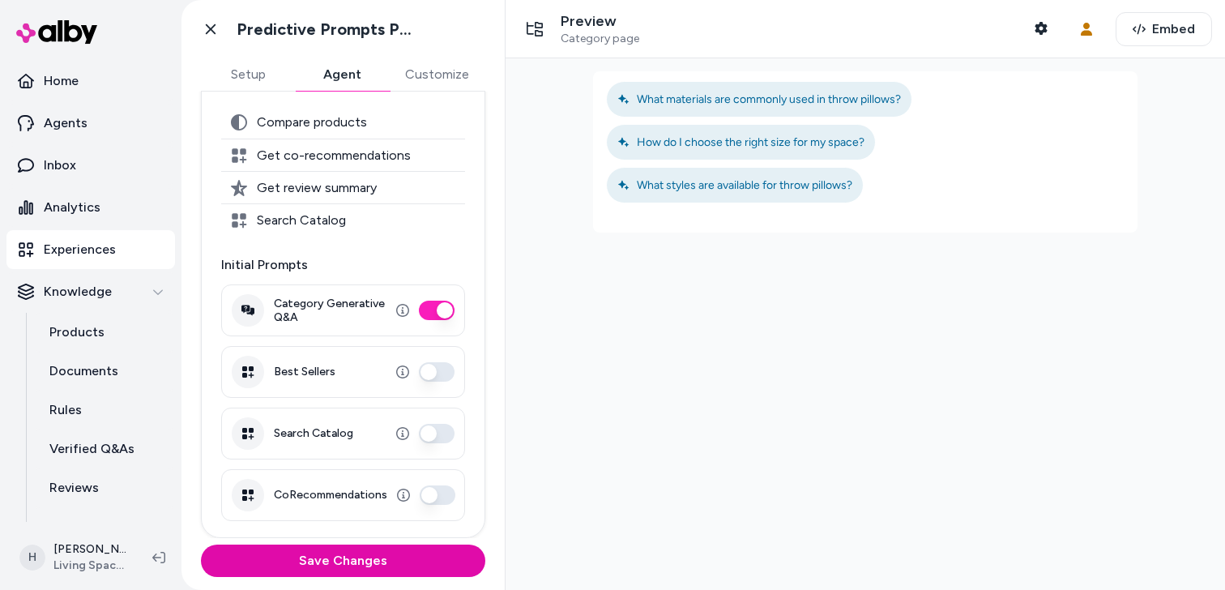
click at [436, 494] on button "CoRecommendations" at bounding box center [438, 494] width 36 height 19
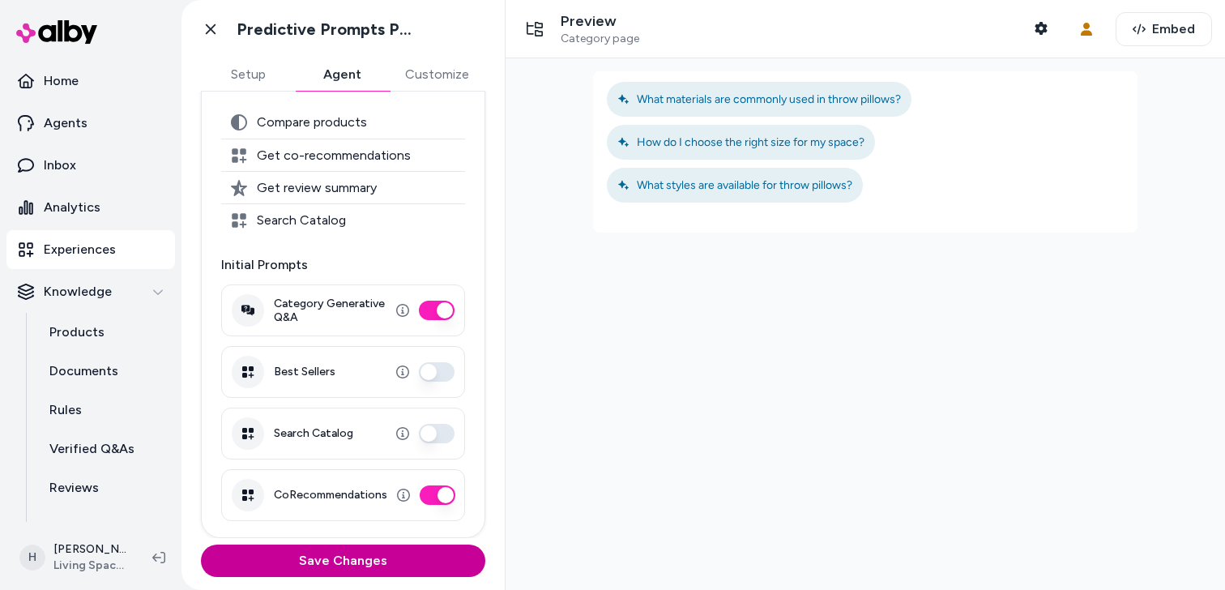
click at [410, 554] on button "Save Changes" at bounding box center [343, 561] width 284 height 32
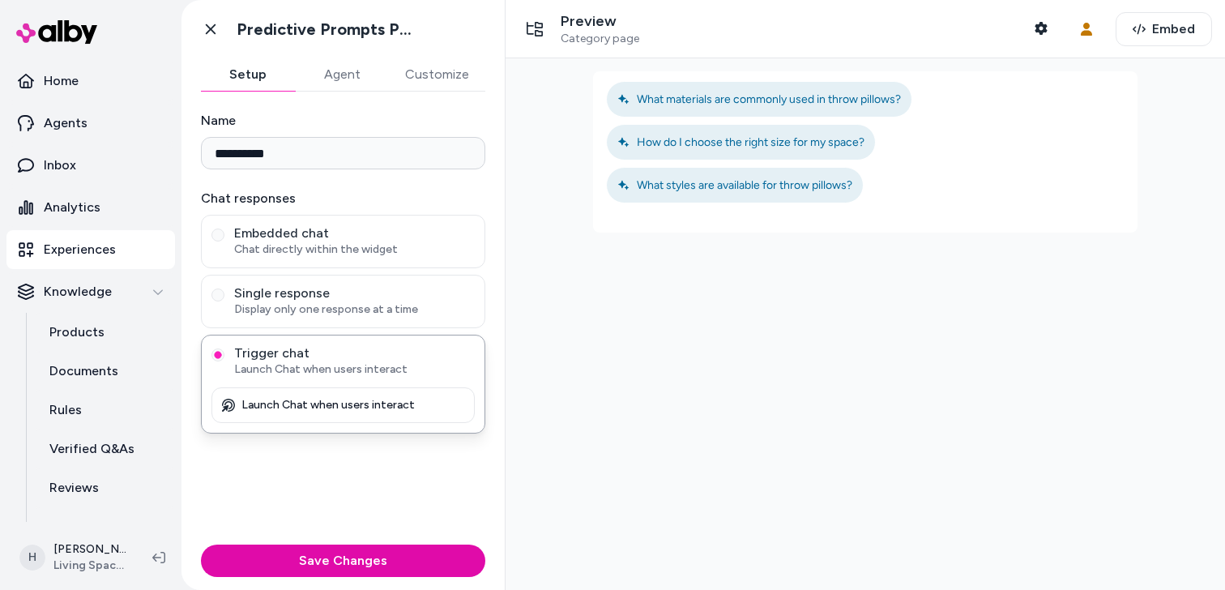
scroll to position [0, 0]
click at [242, 73] on button "Setup" at bounding box center [248, 74] width 94 height 32
click at [350, 73] on button "Agent" at bounding box center [342, 74] width 94 height 32
click at [331, 79] on button "Agent" at bounding box center [342, 74] width 94 height 32
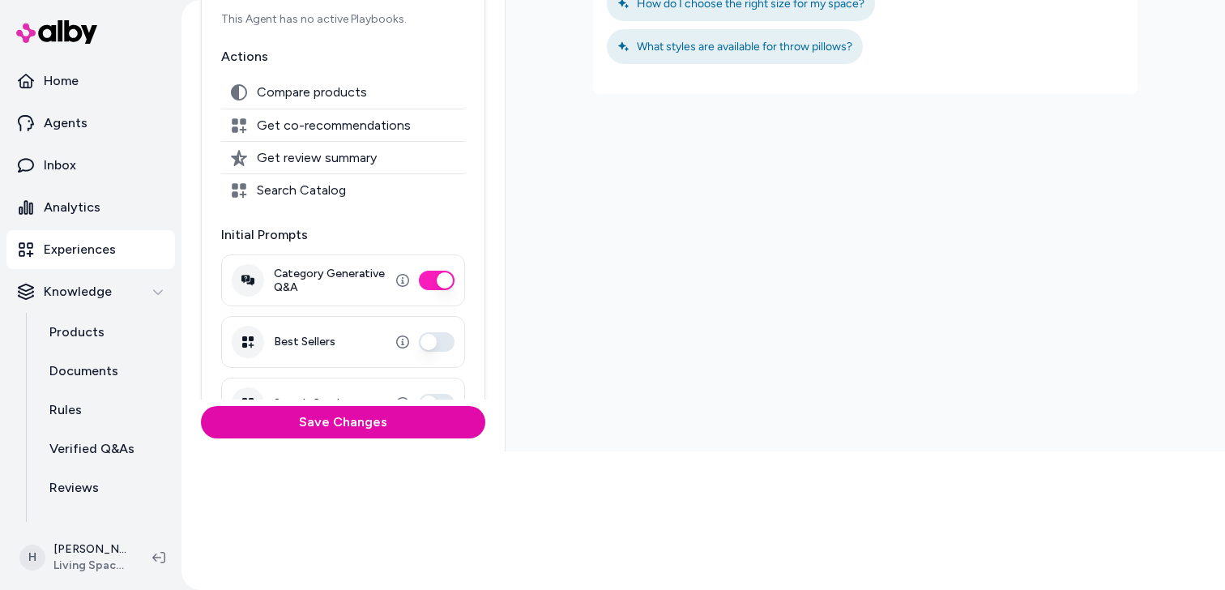
scroll to position [224, 0]
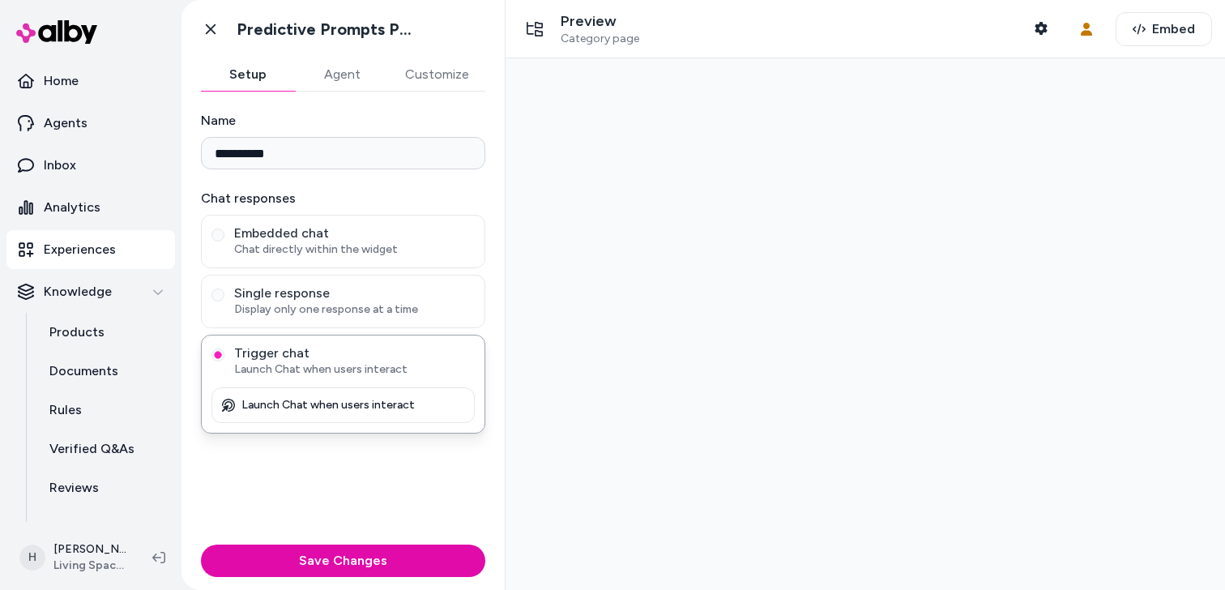
click at [601, 99] on div at bounding box center [866, 324] width 720 height 532
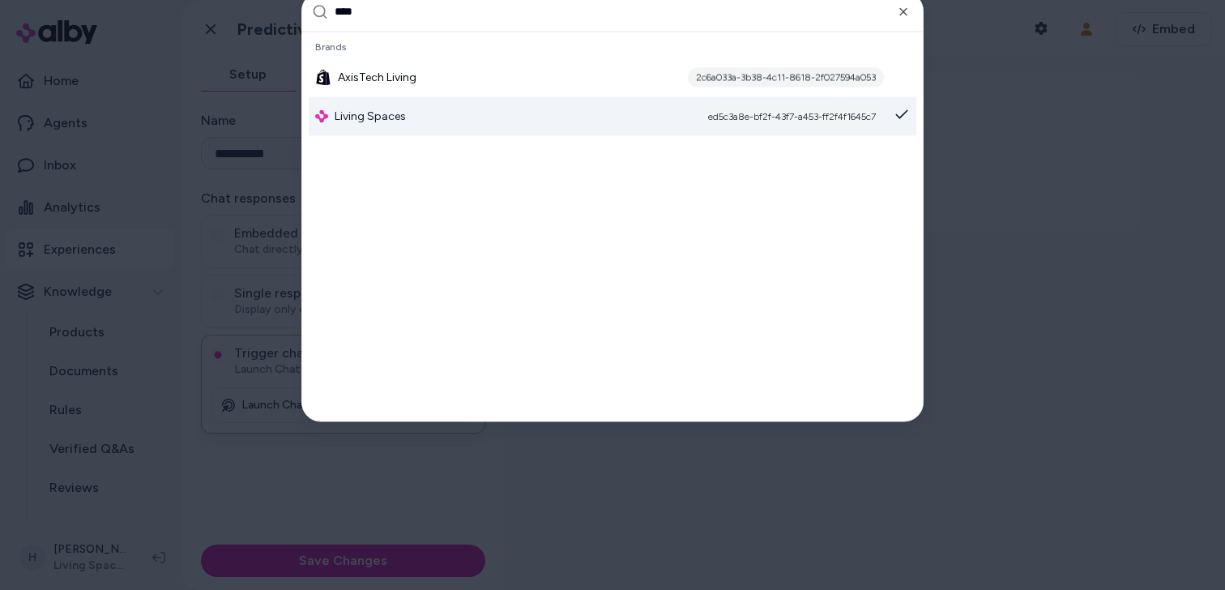
type input "****"
click at [541, 126] on div "Living Spaces ed5c3a8e-bf2f-43f7-a453-ff2f4f1645c7" at bounding box center [613, 115] width 608 height 39
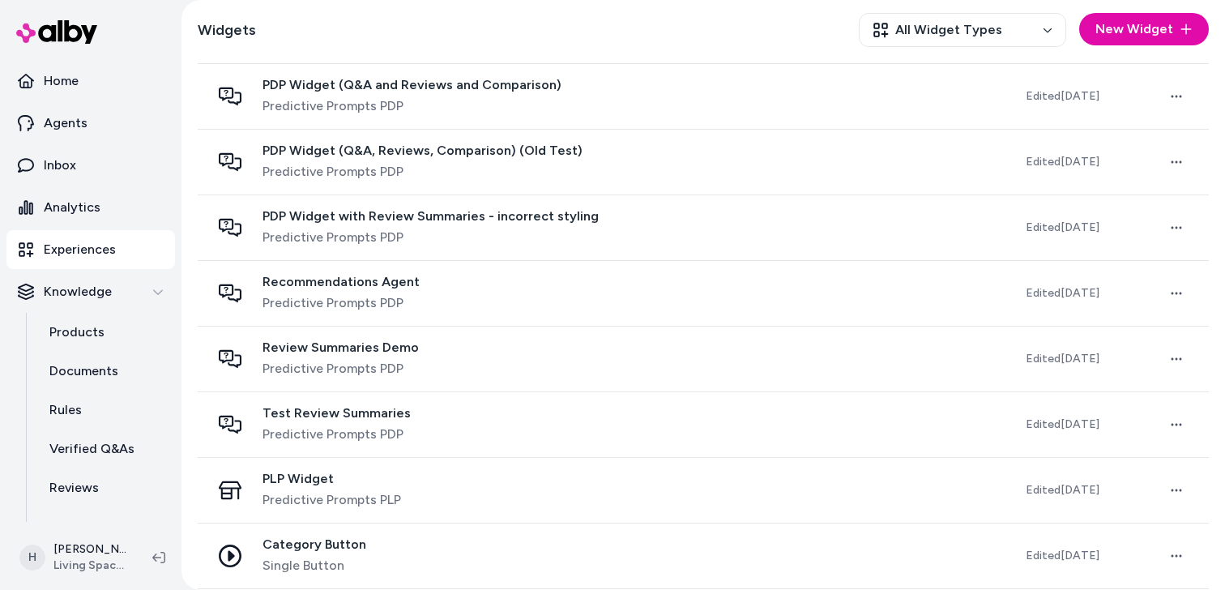
scroll to position [562, 0]
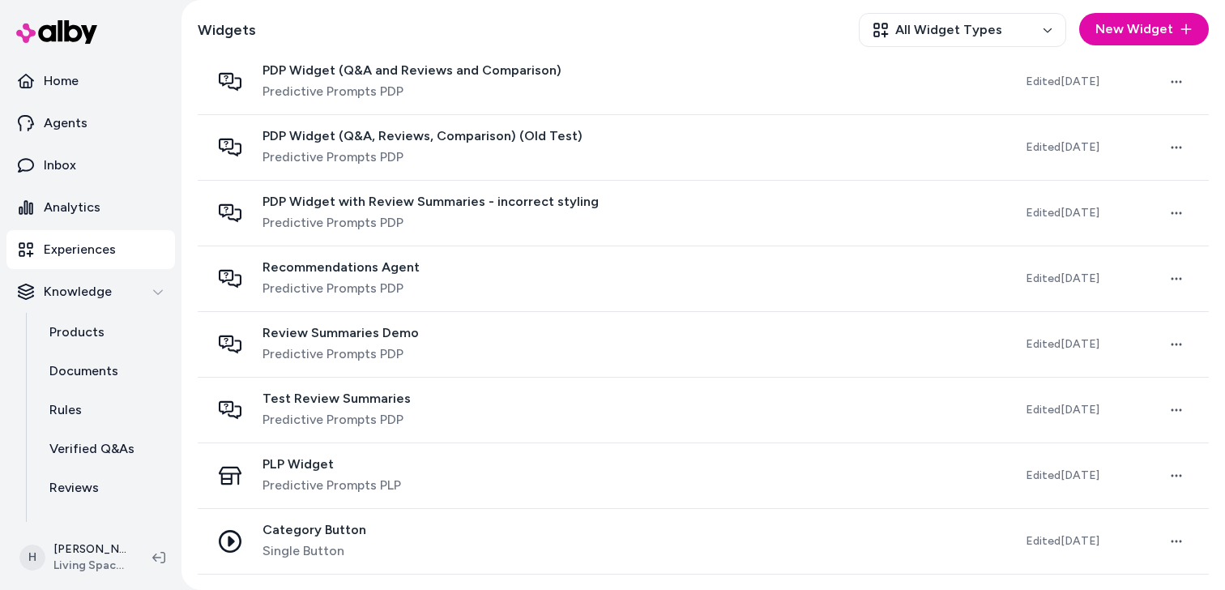
click at [383, 487] on span "Predictive Prompts PLP" at bounding box center [332, 485] width 139 height 19
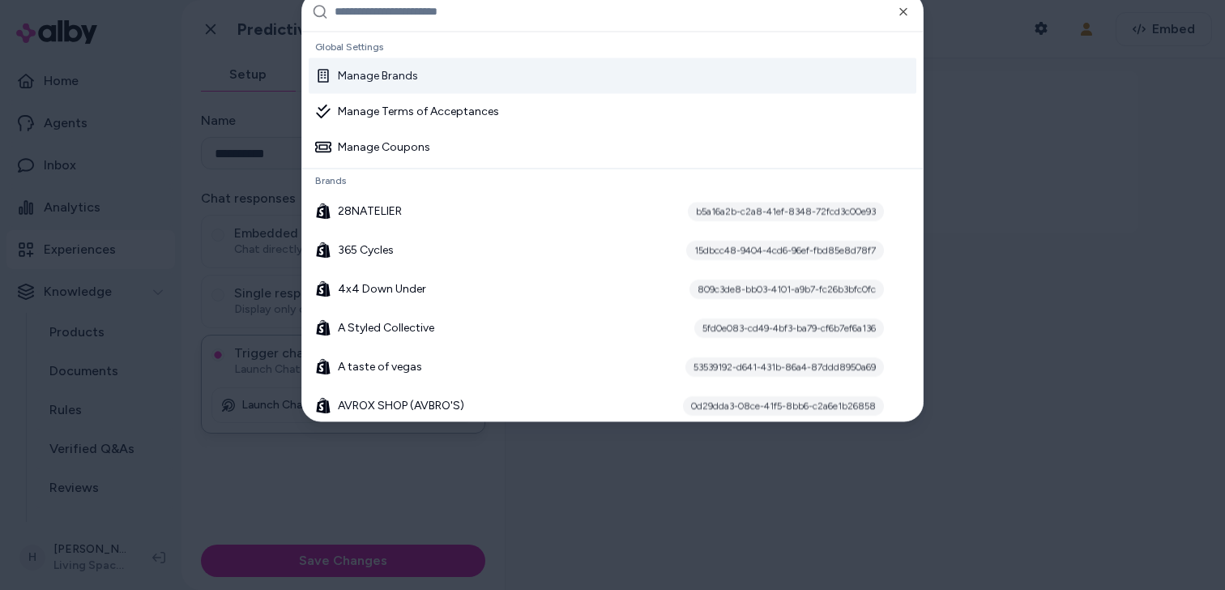
type input "*"
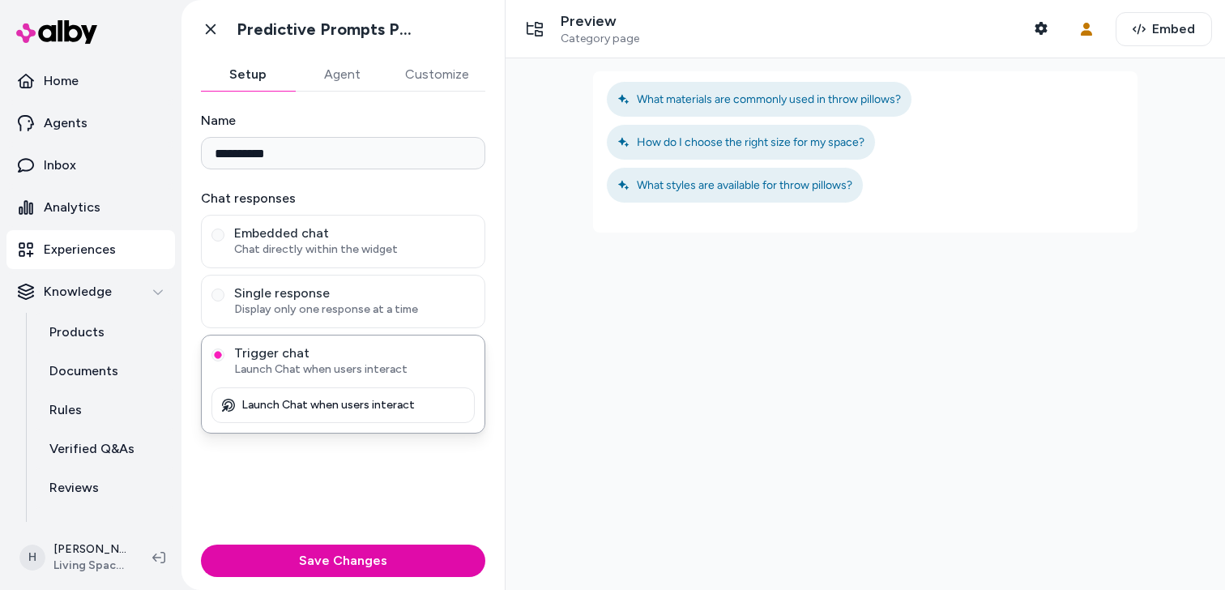
click at [107, 241] on p "Experiences" at bounding box center [80, 249] width 72 height 19
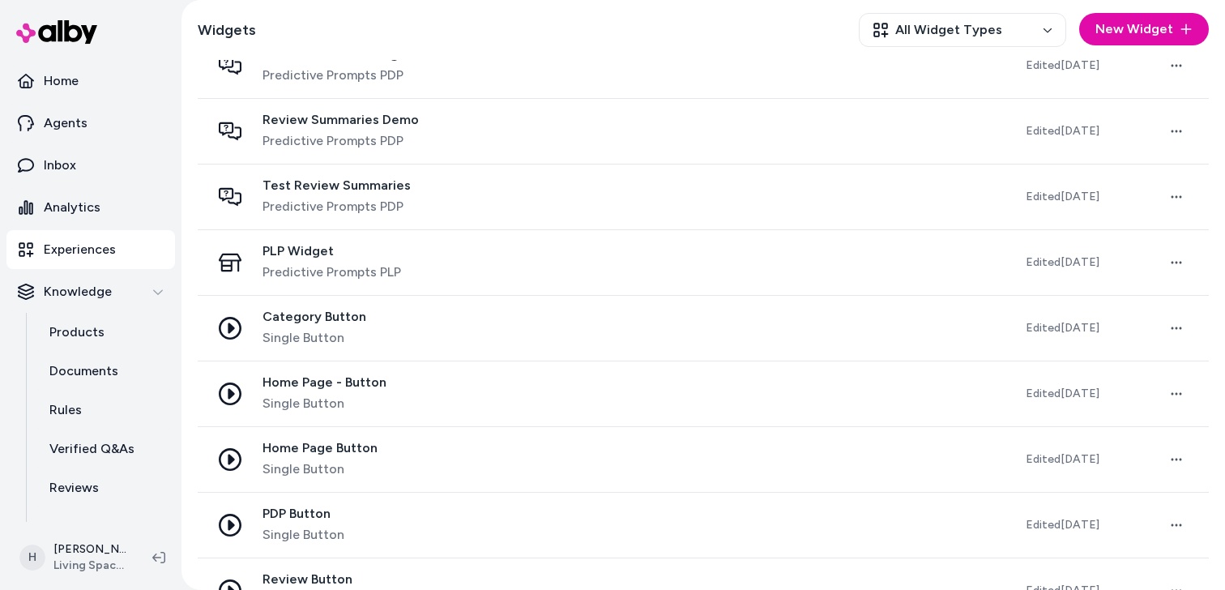
scroll to position [887, 0]
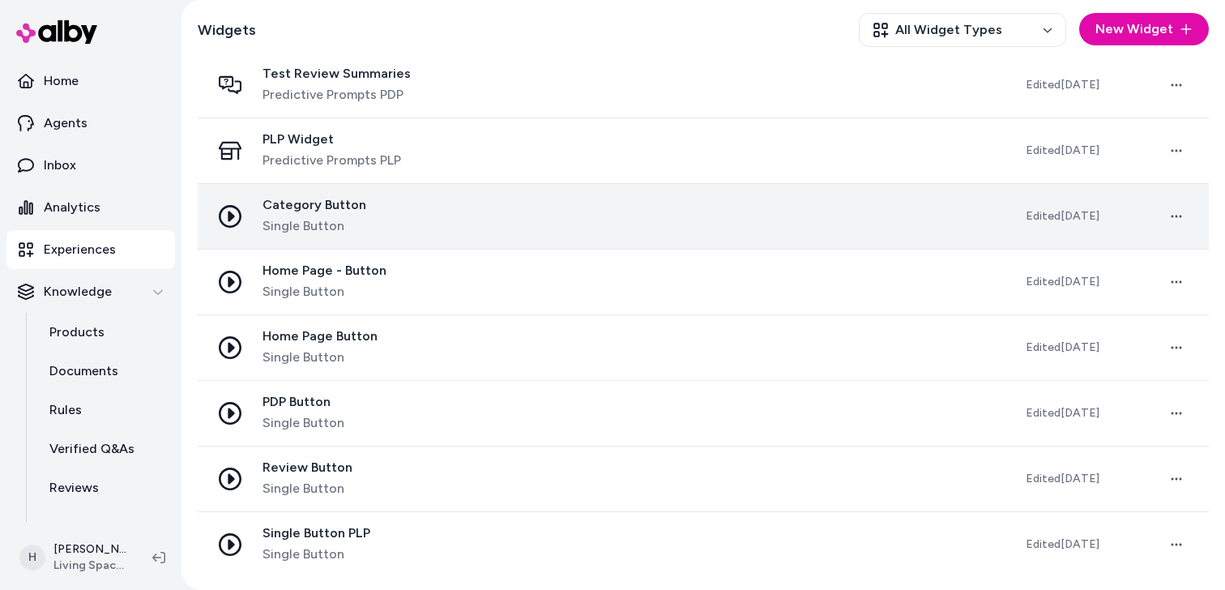
click at [391, 206] on div "Category Button Single Button" at bounding box center [605, 216] width 789 height 39
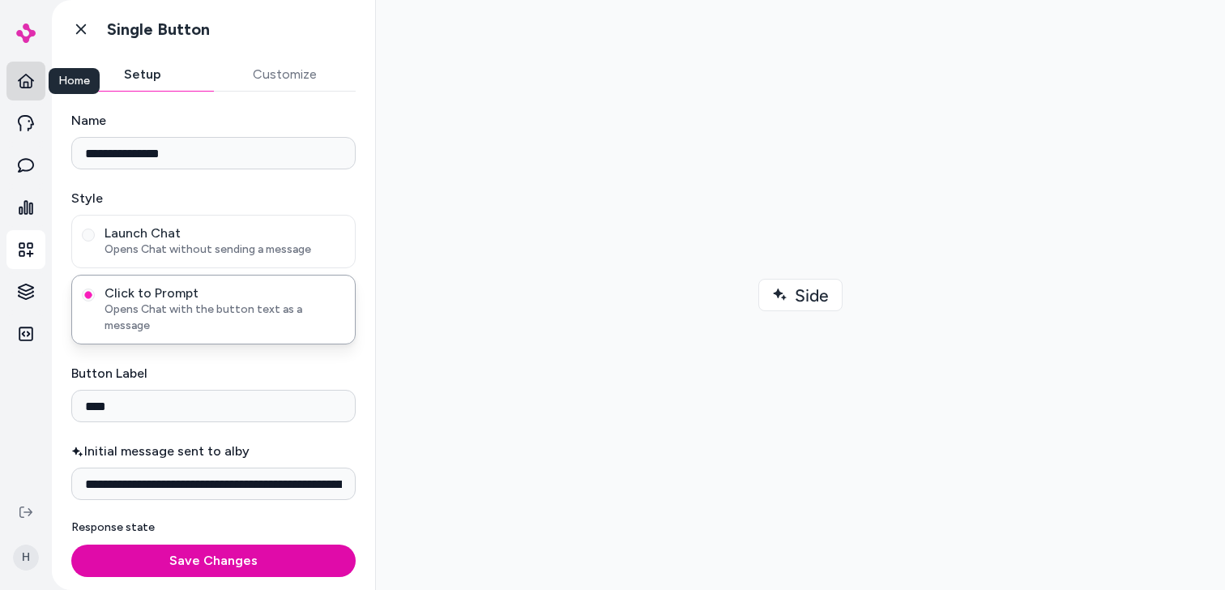
click at [9, 91] on link "Home" at bounding box center [25, 81] width 39 height 39
click at [32, 96] on link "Home" at bounding box center [25, 81] width 39 height 39
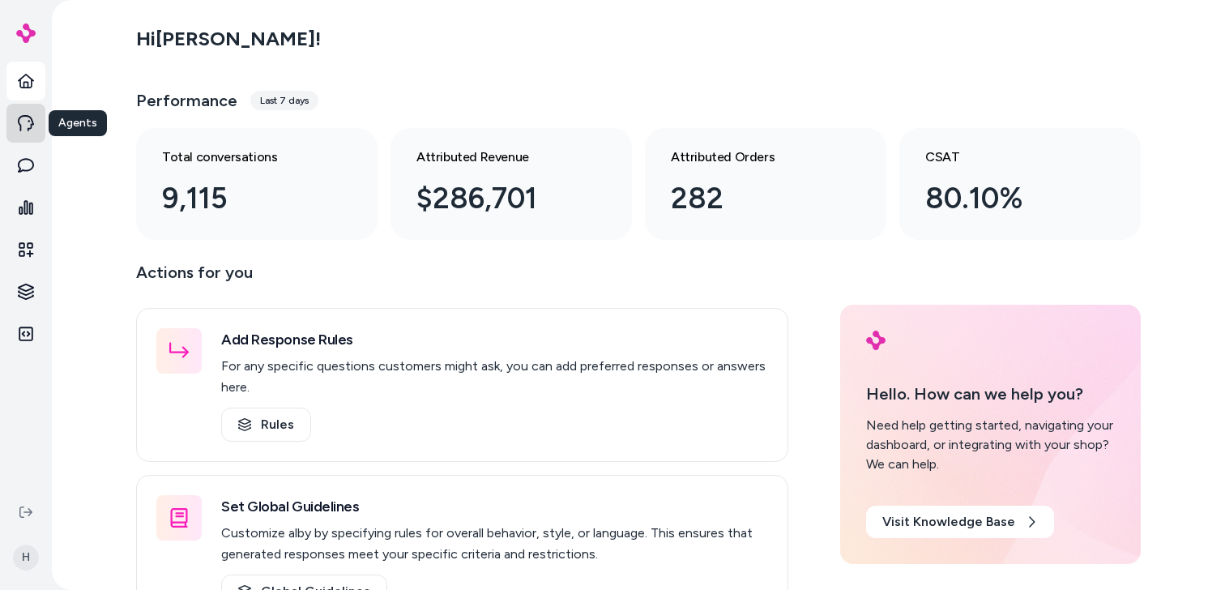
click at [38, 136] on link "Agents" at bounding box center [25, 123] width 39 height 39
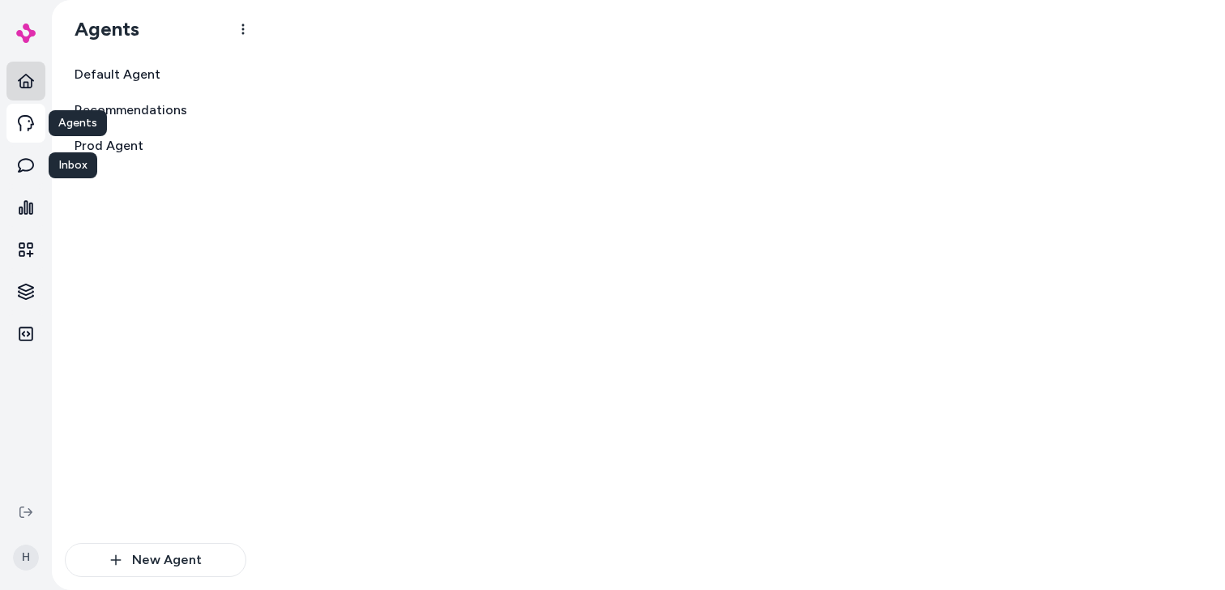
click at [25, 89] on link "Home" at bounding box center [25, 81] width 39 height 39
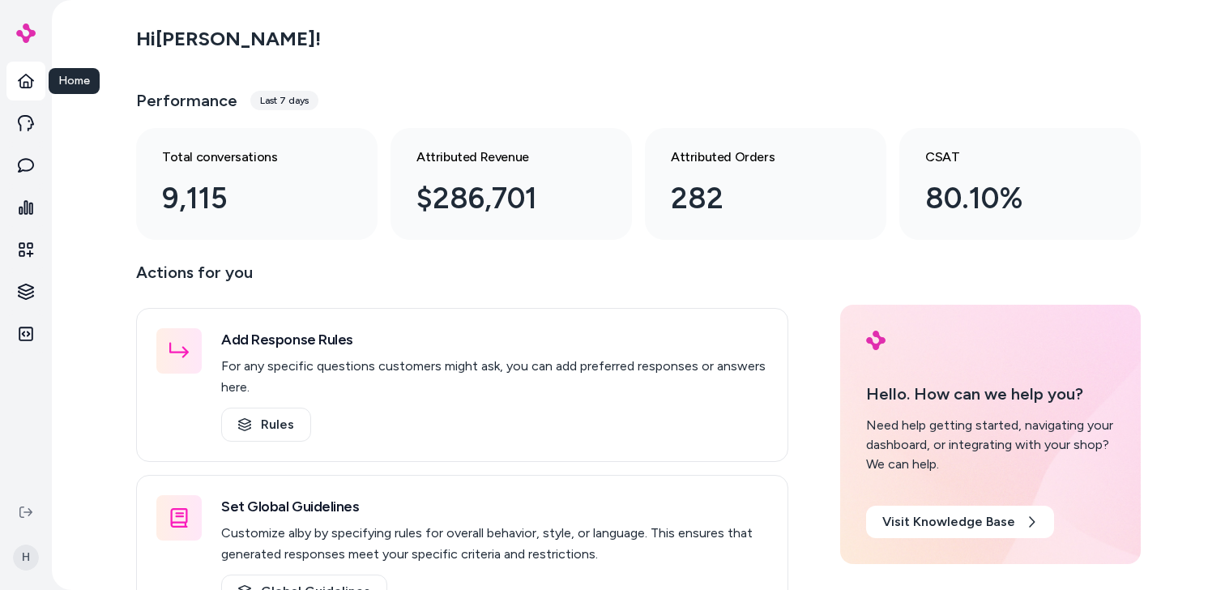
click at [28, 81] on icon at bounding box center [26, 81] width 16 height 15
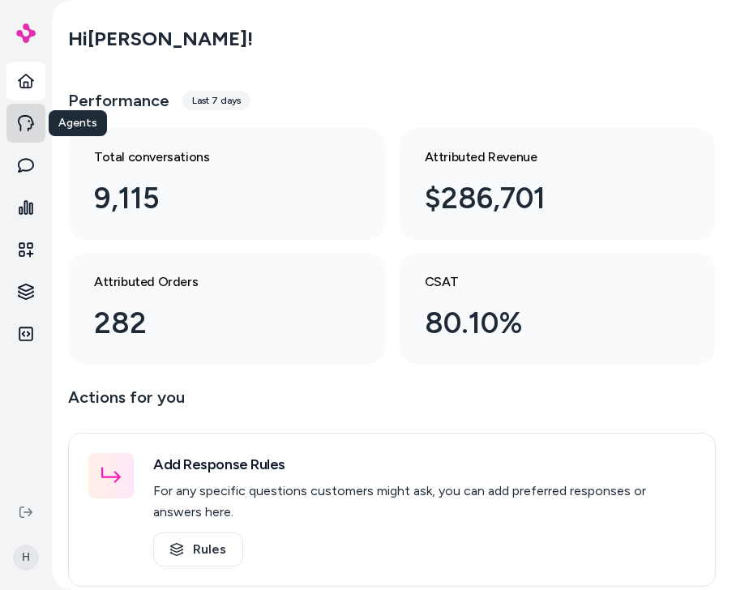
click at [15, 117] on link "Agents" at bounding box center [25, 123] width 39 height 39
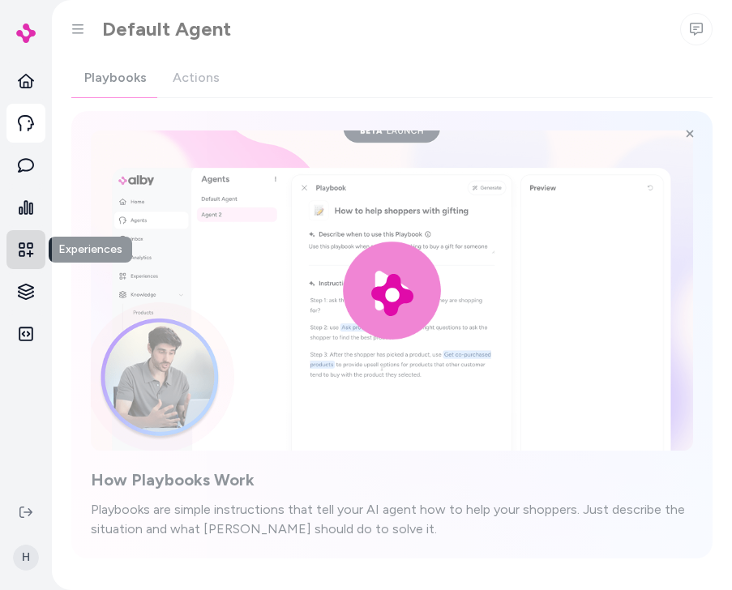
click at [29, 256] on icon at bounding box center [26, 249] width 15 height 15
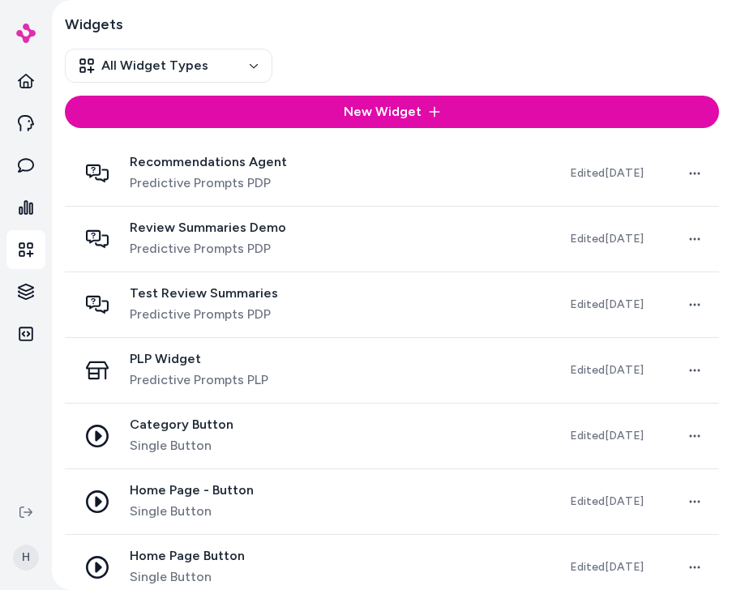
scroll to position [1199, 0]
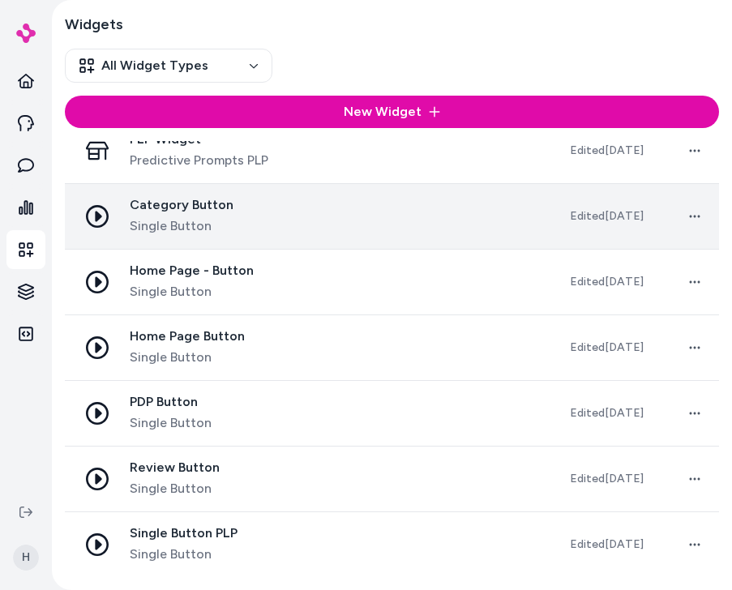
click at [249, 227] on div "Category Button Single Button" at bounding box center [311, 216] width 466 height 39
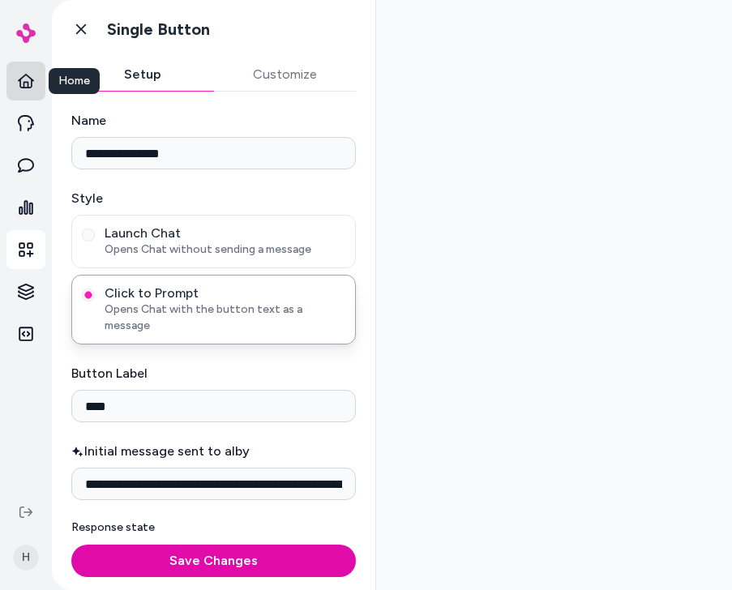
click at [33, 80] on icon at bounding box center [26, 81] width 16 height 15
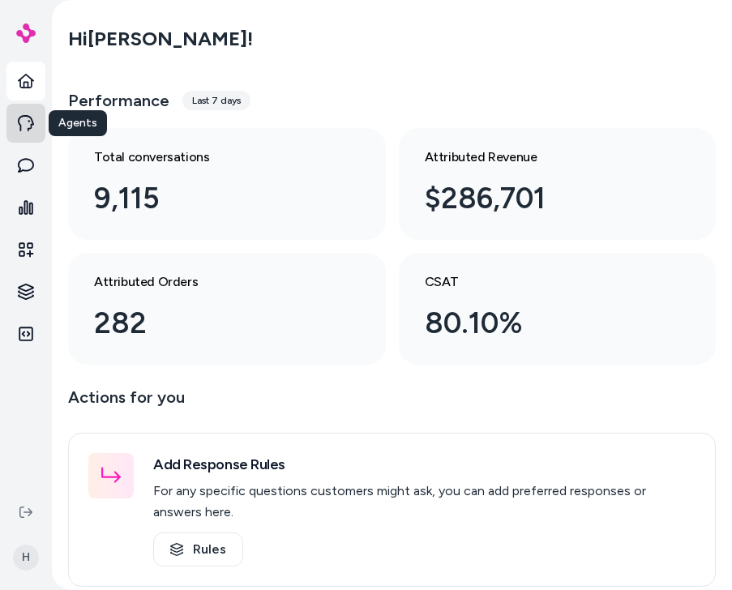
click at [35, 126] on link "Agents" at bounding box center [25, 123] width 39 height 39
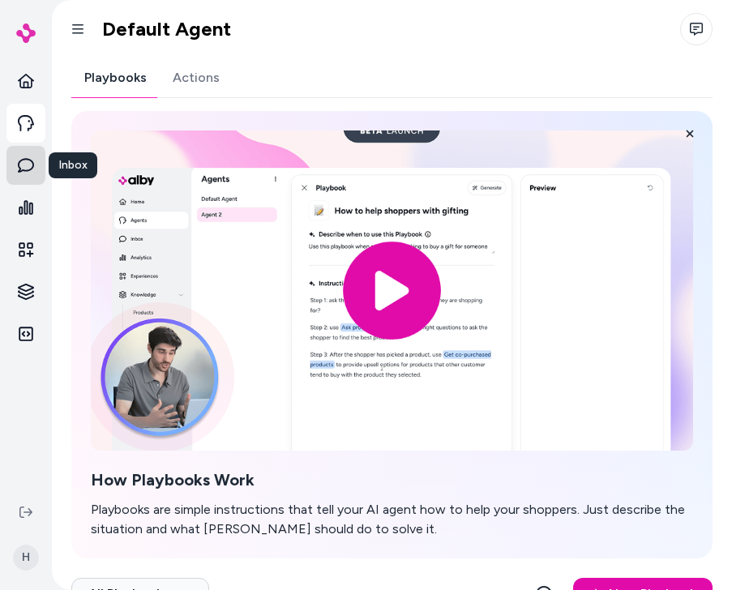
click at [41, 173] on link "Inbox" at bounding box center [25, 165] width 39 height 39
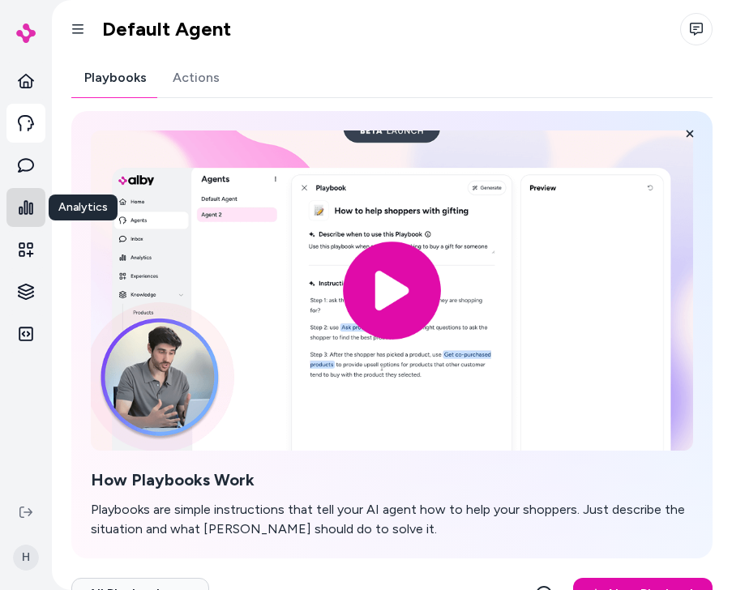
click at [32, 212] on icon at bounding box center [26, 207] width 15 height 15
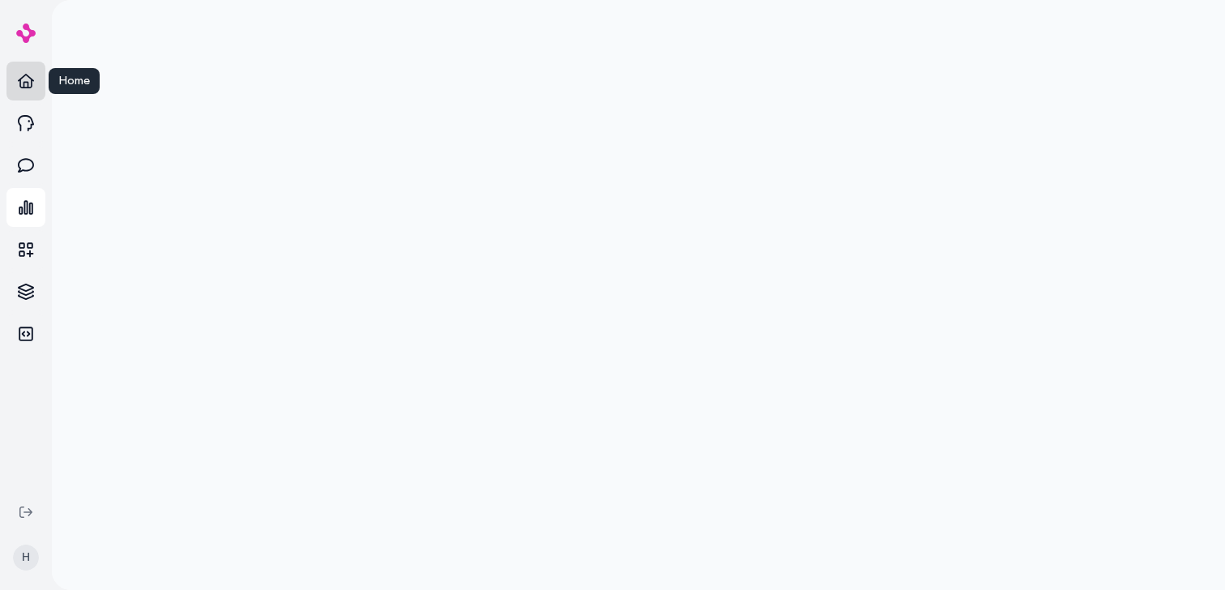
click at [12, 79] on link "Home" at bounding box center [25, 81] width 39 height 39
